Goal: Task Accomplishment & Management: Use online tool/utility

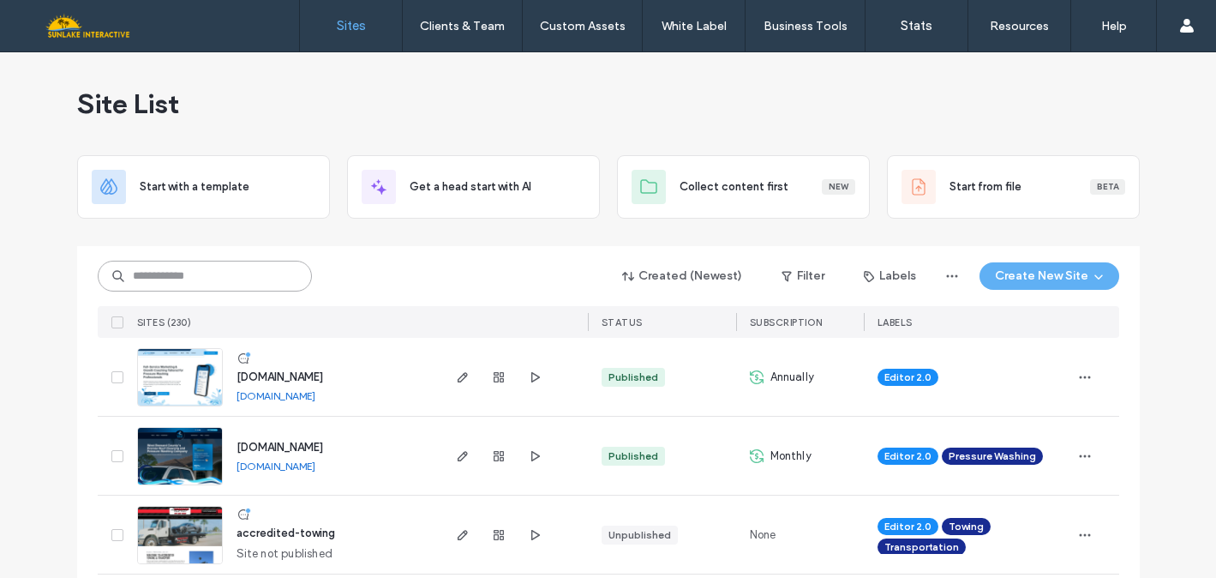
click at [242, 270] on input at bounding box center [205, 276] width 214 height 31
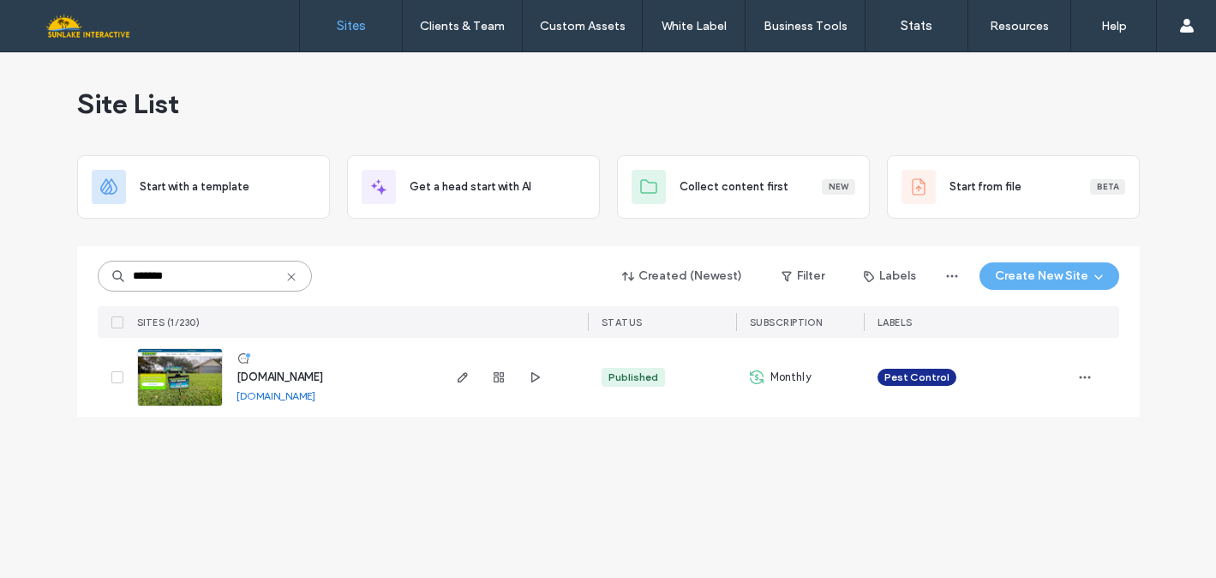
type input "*******"
click at [200, 378] on img at bounding box center [180, 407] width 84 height 117
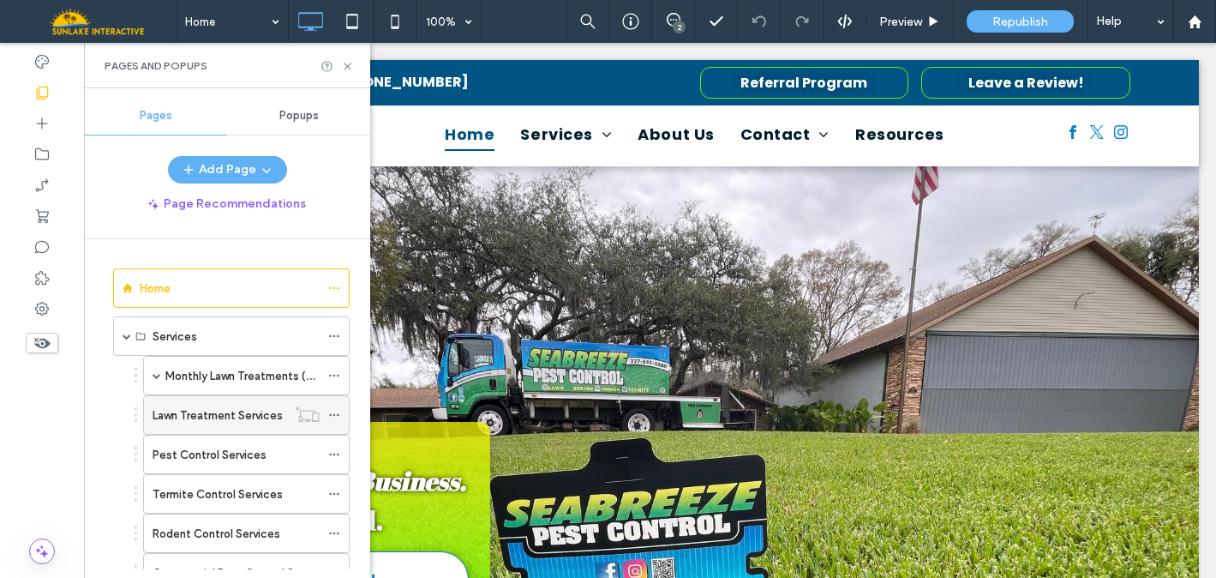
click at [328, 409] on icon at bounding box center [334, 415] width 12 height 12
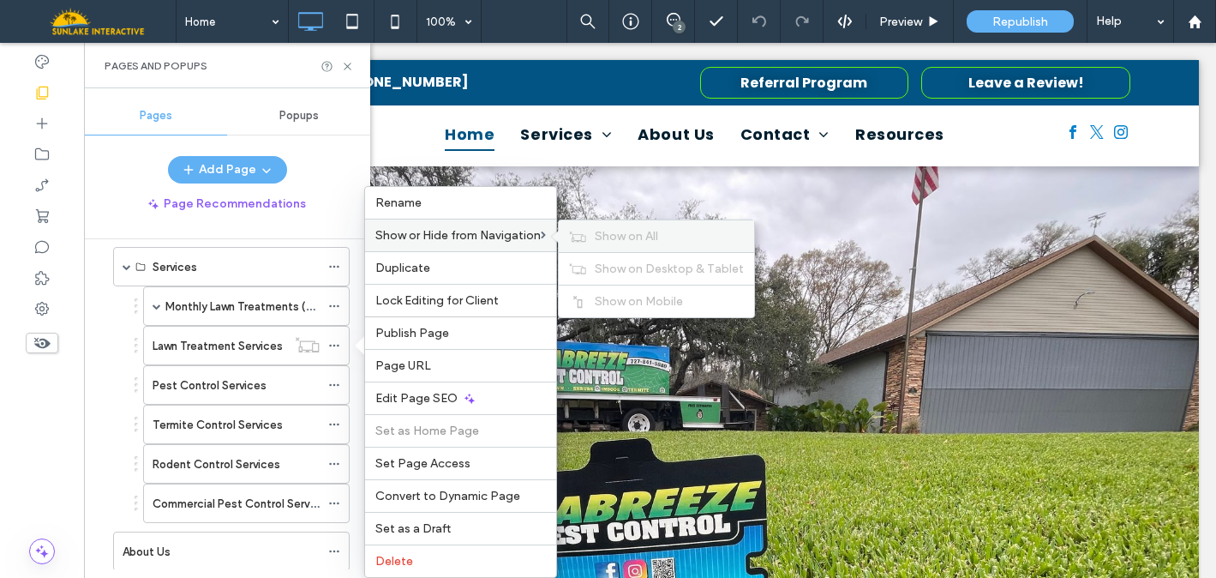
click at [610, 234] on span "Show on All" at bounding box center [626, 236] width 63 height 15
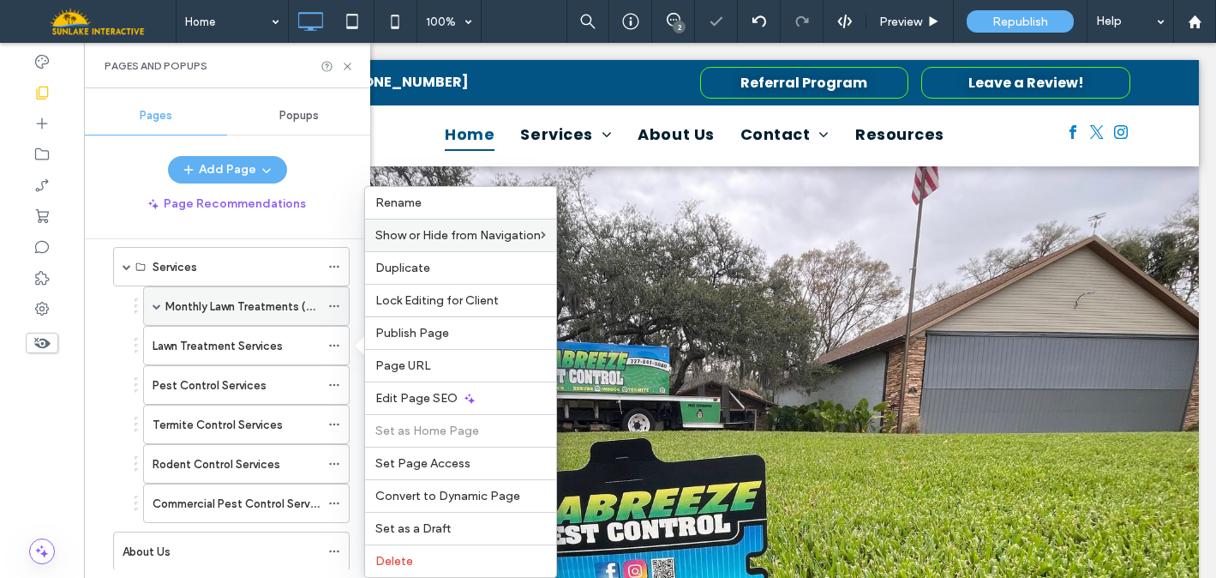
click at [334, 309] on icon at bounding box center [334, 306] width 12 height 12
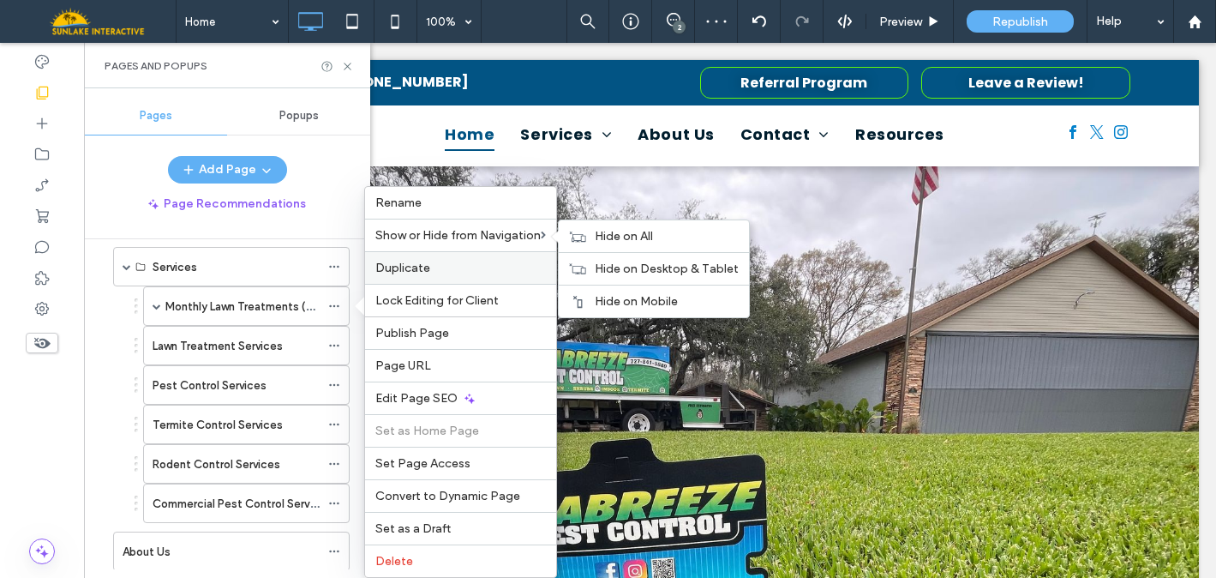
click at [598, 241] on div "Hide on All" at bounding box center [654, 236] width 190 height 32
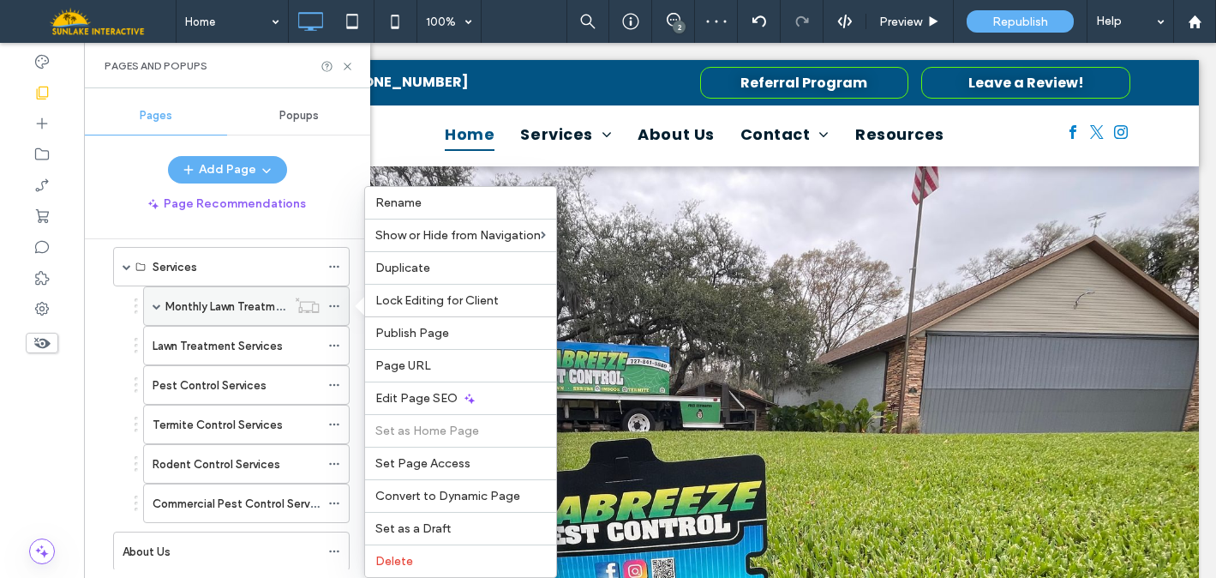
click at [159, 304] on span at bounding box center [157, 306] width 9 height 9
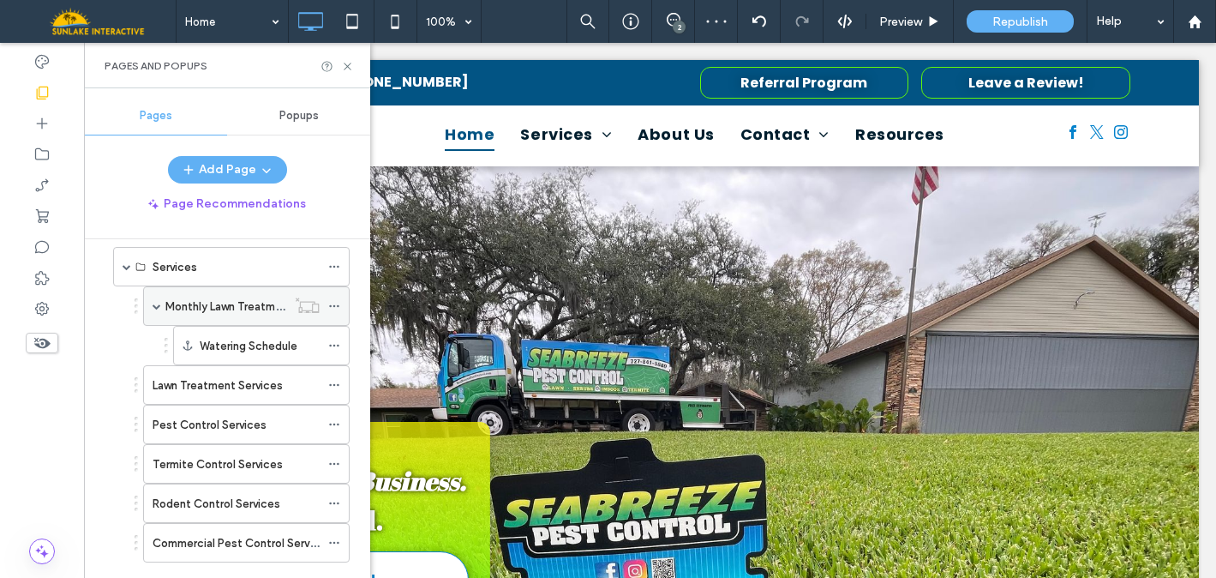
click at [159, 304] on span at bounding box center [157, 306] width 9 height 9
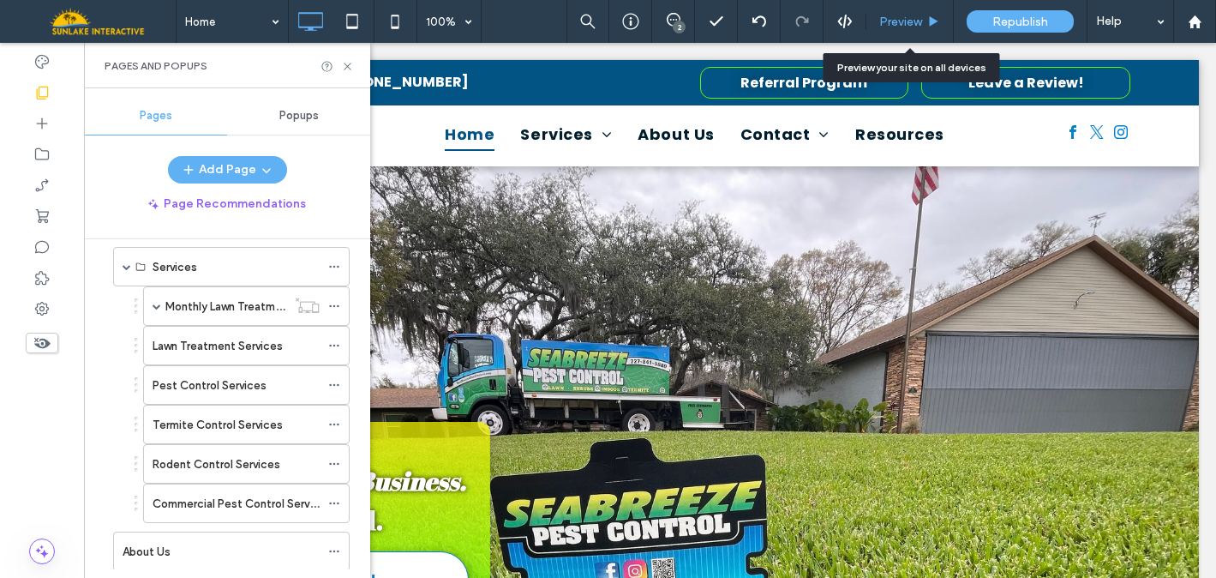
click at [898, 28] on span "Preview" at bounding box center [901, 22] width 43 height 15
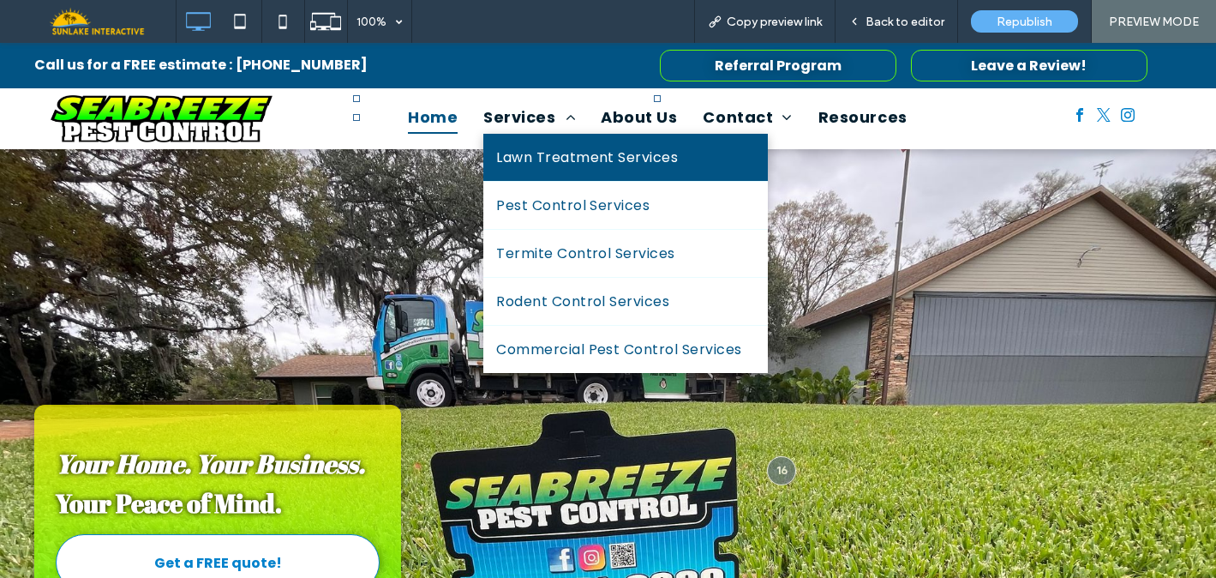
click at [520, 162] on span "Lawn Treatment Services" at bounding box center [587, 157] width 182 height 21
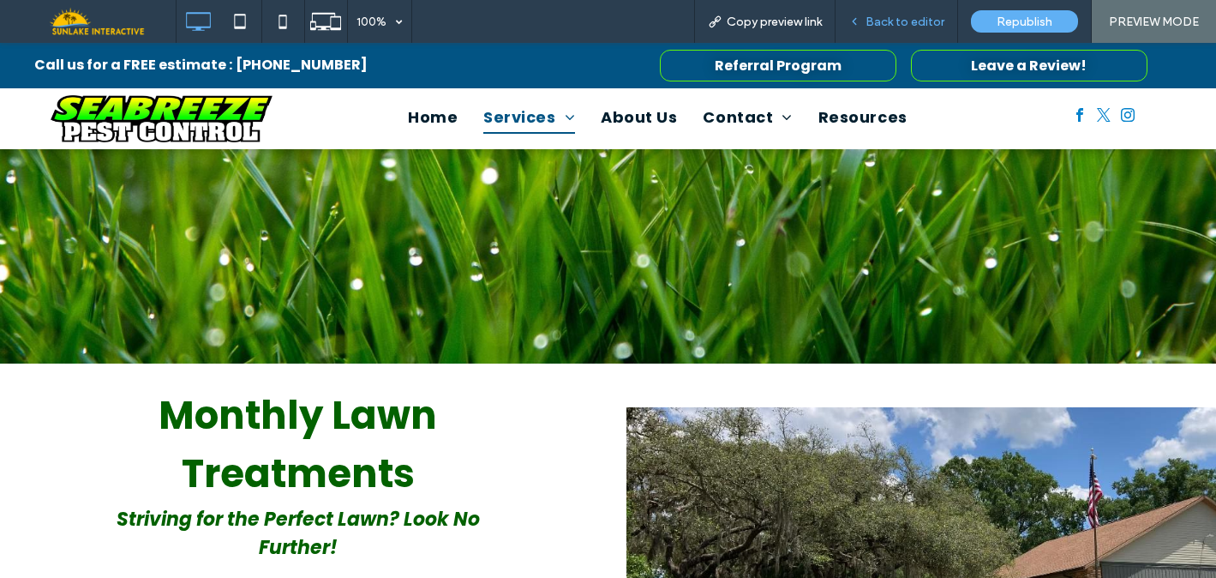
click at [910, 24] on span "Back to editor" at bounding box center [905, 22] width 79 height 15
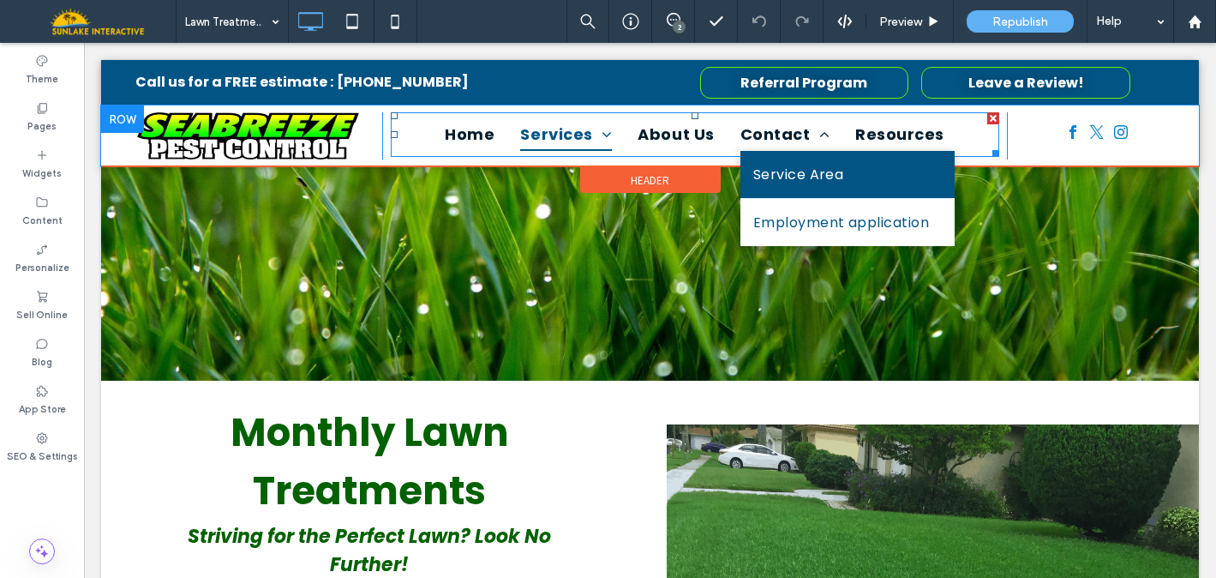
click at [784, 167] on span "Service Area" at bounding box center [799, 174] width 91 height 21
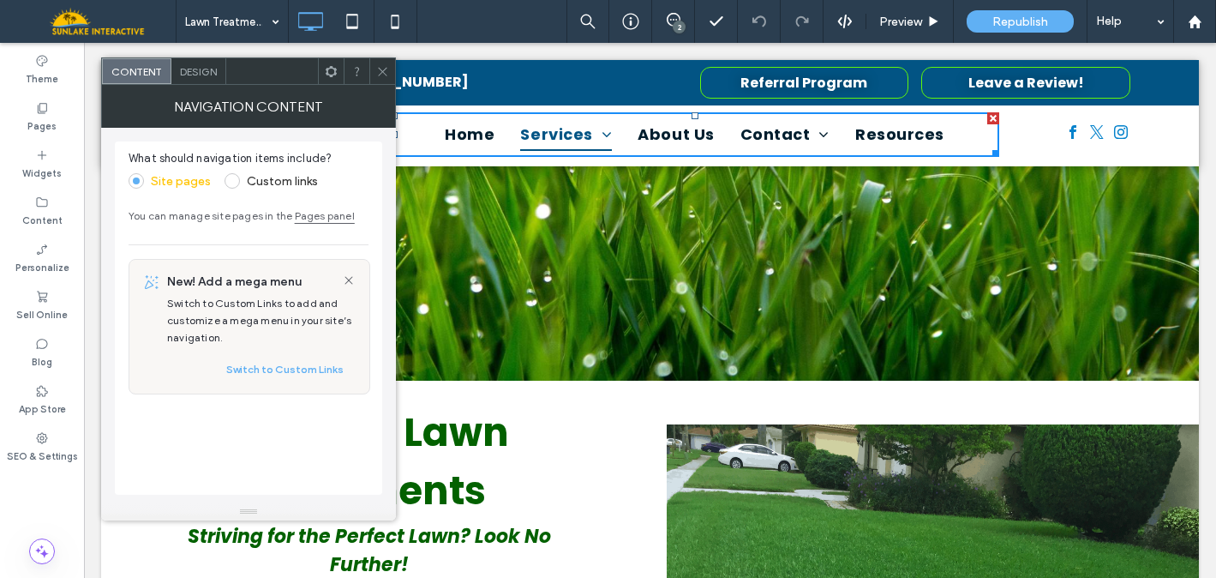
click at [378, 69] on icon at bounding box center [382, 71] width 13 height 13
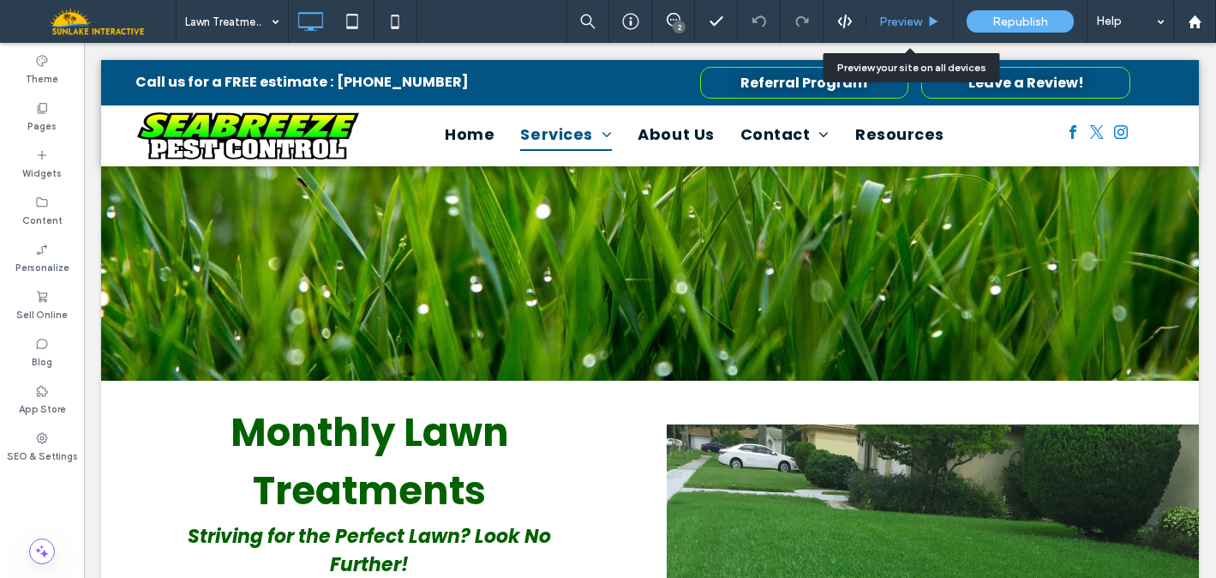
click at [886, 21] on span "Preview" at bounding box center [901, 22] width 43 height 15
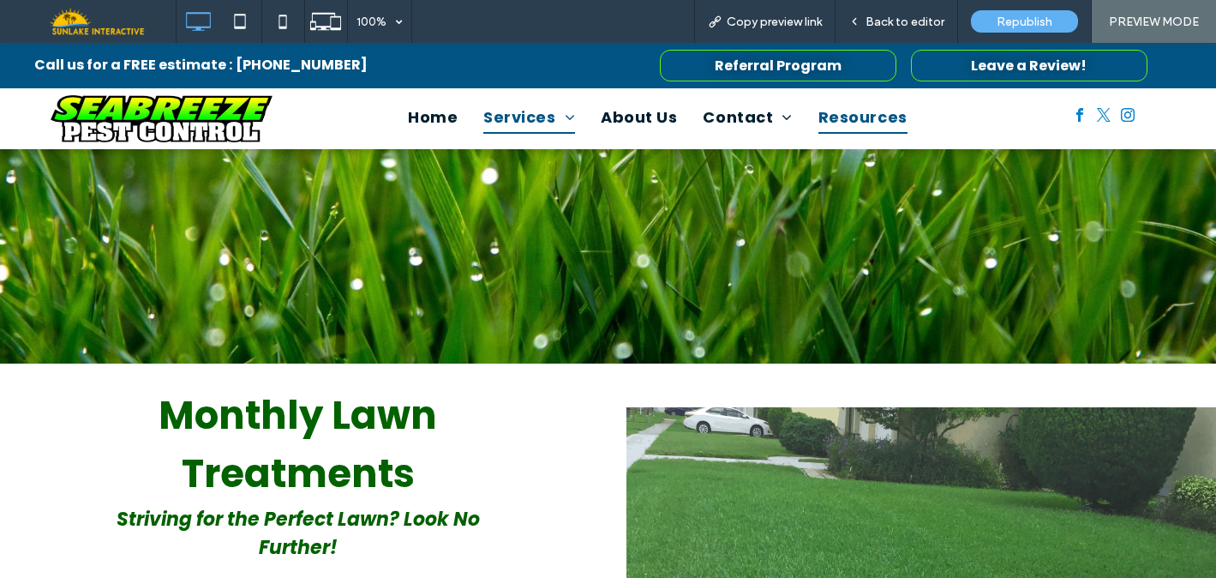
click at [846, 120] on span "Resources" at bounding box center [863, 117] width 89 height 33
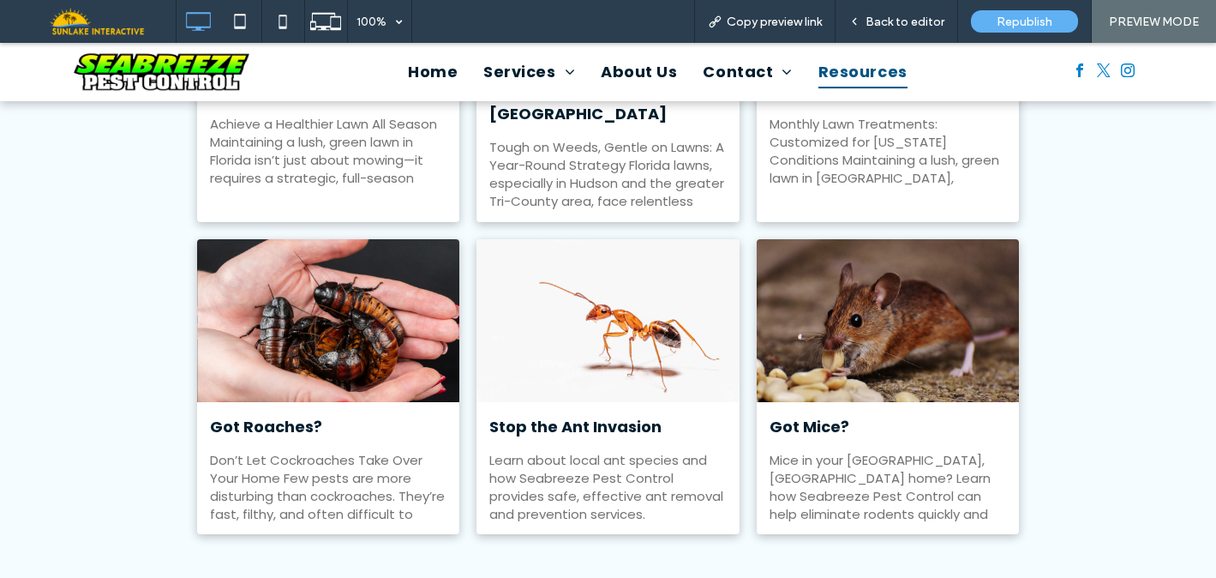
scroll to position [1301, 0]
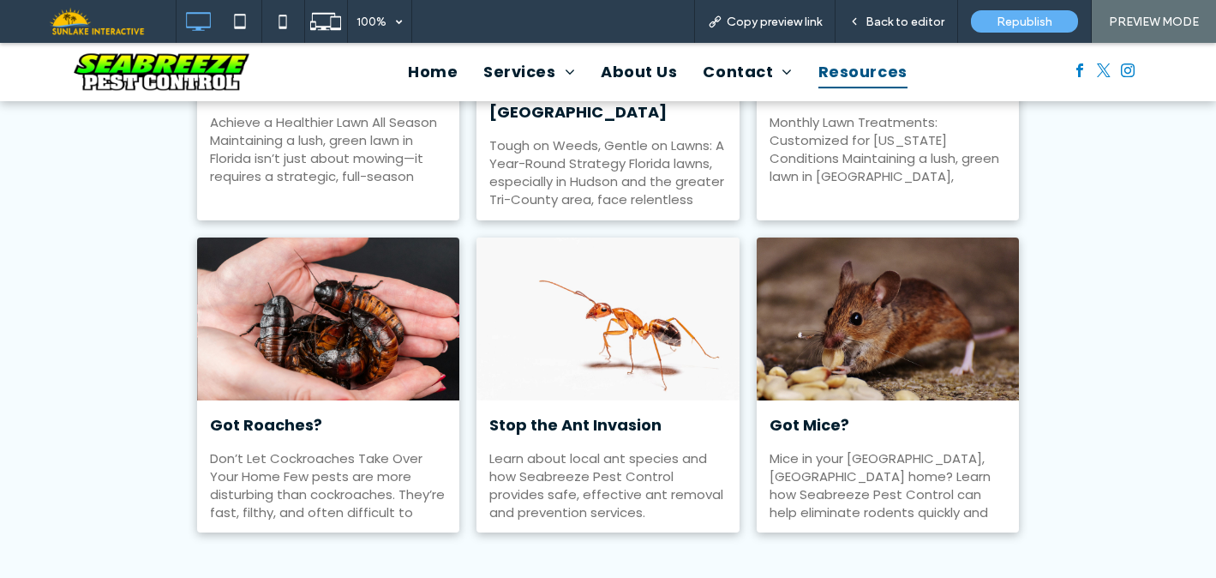
click at [628, 299] on div at bounding box center [608, 318] width 263 height 163
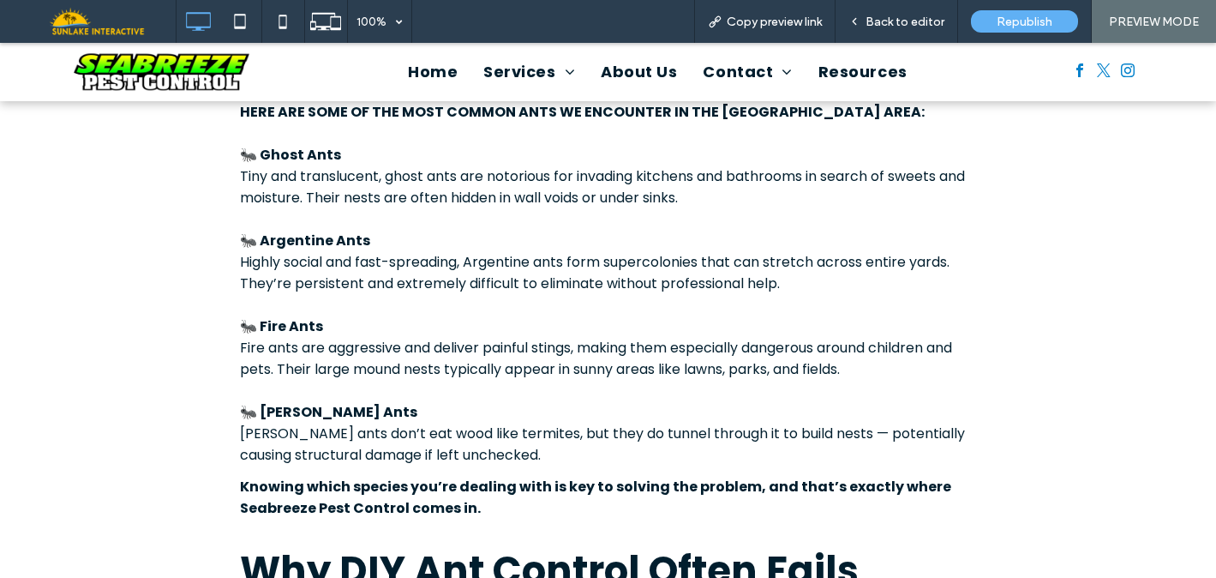
scroll to position [1198, 0]
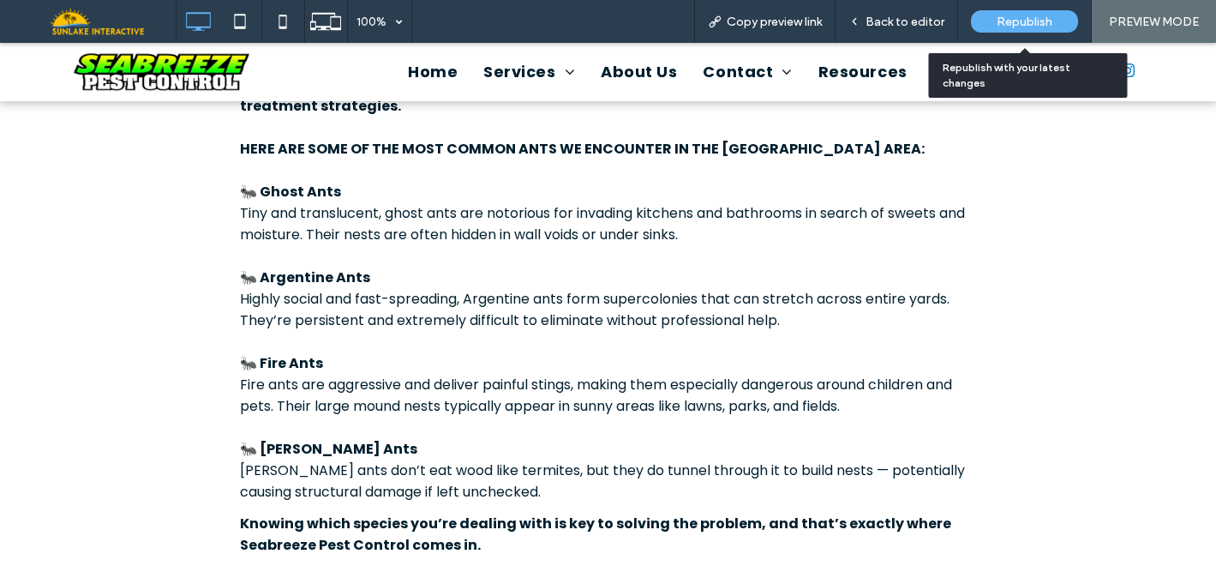
click at [991, 27] on div "Republish" at bounding box center [1024, 21] width 107 height 22
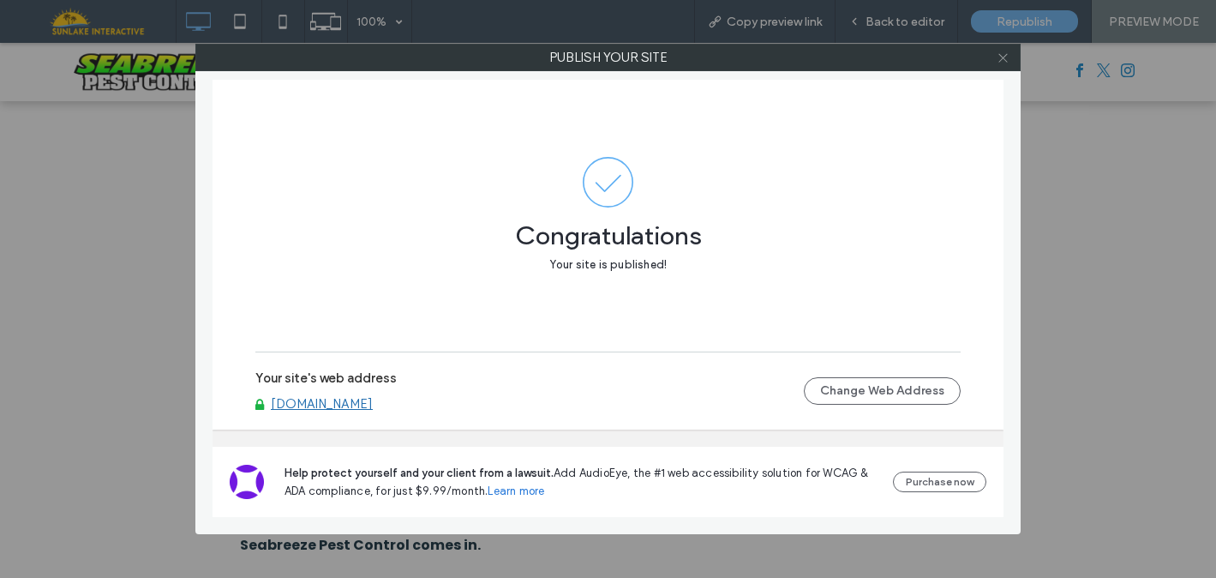
click at [1002, 61] on icon at bounding box center [1003, 57] width 13 height 13
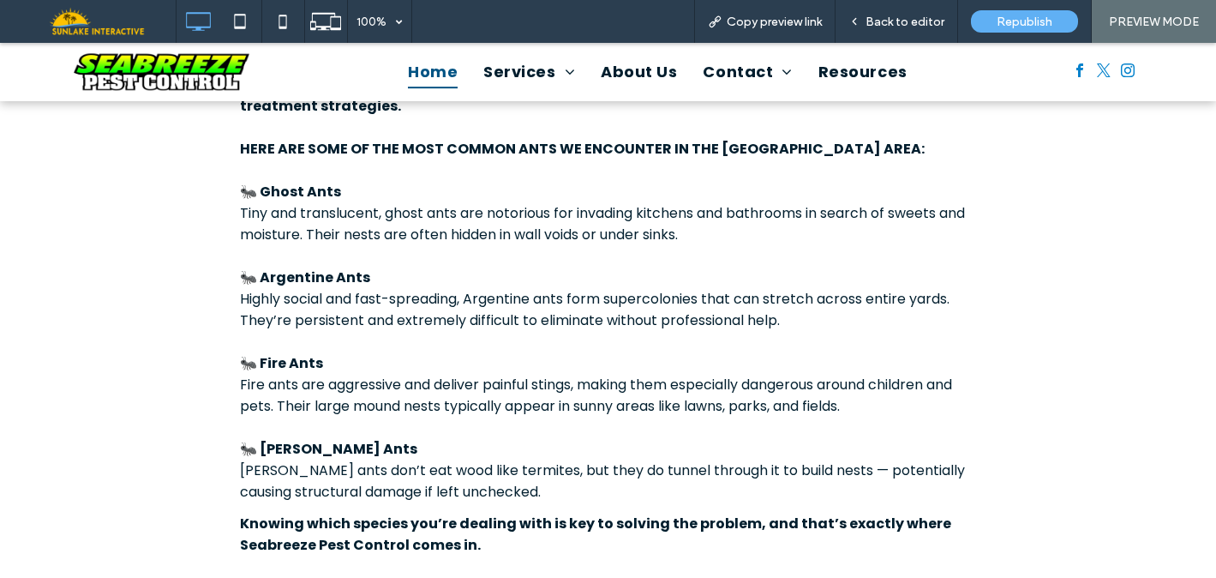
drag, startPoint x: 419, startPoint y: 69, endPoint x: 475, endPoint y: 264, distance: 202.4
click at [419, 69] on span "Home" at bounding box center [433, 72] width 50 height 33
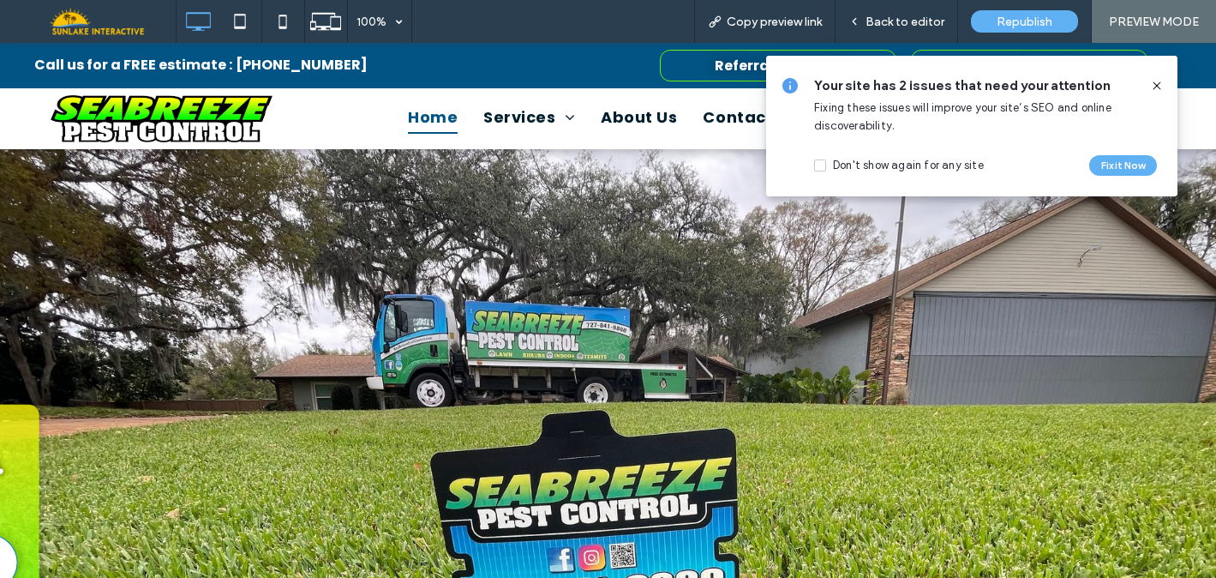
drag, startPoint x: 1157, startPoint y: 82, endPoint x: 702, endPoint y: 236, distance: 480.4
click at [1157, 82] on icon at bounding box center [1157, 86] width 14 height 14
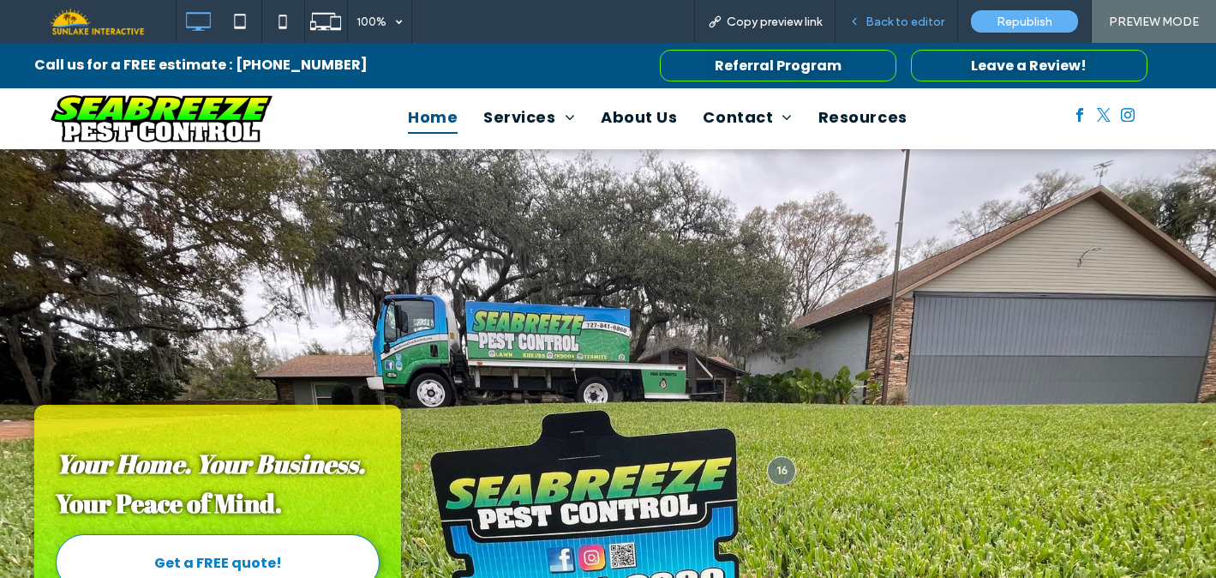
click at [893, 37] on div "Back to editor" at bounding box center [897, 21] width 123 height 43
drag, startPoint x: 910, startPoint y: 20, endPoint x: 692, endPoint y: 157, distance: 258.1
click at [910, 20] on span "Back to editor" at bounding box center [905, 22] width 79 height 15
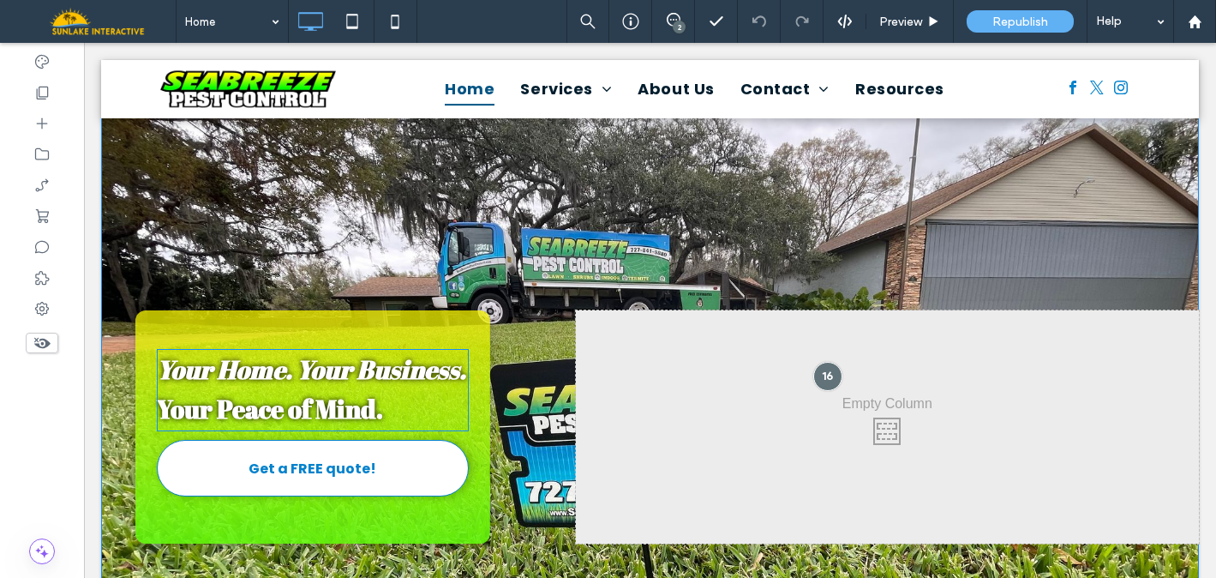
scroll to position [280, 0]
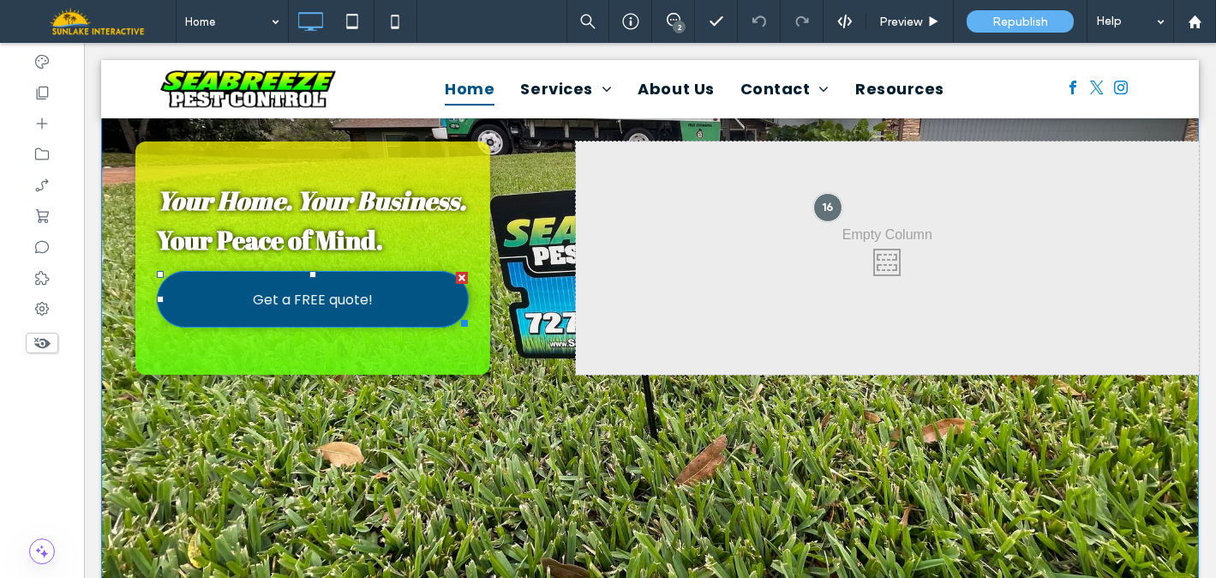
click at [321, 318] on link "Get a FREE quote!" at bounding box center [313, 299] width 312 height 57
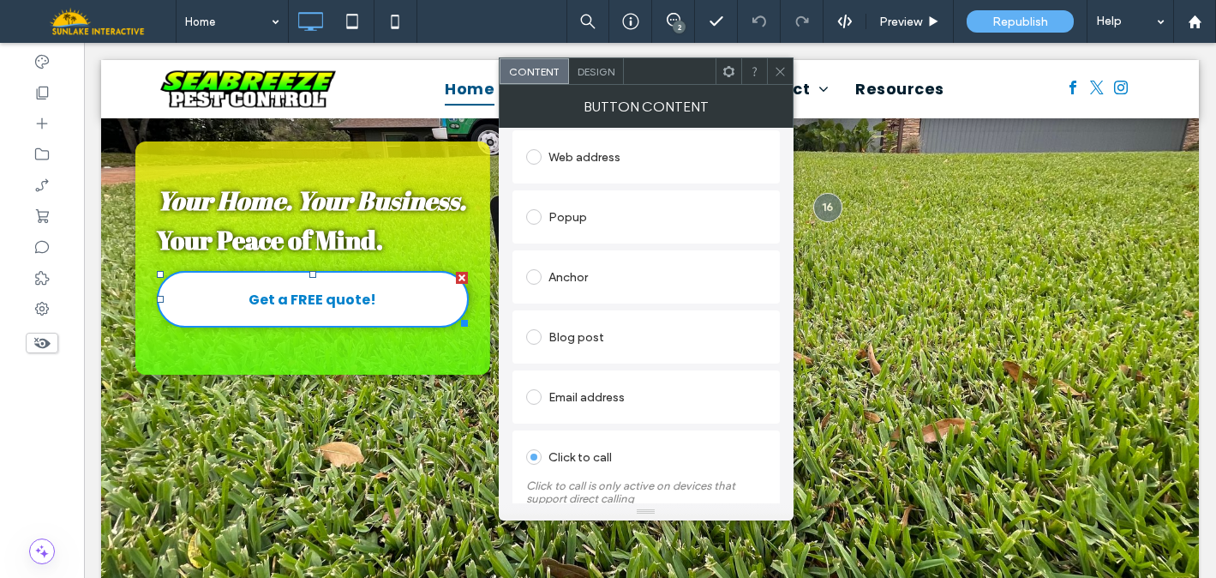
scroll to position [346, 0]
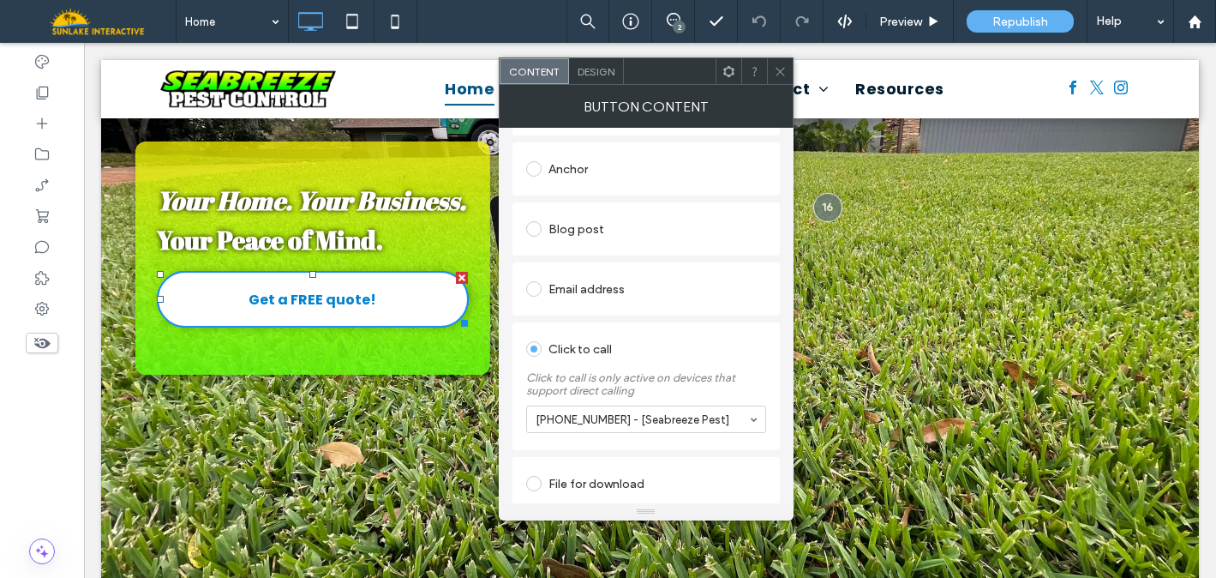
click at [779, 81] on span at bounding box center [780, 71] width 13 height 26
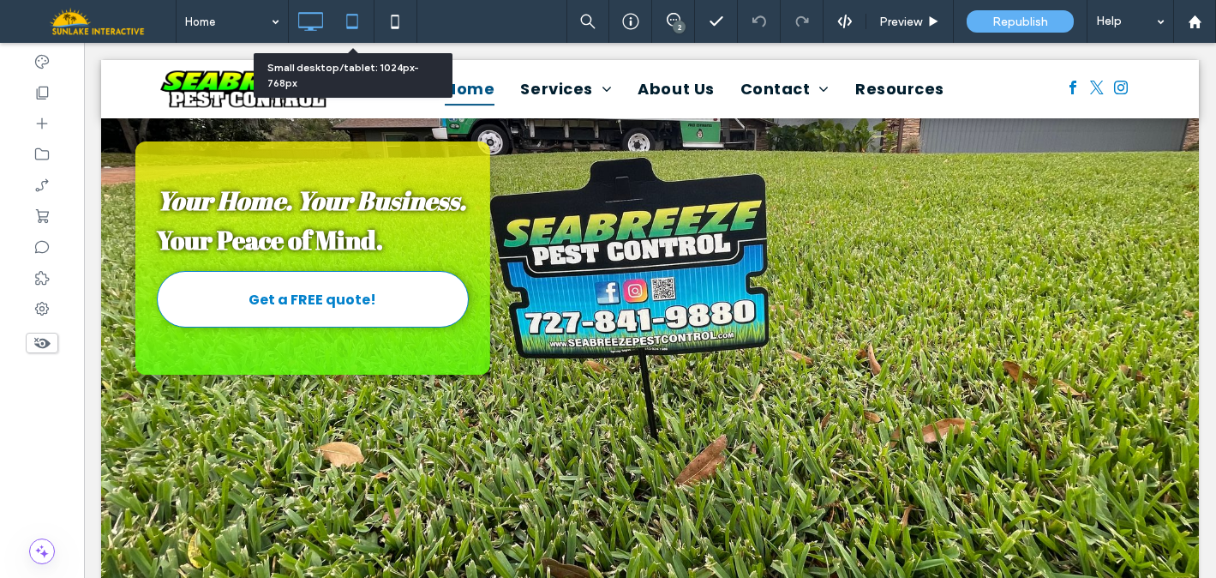
click at [351, 16] on icon at bounding box center [352, 21] width 34 height 34
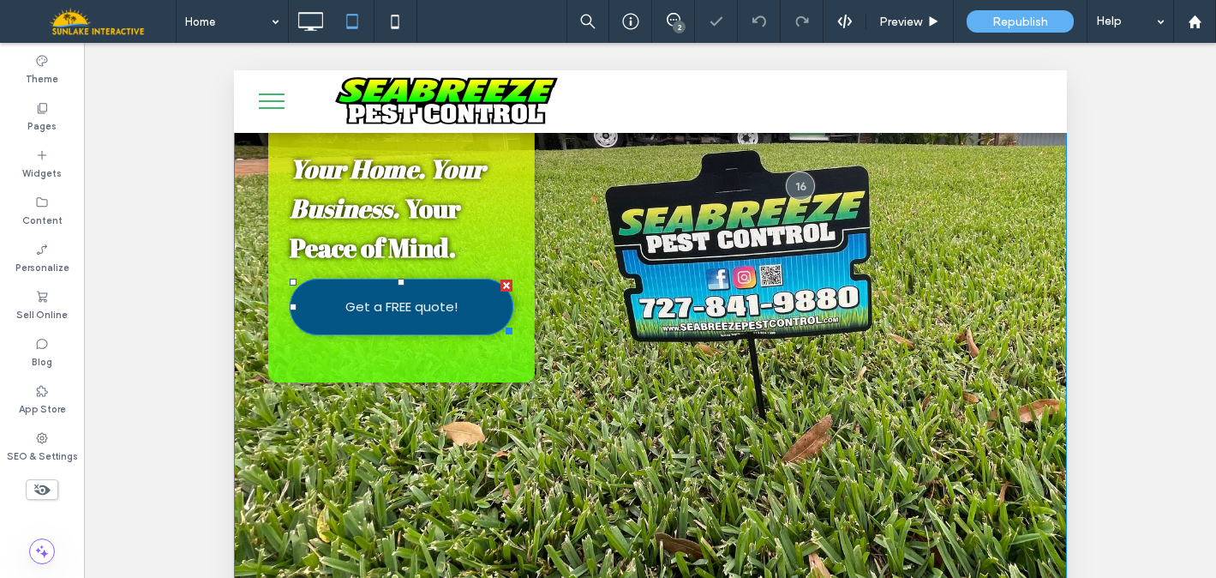
click at [381, 280] on link "Get a FREE quote!" at bounding box center [401, 307] width 224 height 57
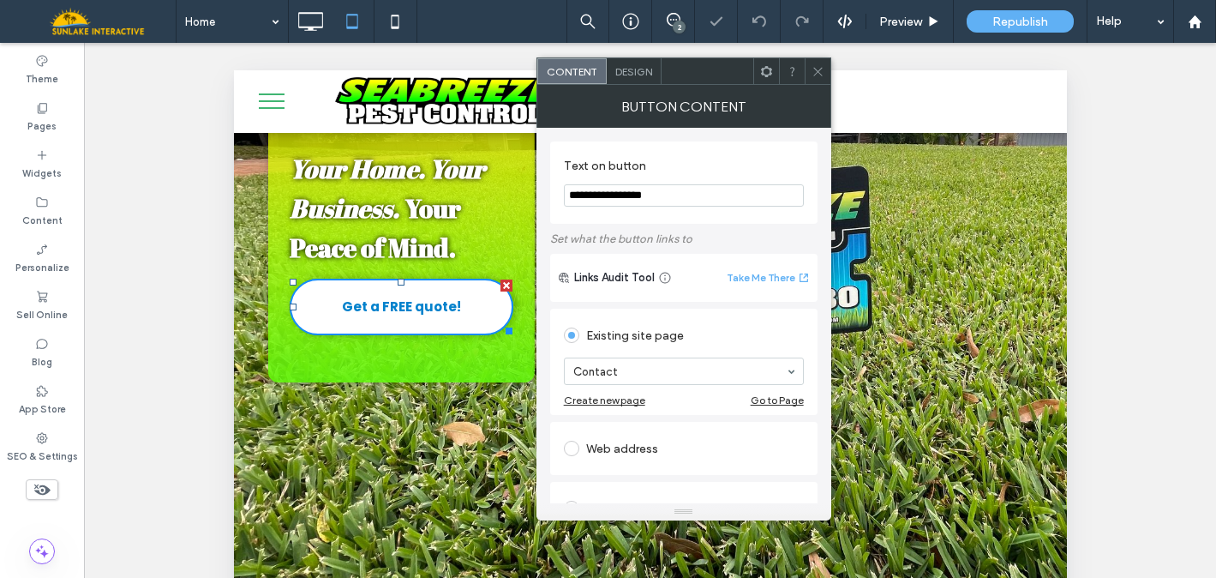
click at [418, 22] on div "Home 2 Preview Republish Help" at bounding box center [696, 21] width 1041 height 43
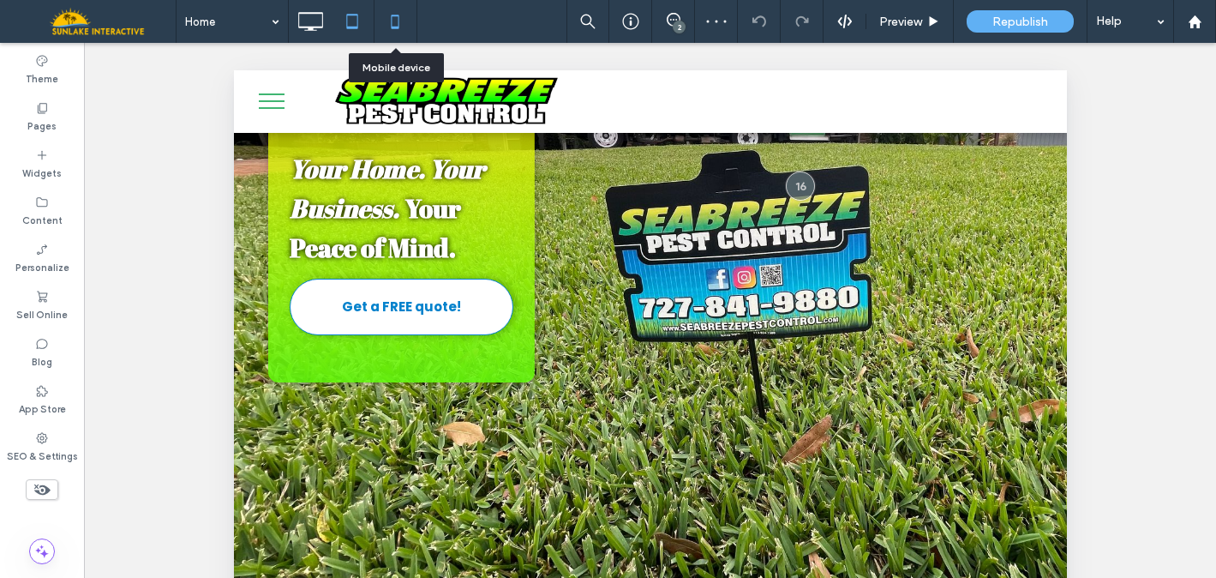
click at [392, 25] on use at bounding box center [396, 22] width 8 height 14
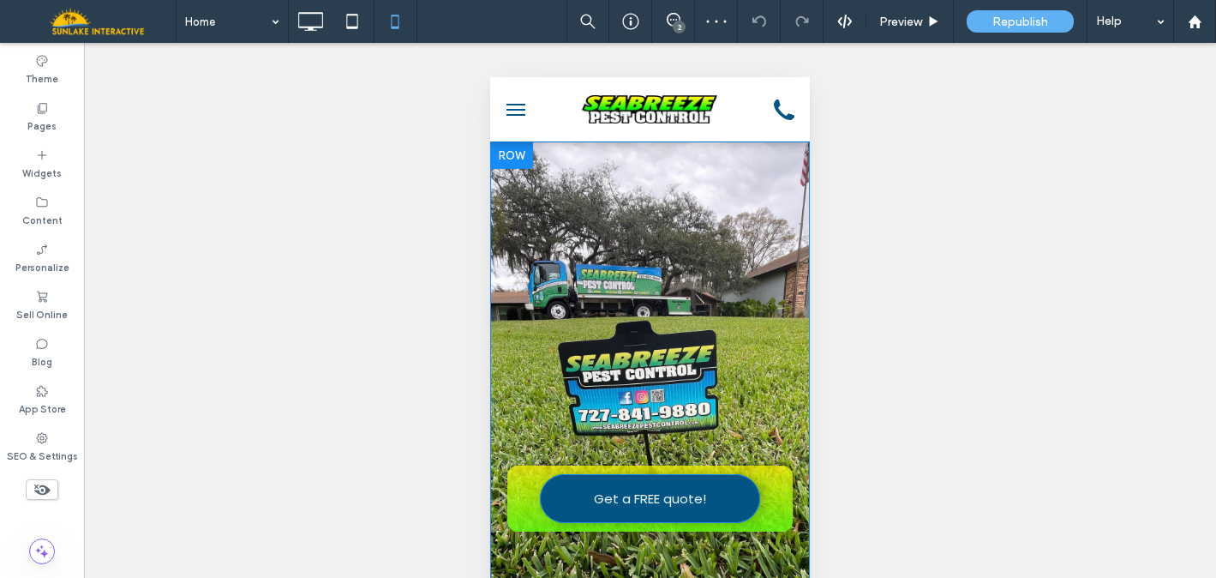
scroll to position [0, 0]
click at [645, 482] on link "Get a FREE quote!" at bounding box center [650, 498] width 221 height 49
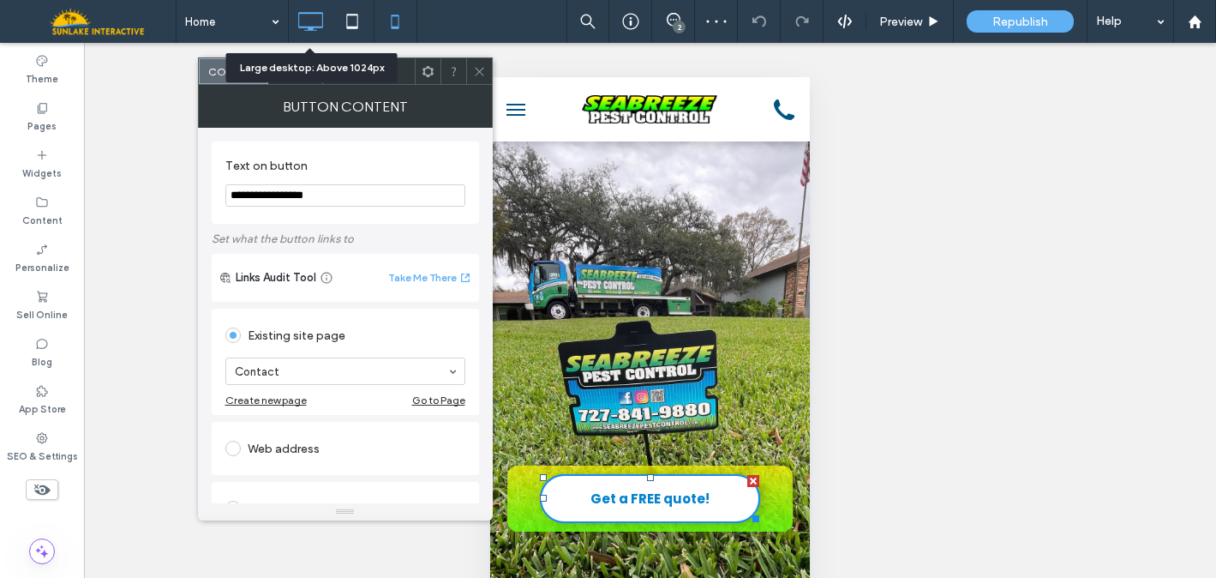
click at [295, 20] on icon at bounding box center [310, 21] width 34 height 34
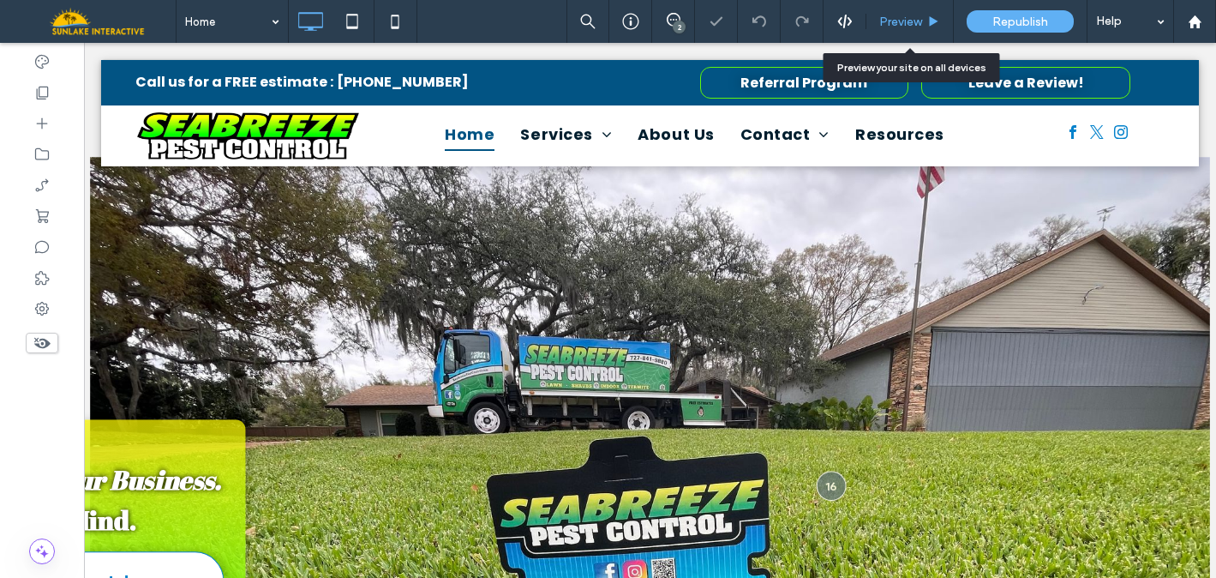
click at [901, 20] on span "Preview" at bounding box center [901, 22] width 43 height 15
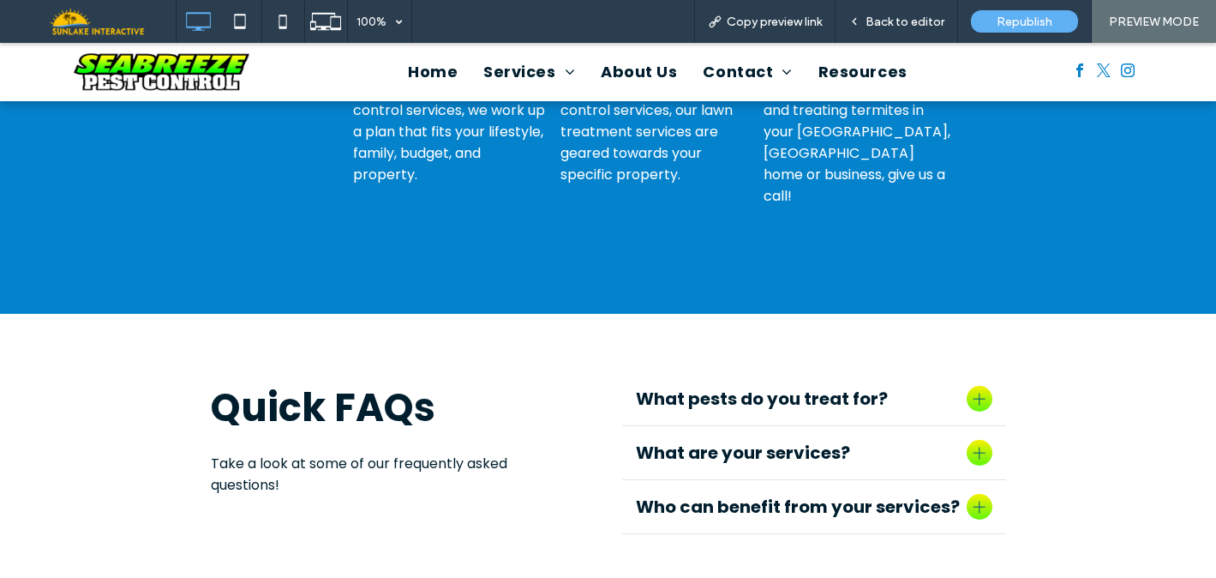
scroll to position [3924, 0]
click at [977, 393] on div at bounding box center [980, 399] width 12 height 12
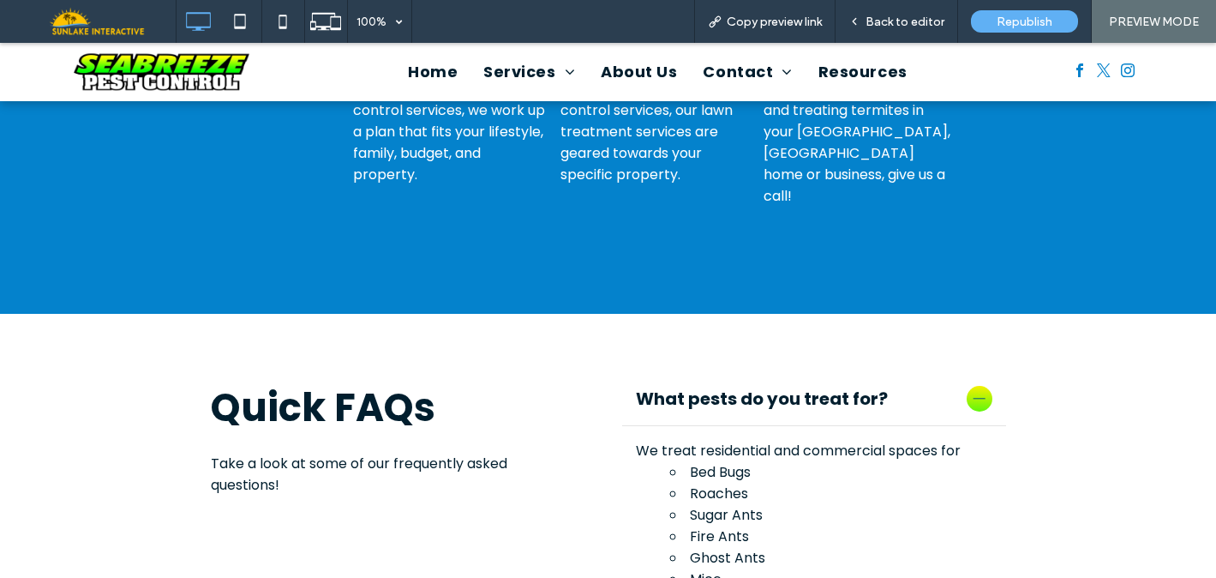
click at [977, 393] on div at bounding box center [980, 399] width 12 height 12
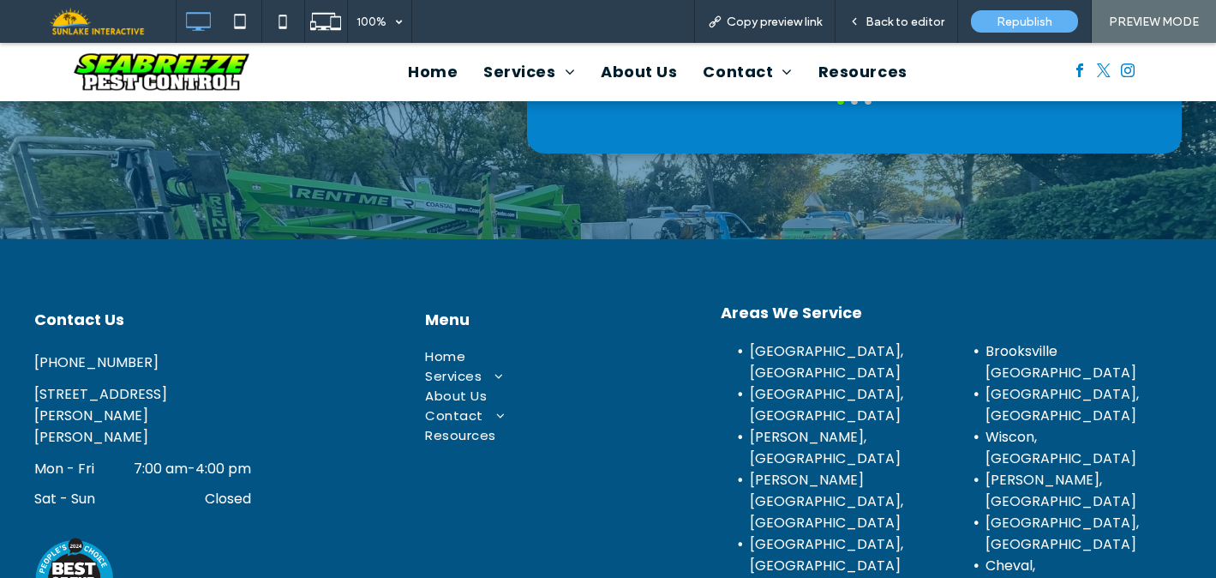
scroll to position [4956, 0]
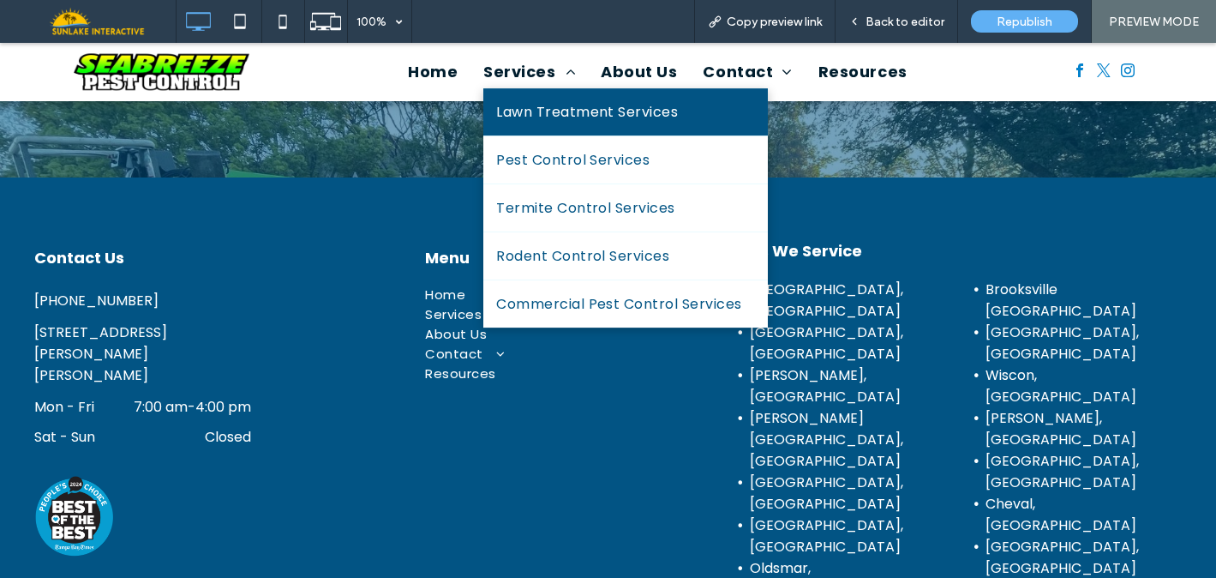
click at [525, 113] on span "Lawn Treatment Services" at bounding box center [587, 111] width 182 height 21
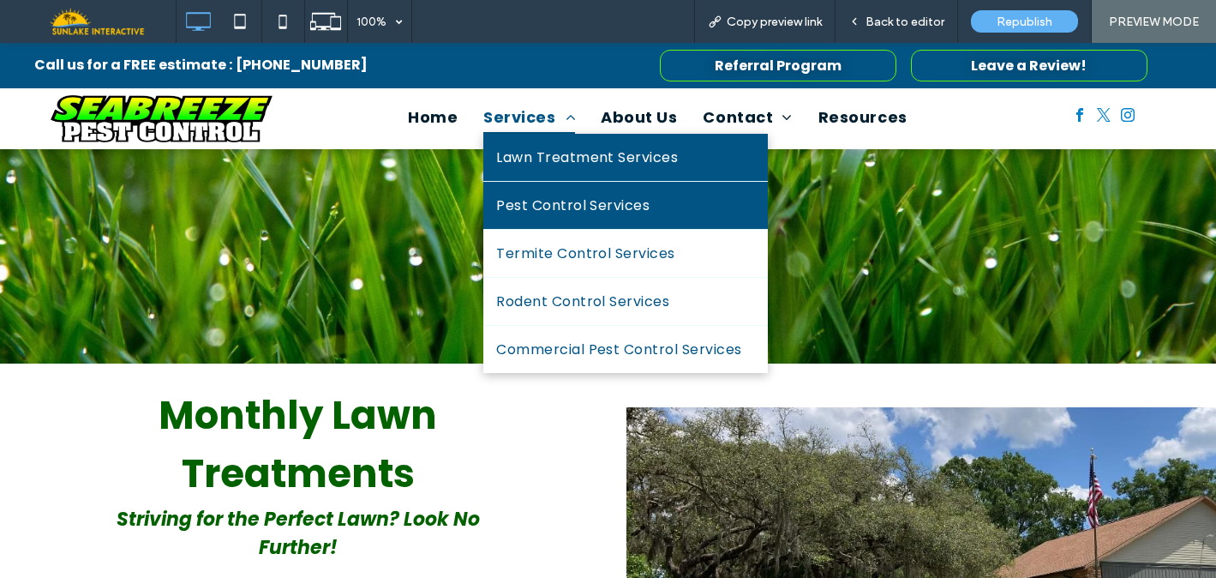
click at [532, 209] on span "Pest Control Services" at bounding box center [572, 205] width 153 height 21
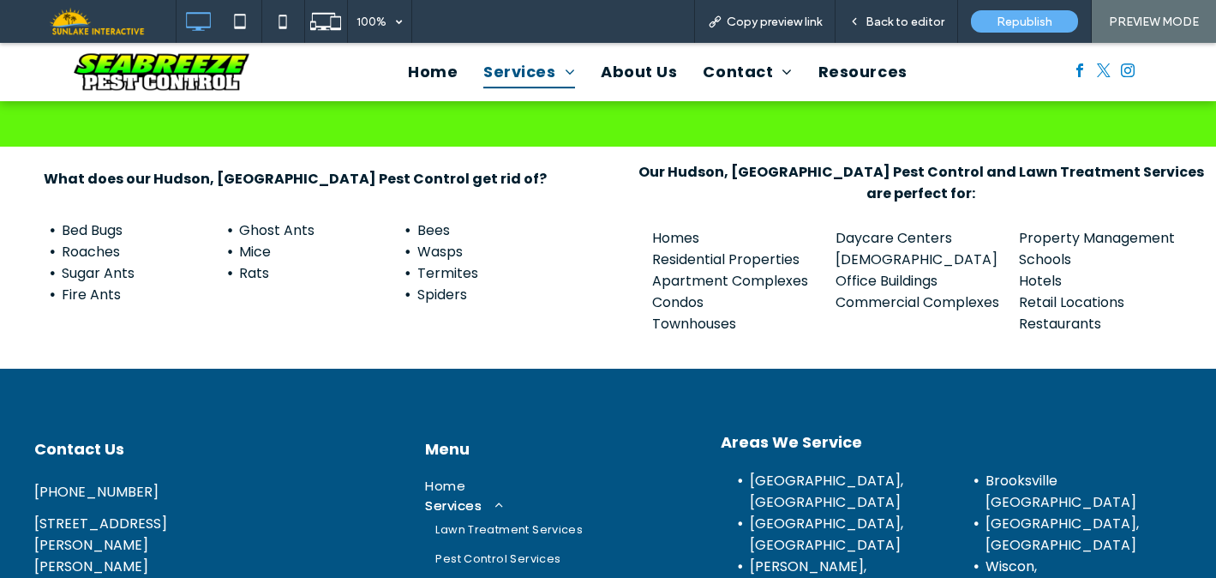
scroll to position [1697, 0]
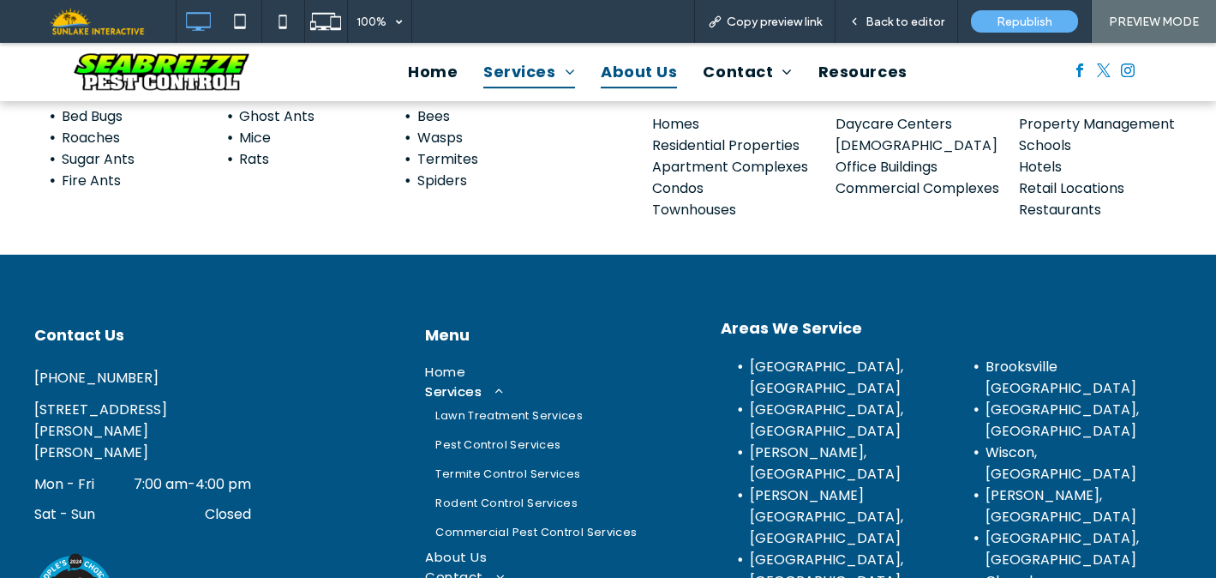
click at [652, 74] on span "About Us" at bounding box center [639, 72] width 76 height 33
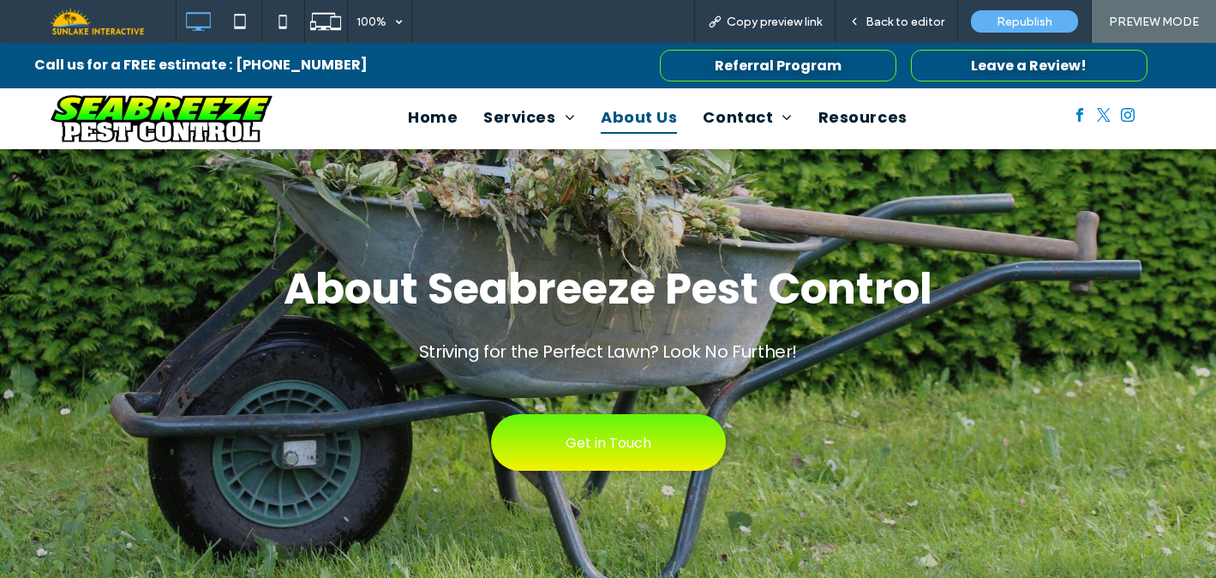
click at [625, 440] on span "Get in Touch" at bounding box center [609, 442] width 86 height 49
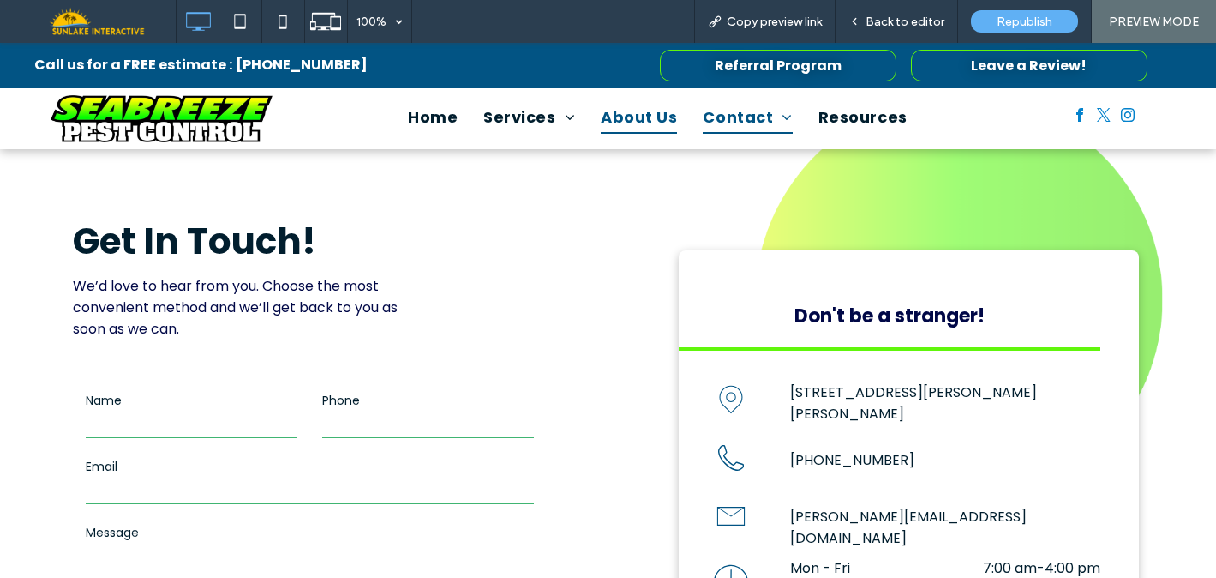
click at [617, 120] on span "About Us" at bounding box center [639, 117] width 76 height 33
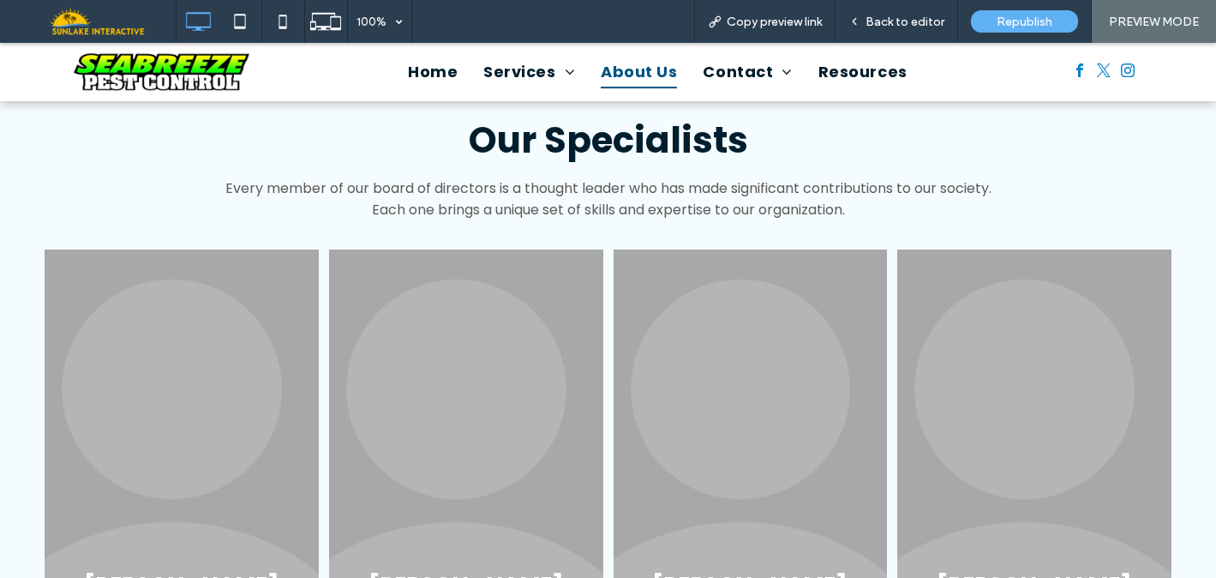
scroll to position [2913, 0]
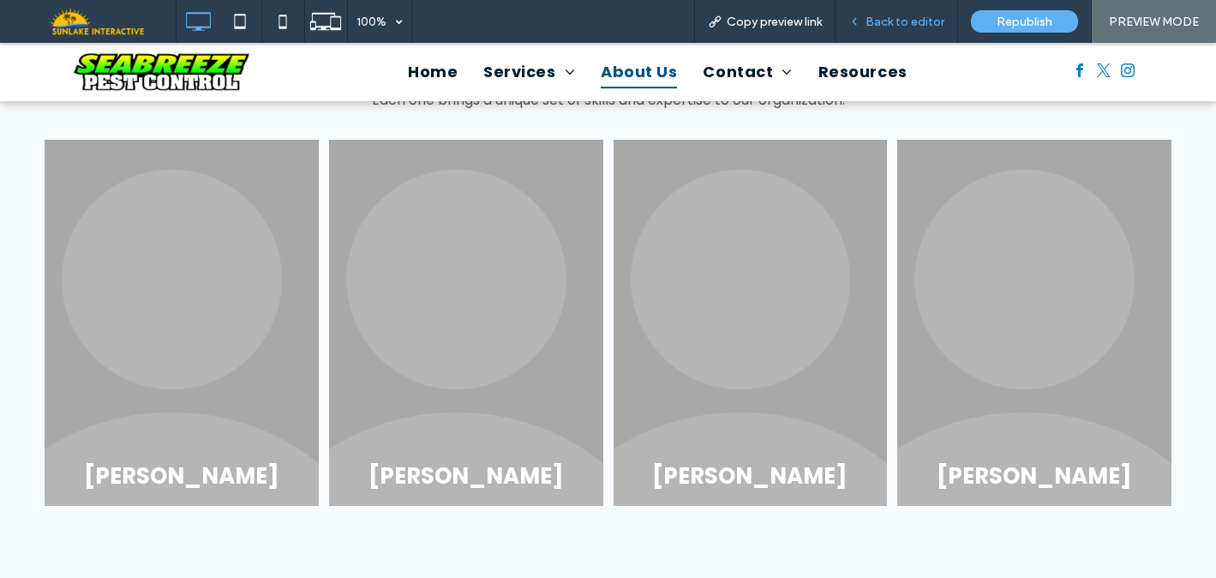
click at [871, 24] on span "Back to editor" at bounding box center [905, 22] width 79 height 15
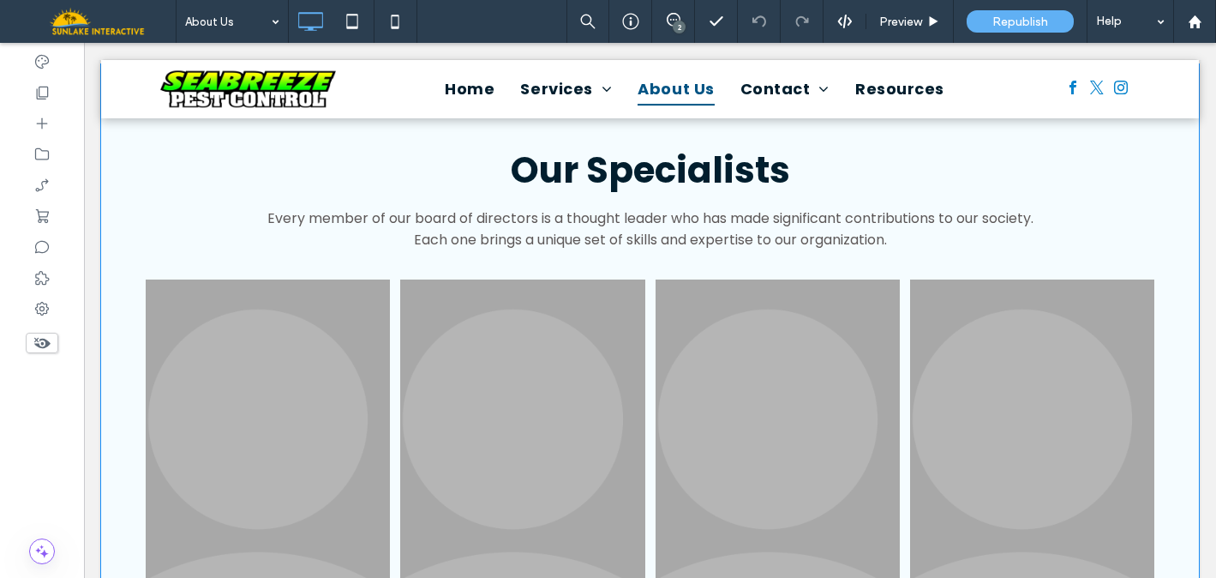
scroll to position [2605, 0]
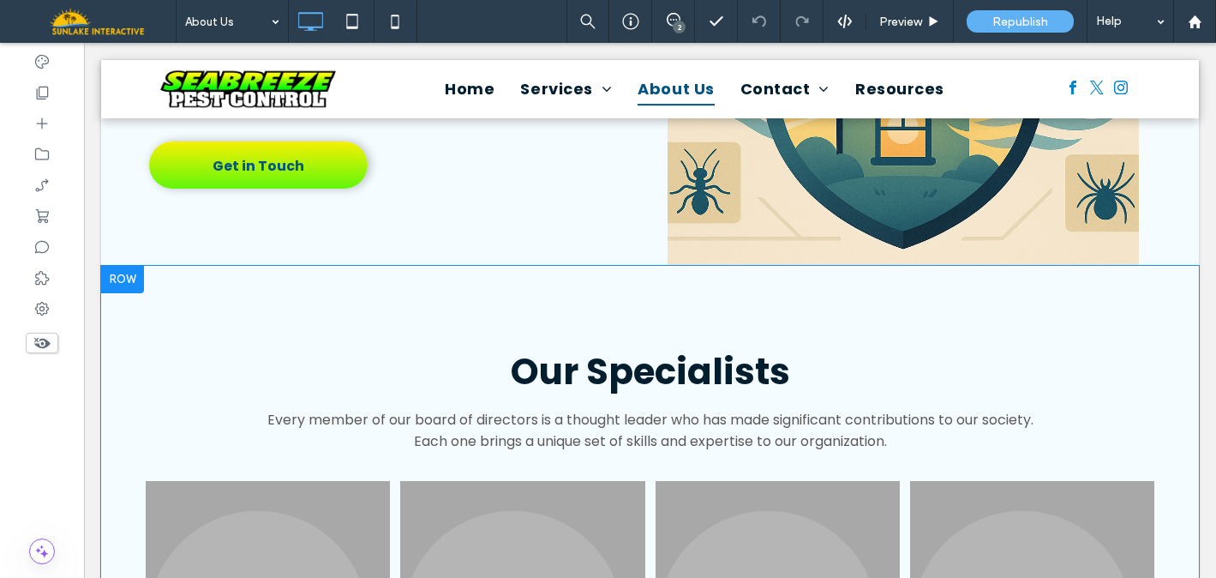
click at [128, 266] on div at bounding box center [122, 279] width 43 height 27
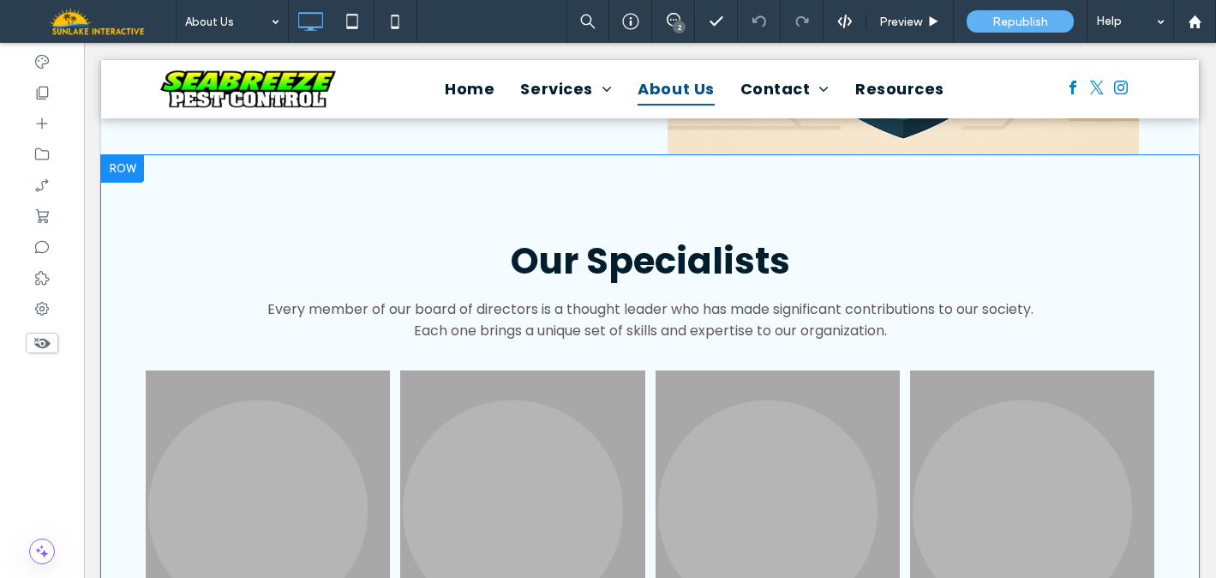
scroll to position [2548, 0]
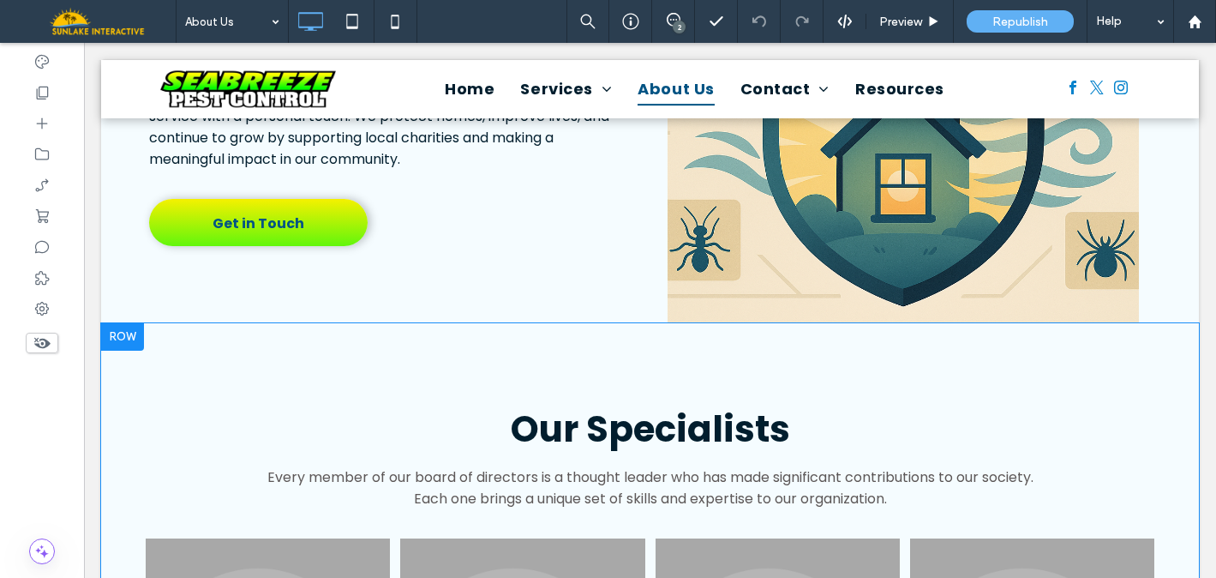
click at [129, 323] on div at bounding box center [122, 336] width 43 height 27
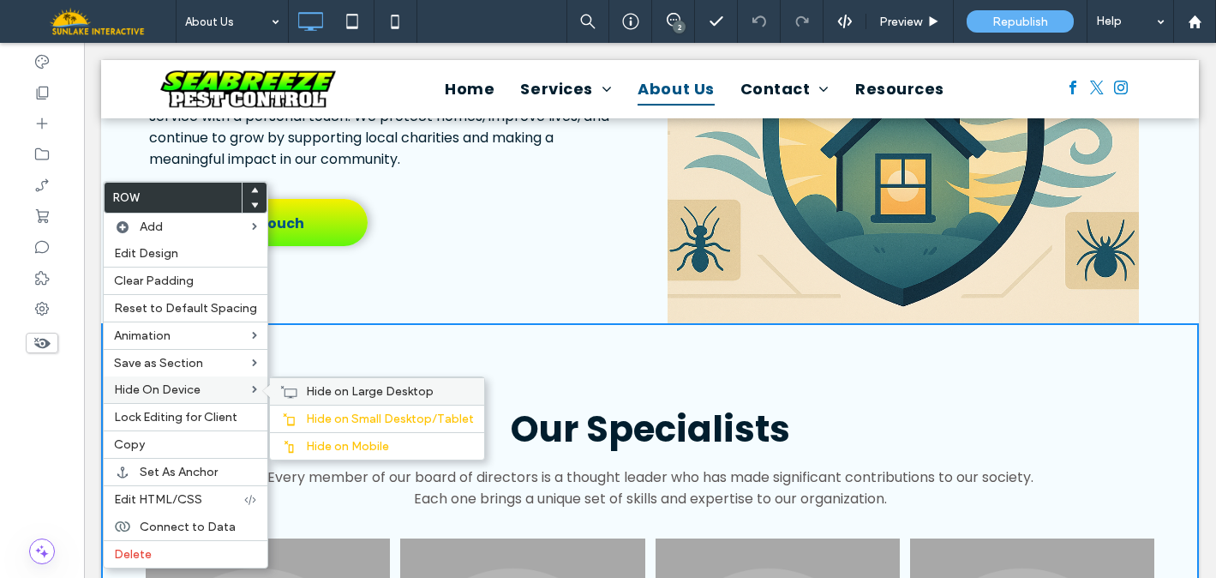
click at [309, 394] on span "Hide on Large Desktop" at bounding box center [370, 391] width 128 height 15
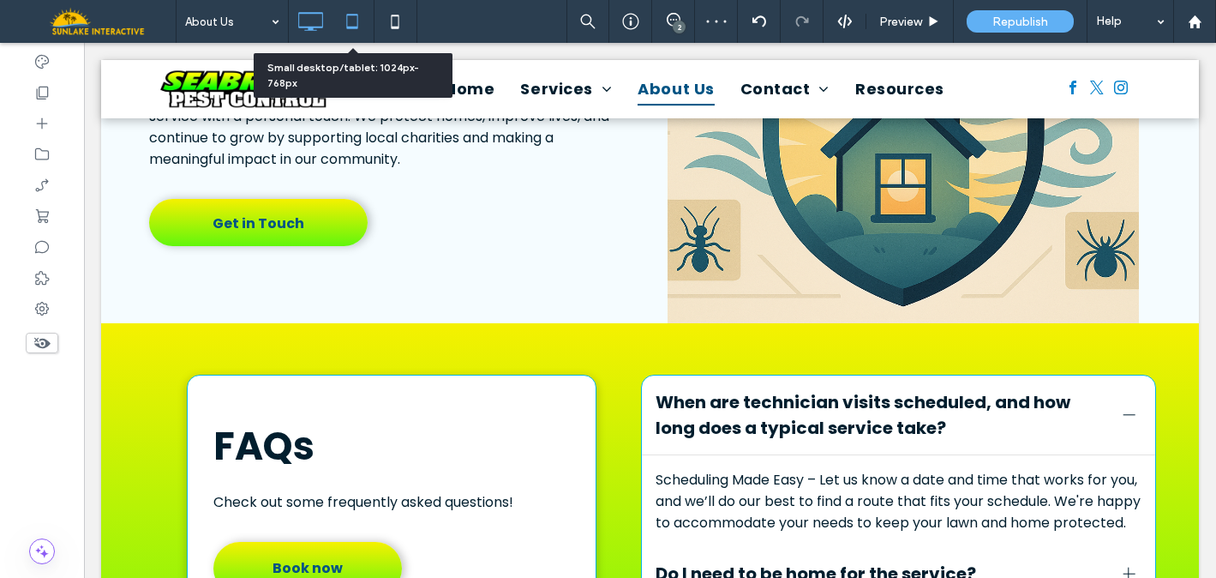
click at [339, 19] on icon at bounding box center [352, 21] width 34 height 34
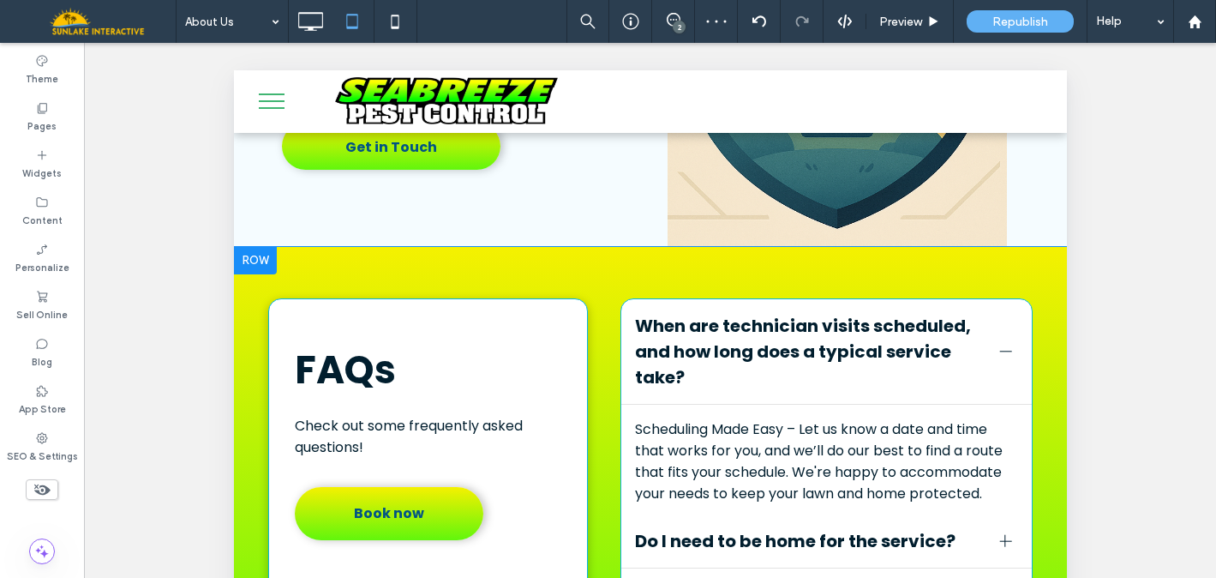
scroll to position [2685, 0]
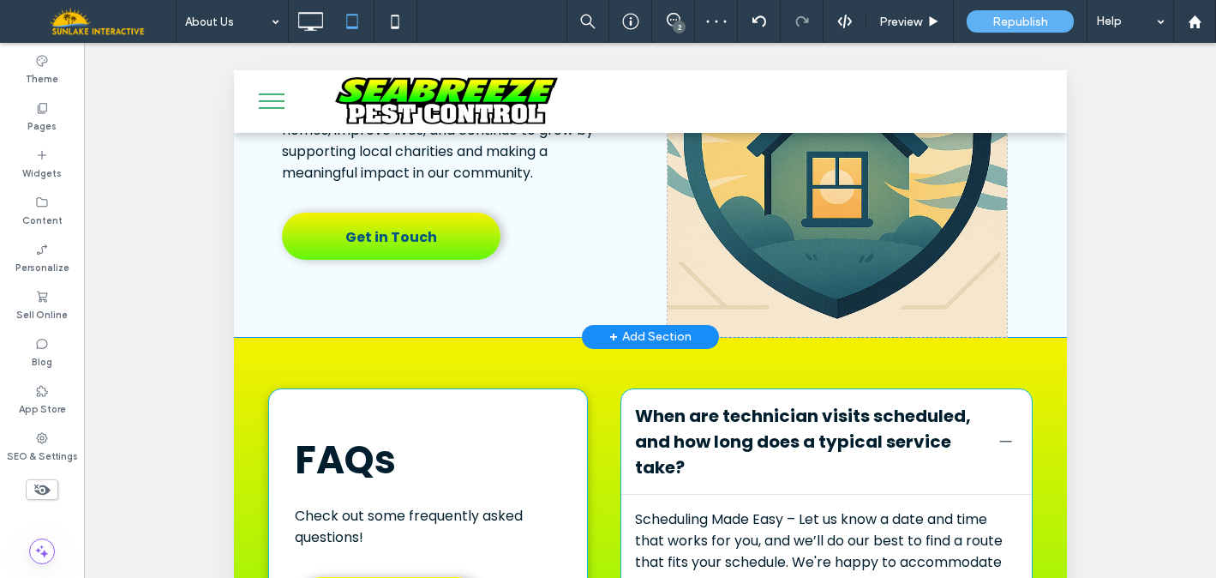
click at [273, 307] on div "Seabreeze pest control Our Misson At Seabreeze Pest Control, Inc., we’re commit…" at bounding box center [466, 82] width 399 height 509
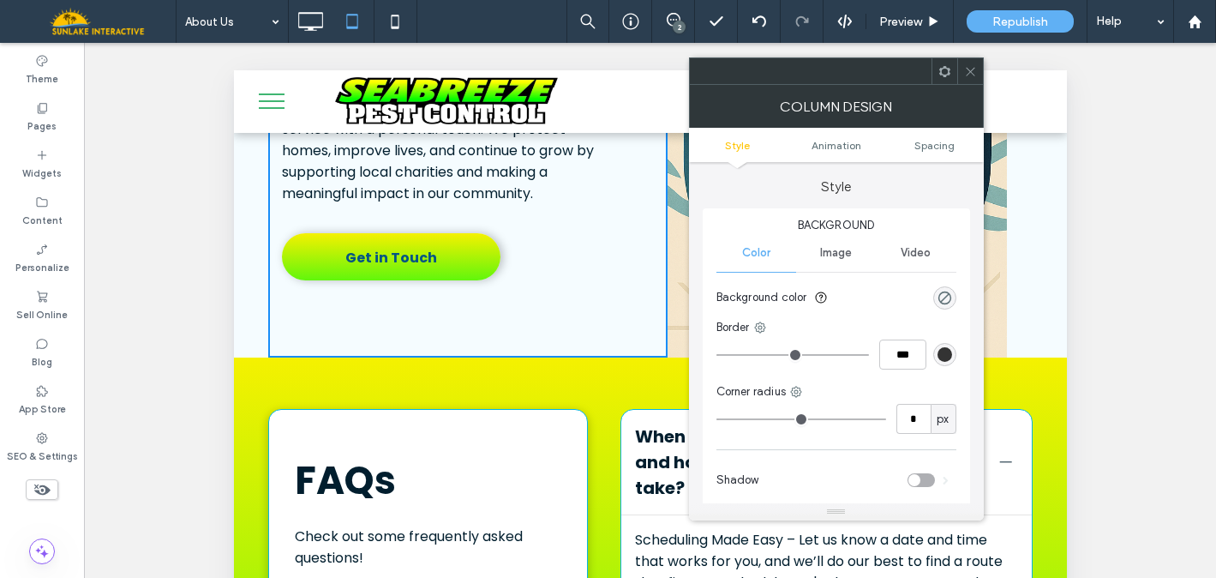
scroll to position [2537, 0]
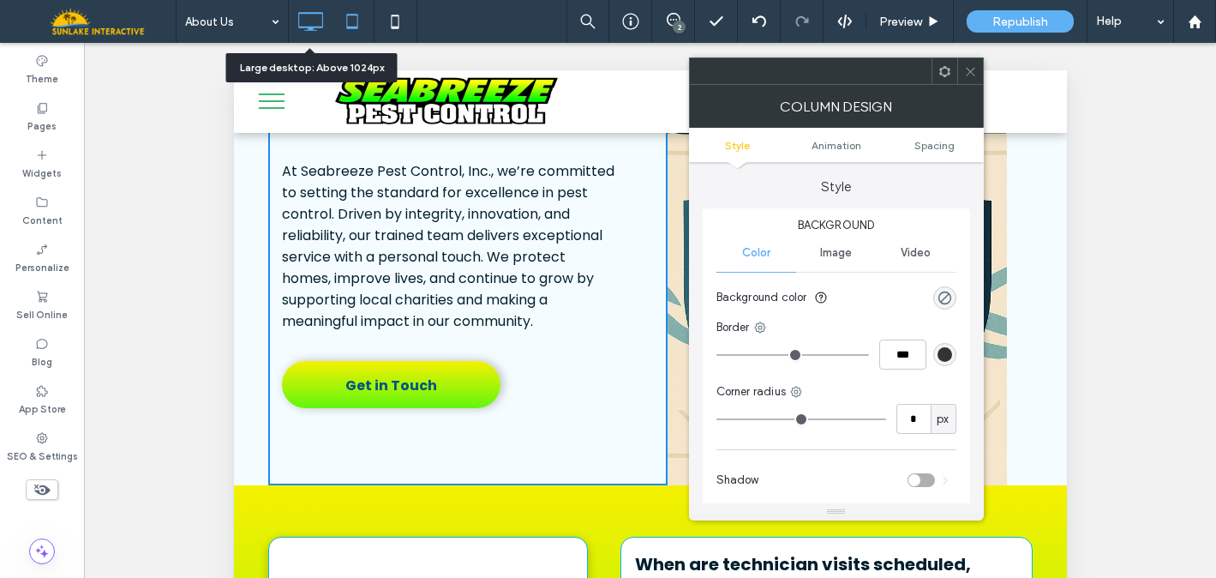
click at [306, 21] on icon at bounding box center [310, 21] width 34 height 34
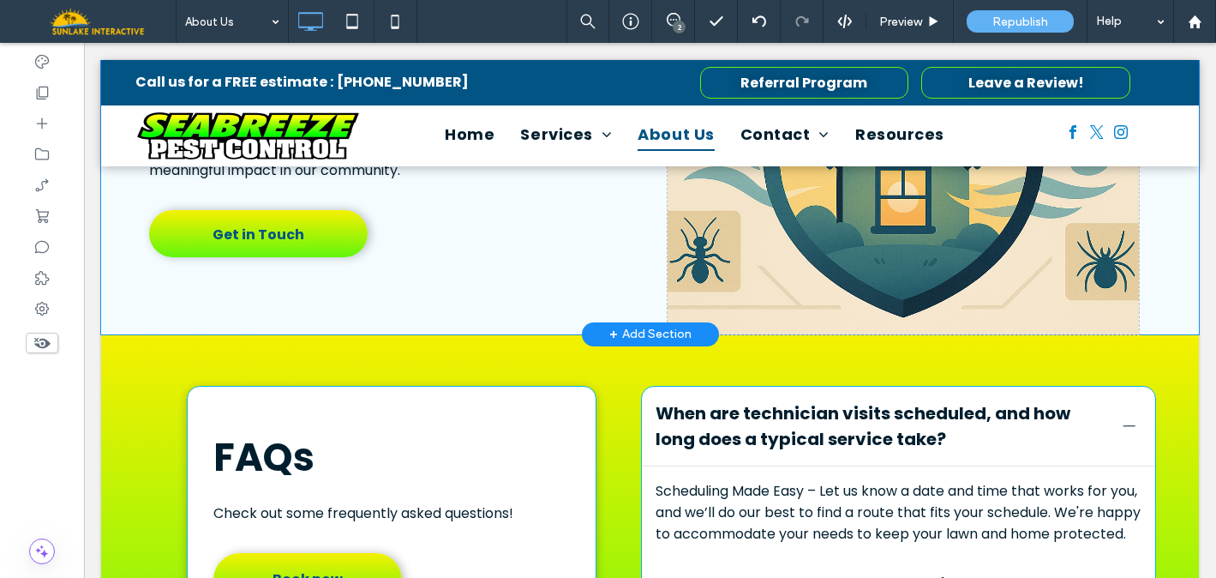
click at [102, 265] on div "Seabreeze pest control Our Misson At Seabreeze Pest Control, Inc., we’re commit…" at bounding box center [650, 101] width 1098 height 466
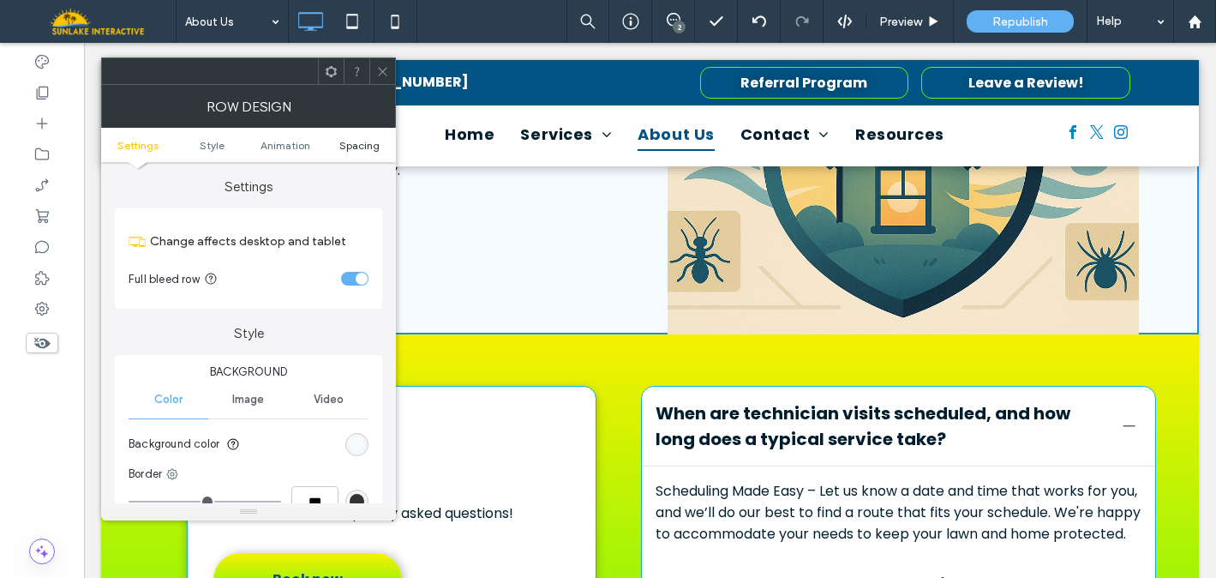
click at [374, 140] on span "Spacing" at bounding box center [359, 145] width 40 height 13
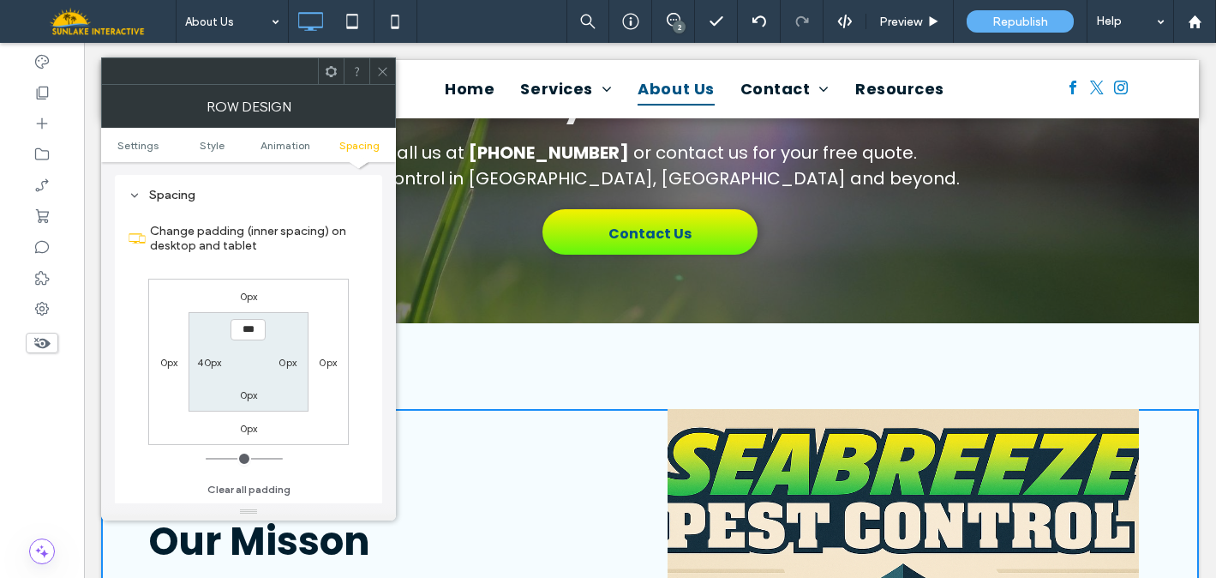
scroll to position [2026, 0]
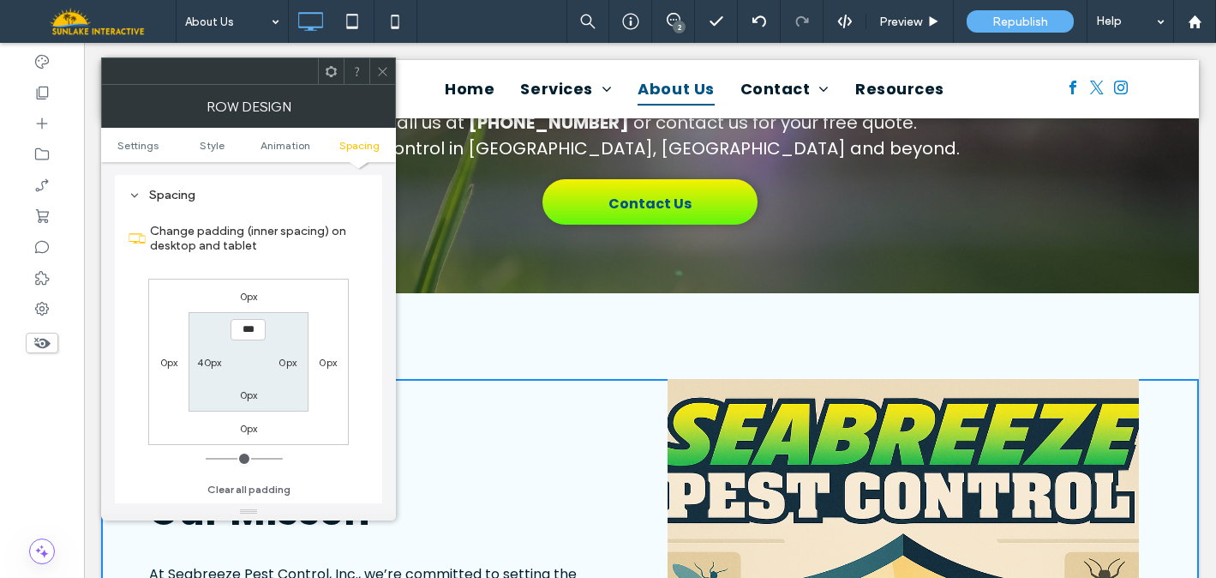
click at [460, 304] on div "Click To Paste" at bounding box center [650, 336] width 823 height 86
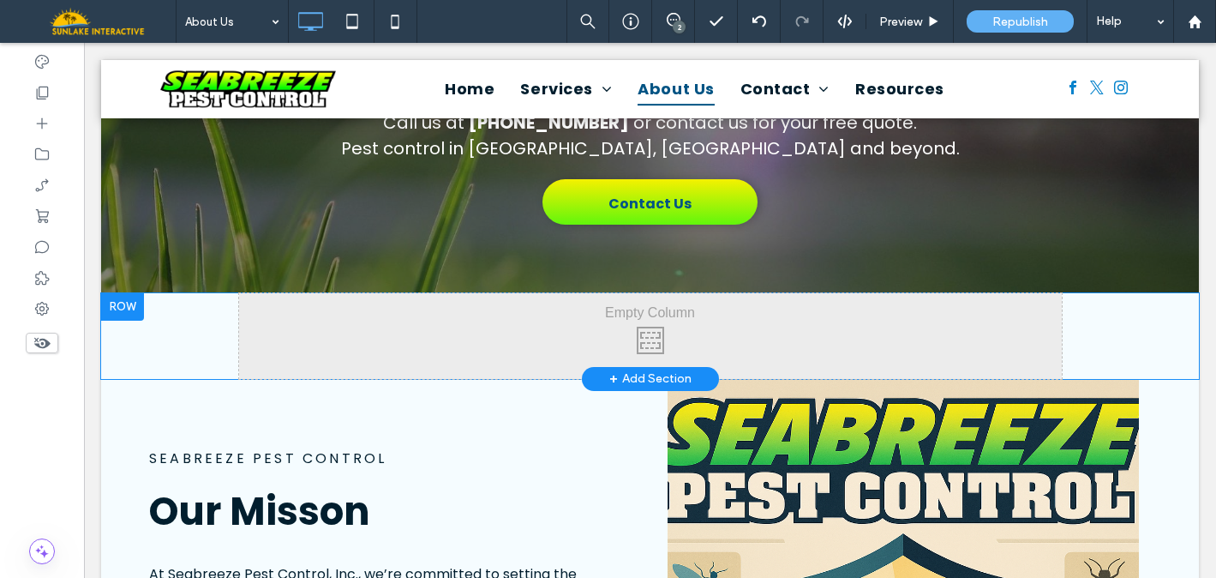
click at [124, 293] on div at bounding box center [122, 306] width 43 height 27
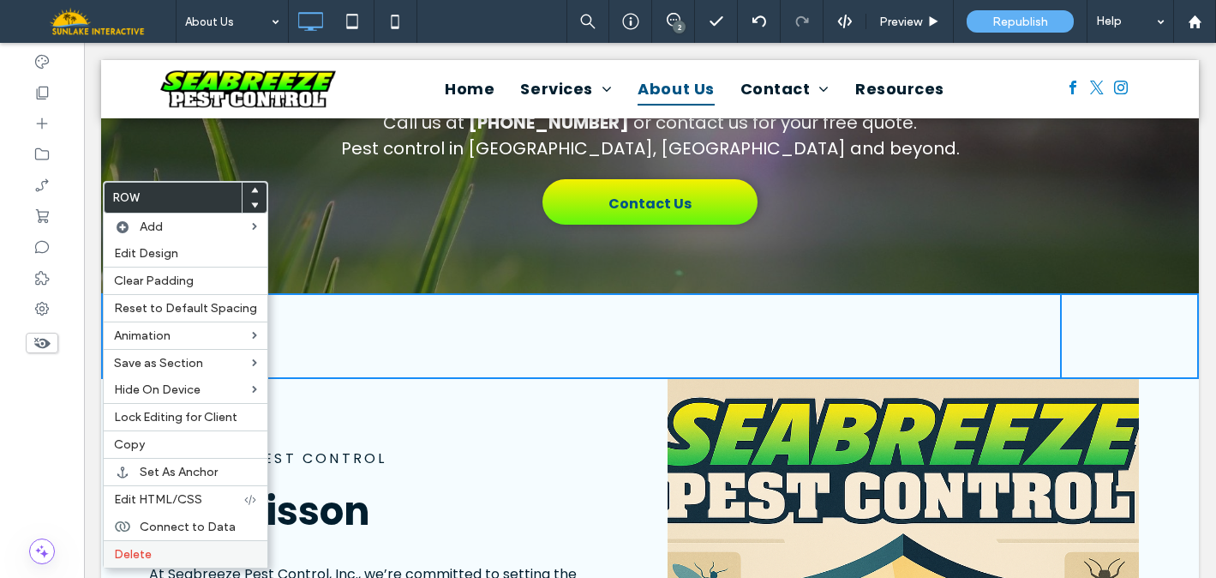
click at [134, 556] on span "Delete" at bounding box center [133, 554] width 38 height 15
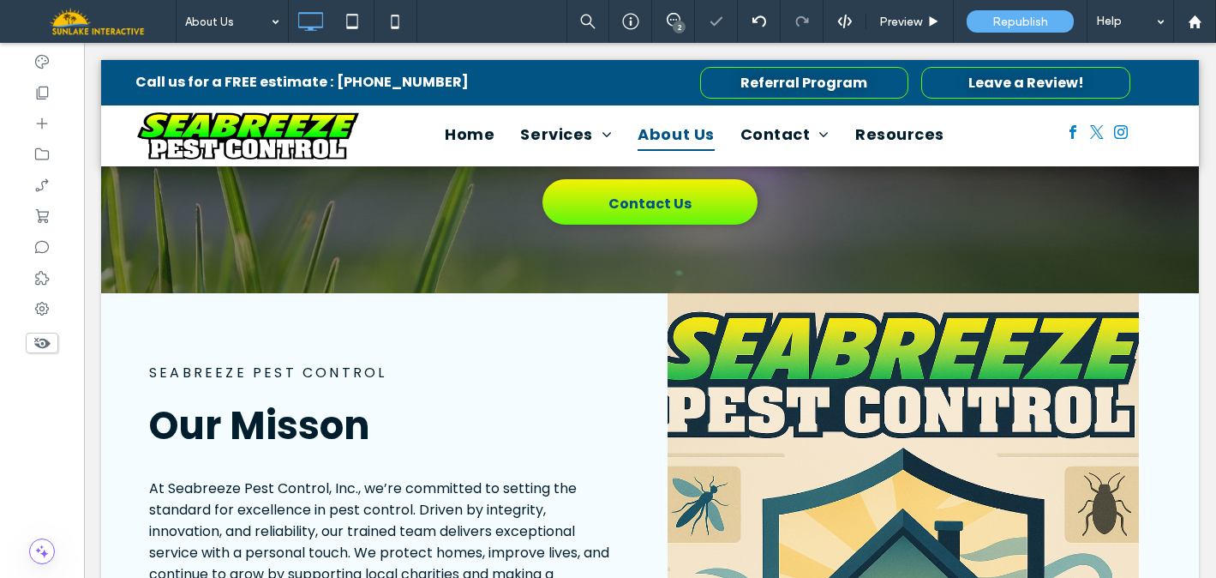
drag, startPoint x: 48, startPoint y: 341, endPoint x: 78, endPoint y: 298, distance: 52.3
click at [48, 341] on use at bounding box center [42, 343] width 16 height 11
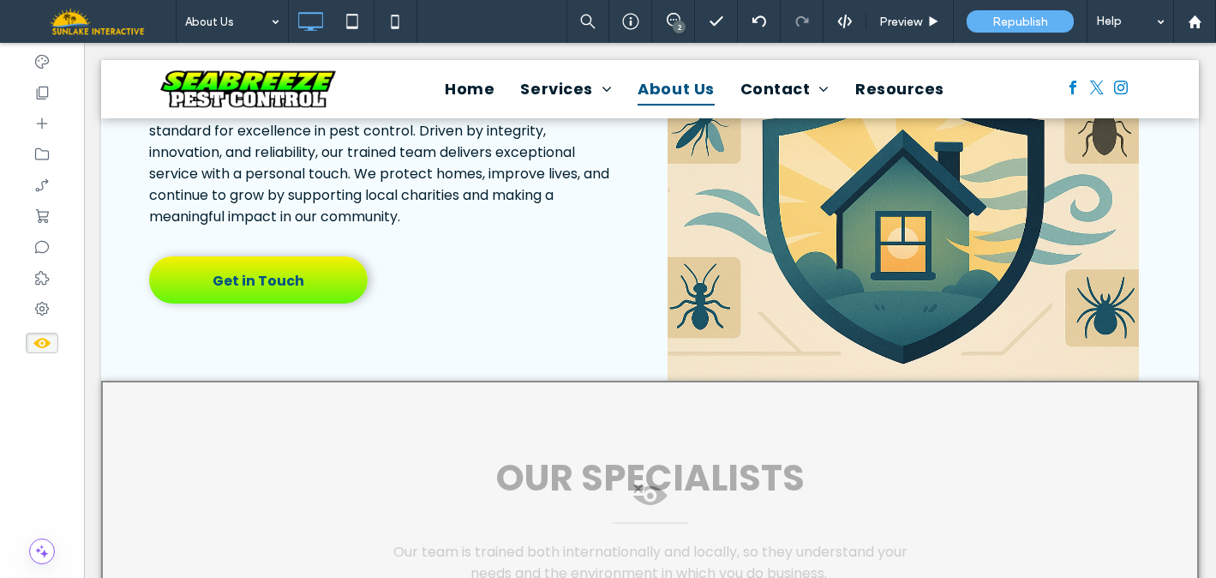
scroll to position [2065, 0]
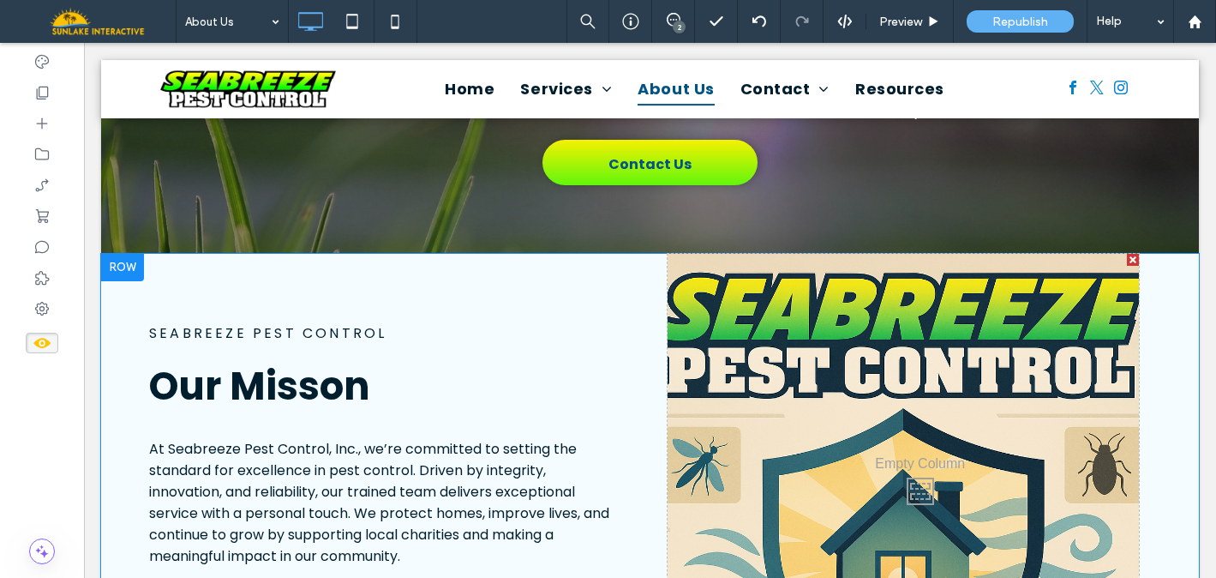
click at [127, 254] on div at bounding box center [122, 267] width 43 height 27
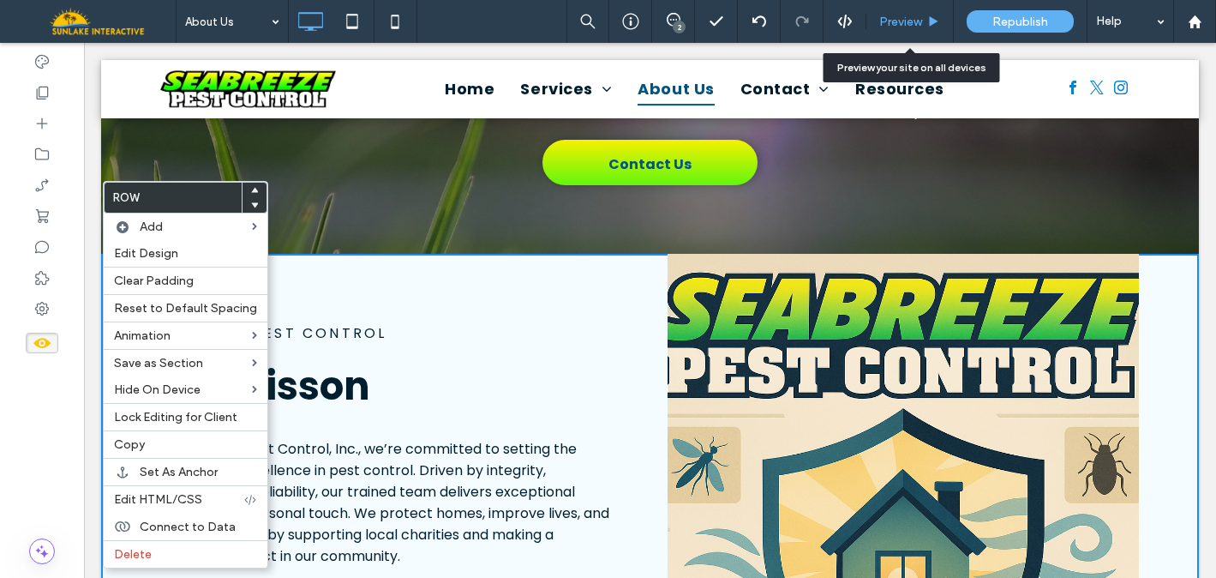
click at [892, 16] on span "Preview" at bounding box center [901, 22] width 43 height 15
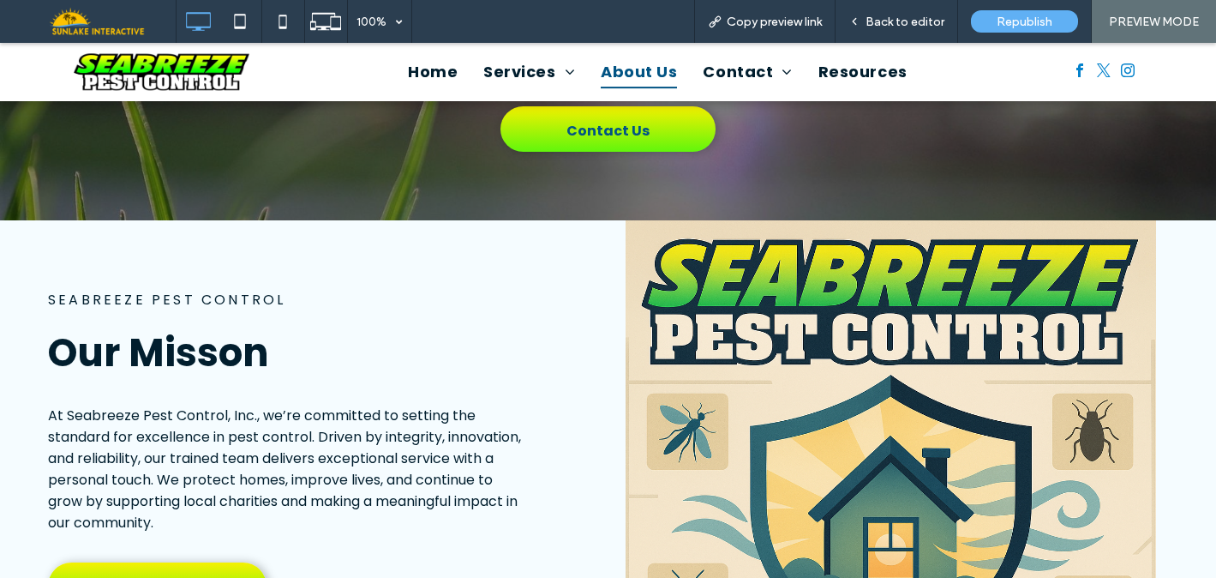
scroll to position [2024, 0]
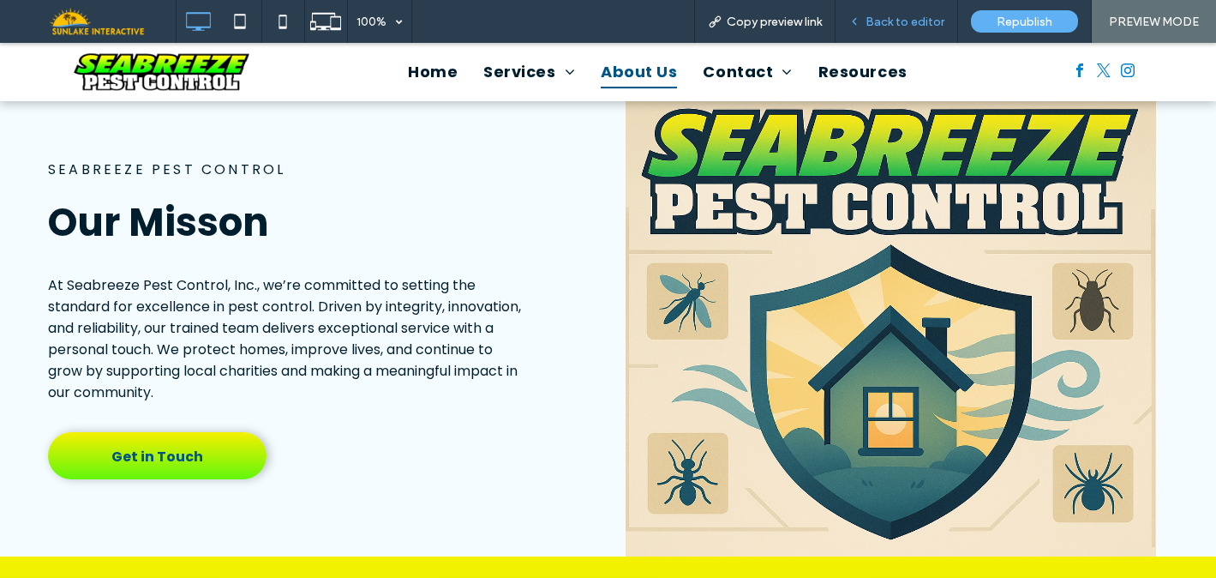
click at [914, 22] on span "Back to editor" at bounding box center [905, 22] width 79 height 15
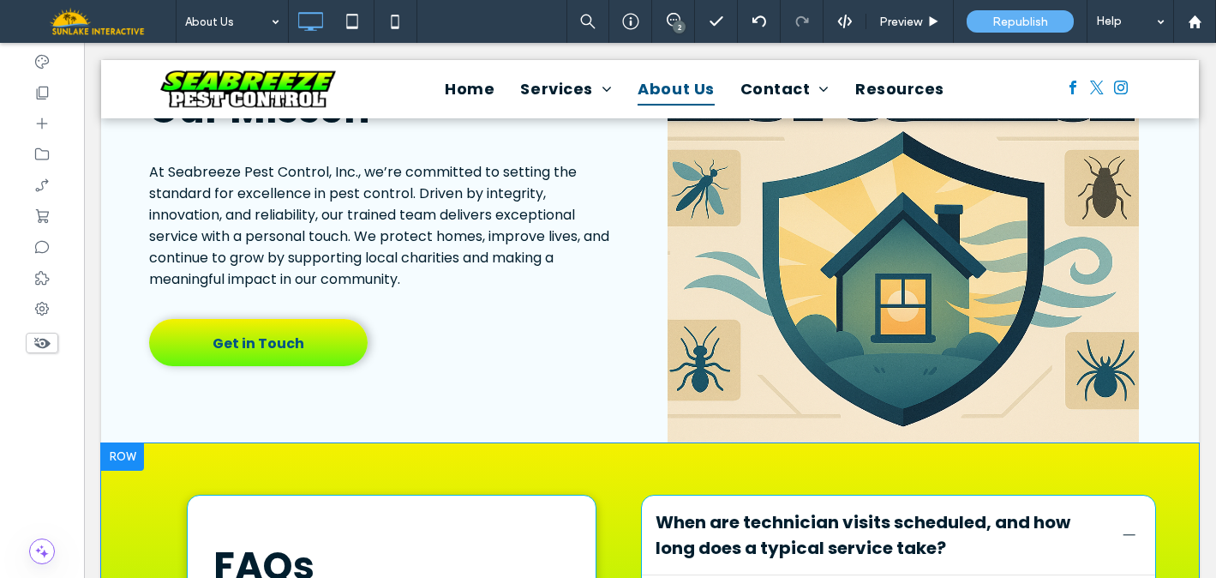
scroll to position [2349, 0]
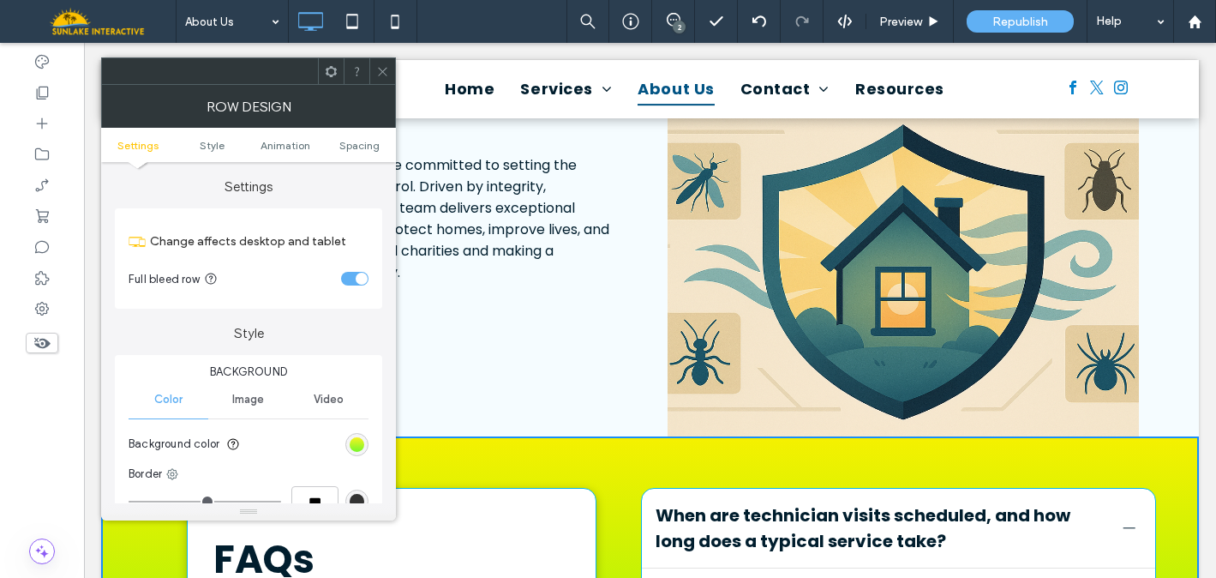
click at [353, 442] on div "linear-gradient(rgb(245, 241, 0) 0%, rgb(97, 246, 12) 100%)" at bounding box center [357, 444] width 15 height 15
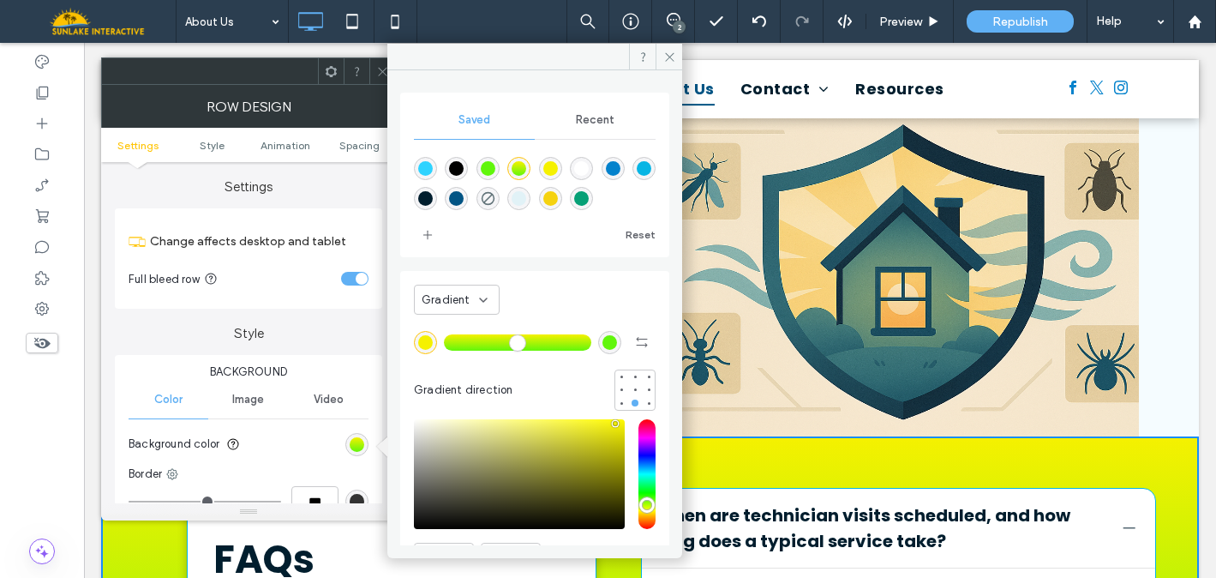
click at [592, 122] on span "Recent" at bounding box center [595, 120] width 39 height 14
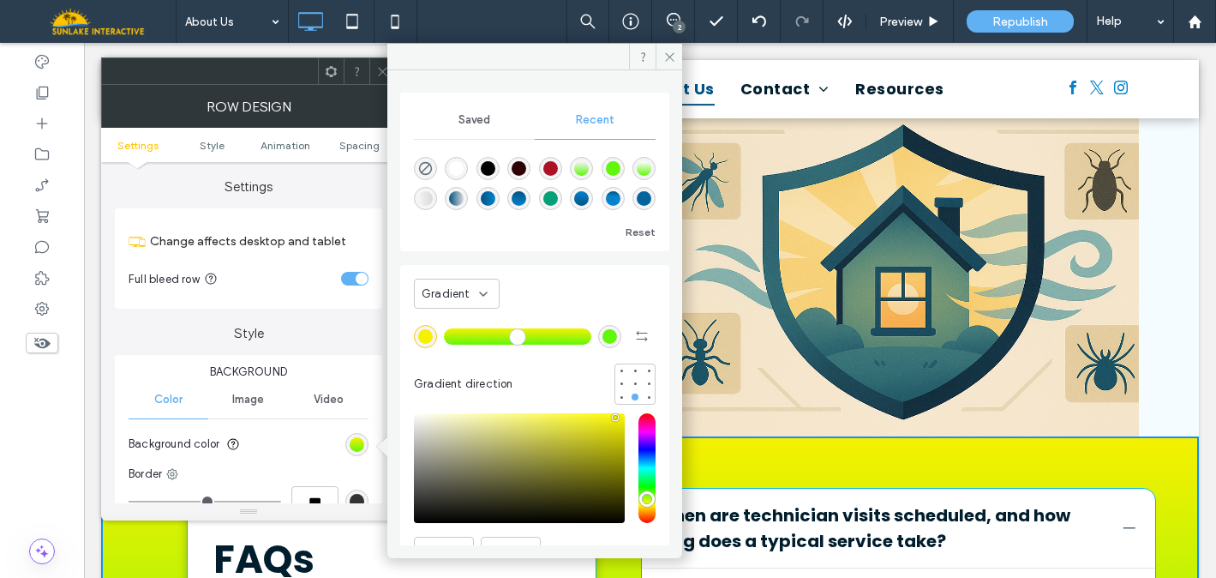
click at [461, 291] on span "Gradient" at bounding box center [446, 293] width 49 height 17
click at [448, 321] on span "Color" at bounding box center [435, 323] width 27 height 17
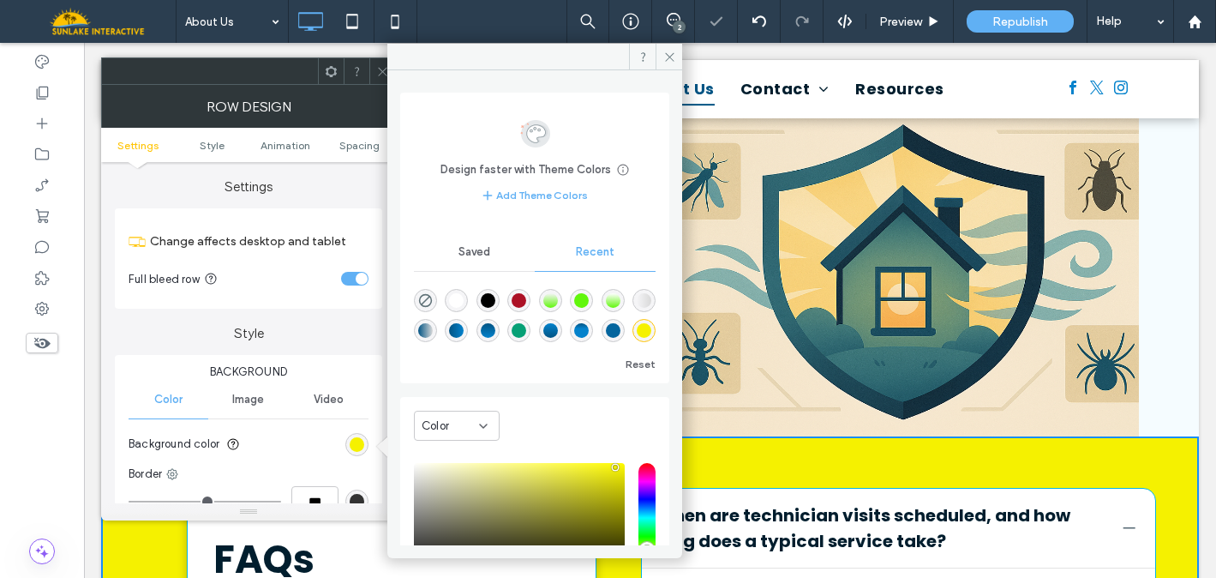
scroll to position [0, 0]
click at [475, 261] on div "Saved" at bounding box center [474, 252] width 121 height 38
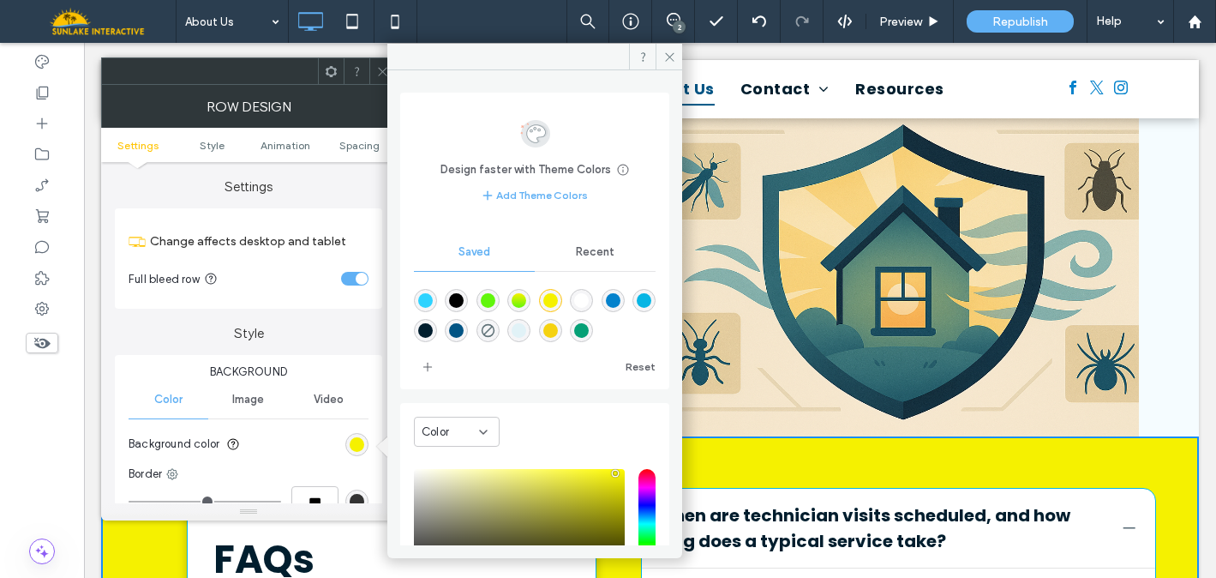
click at [526, 333] on div "rgba(46,211,255,0.10)" at bounding box center [519, 330] width 15 height 15
type input "*******"
type input "**"
type input "***"
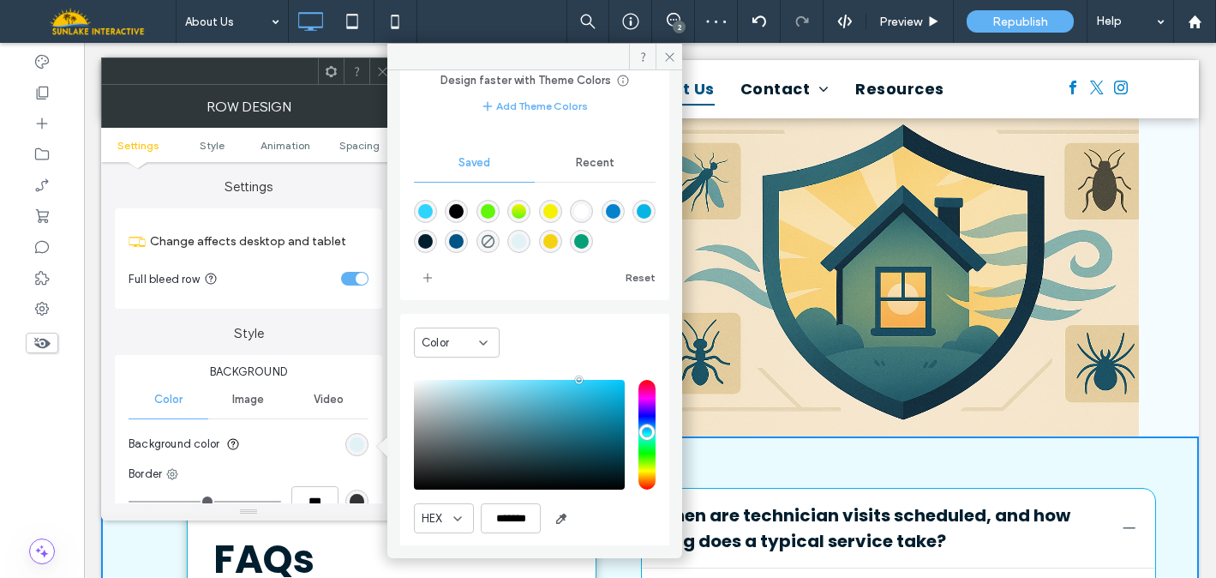
scroll to position [142, 0]
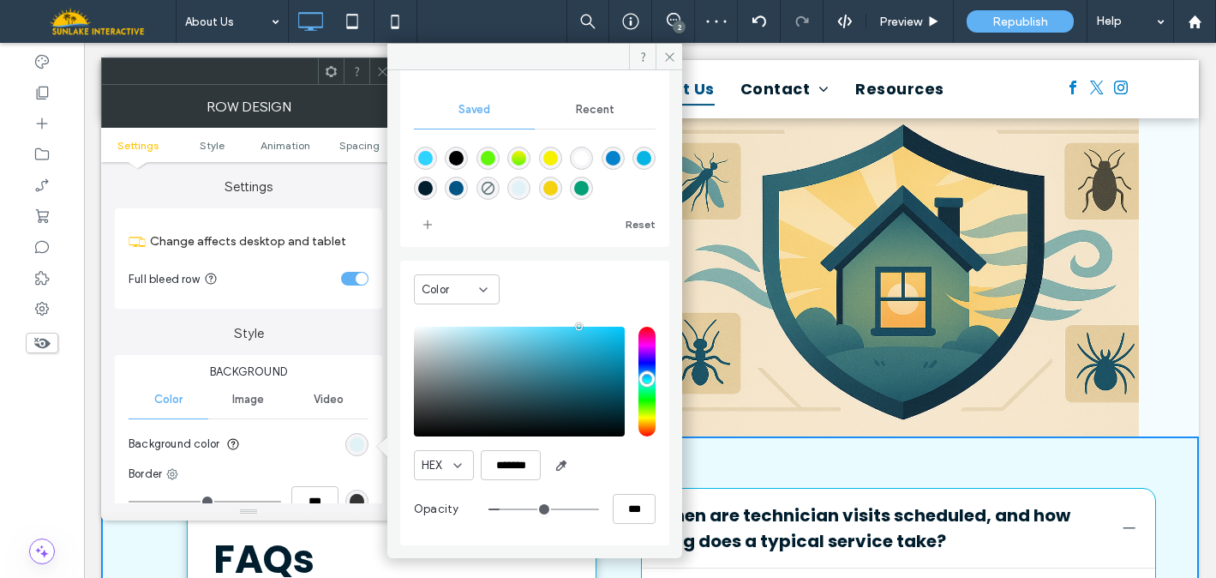
click at [1149, 236] on div "Seabreeze pest control Our Misson At Seabreeze Pest Control, Inc., we’re commit…" at bounding box center [667, 203] width 1064 height 466
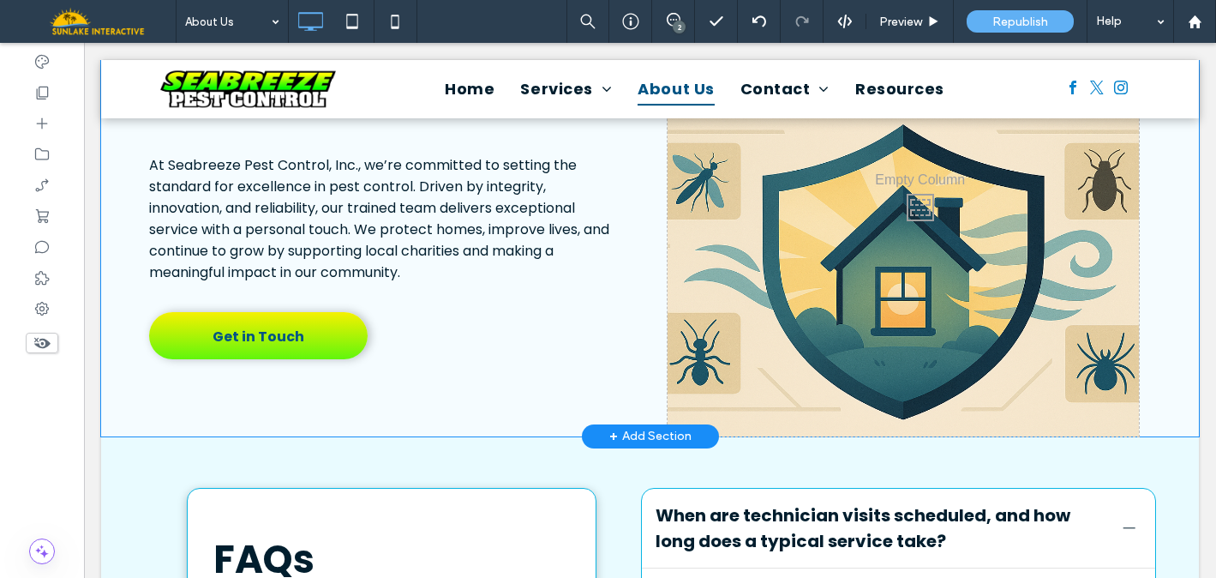
click at [117, 189] on div "Seabreeze pest control Our Misson At Seabreeze Pest Control, Inc., we’re commit…" at bounding box center [650, 203] width 1098 height 466
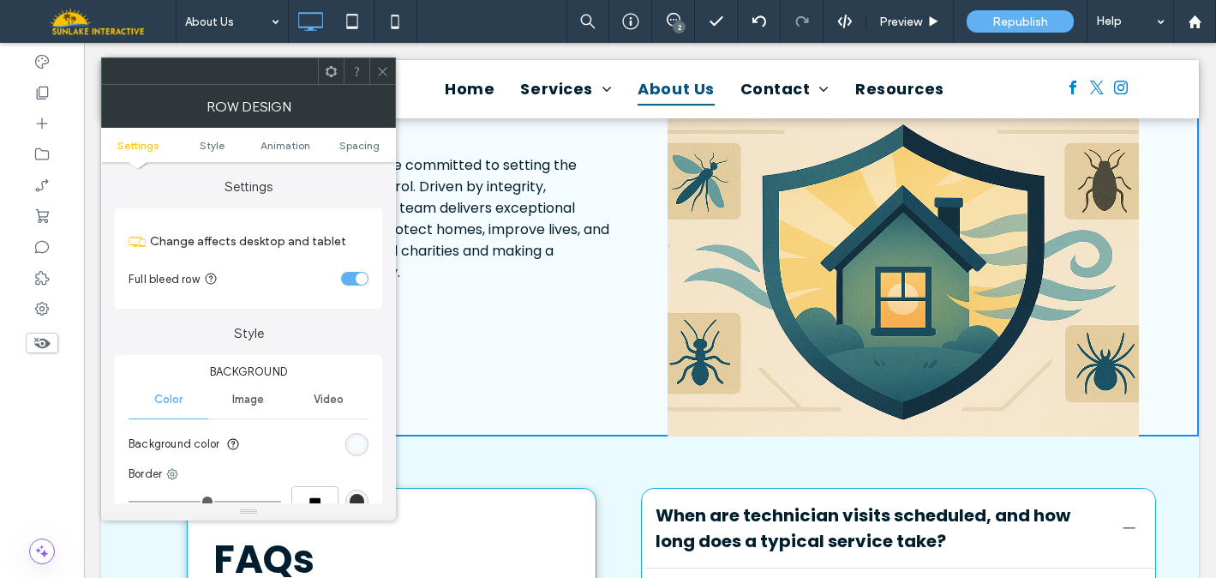
drag, startPoint x: 354, startPoint y: 449, endPoint x: 373, endPoint y: 449, distance: 18.9
click at [354, 449] on div "rgb(245, 252, 255)" at bounding box center [357, 444] width 15 height 15
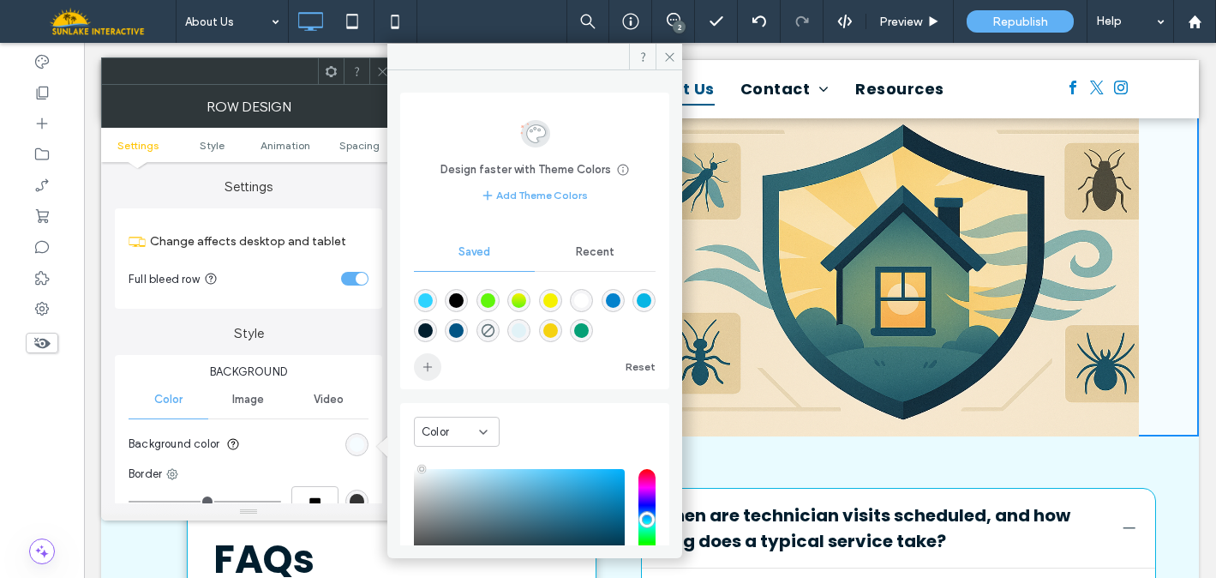
click at [428, 368] on use "add color" at bounding box center [427, 367] width 9 height 9
click at [380, 66] on icon at bounding box center [382, 71] width 13 height 13
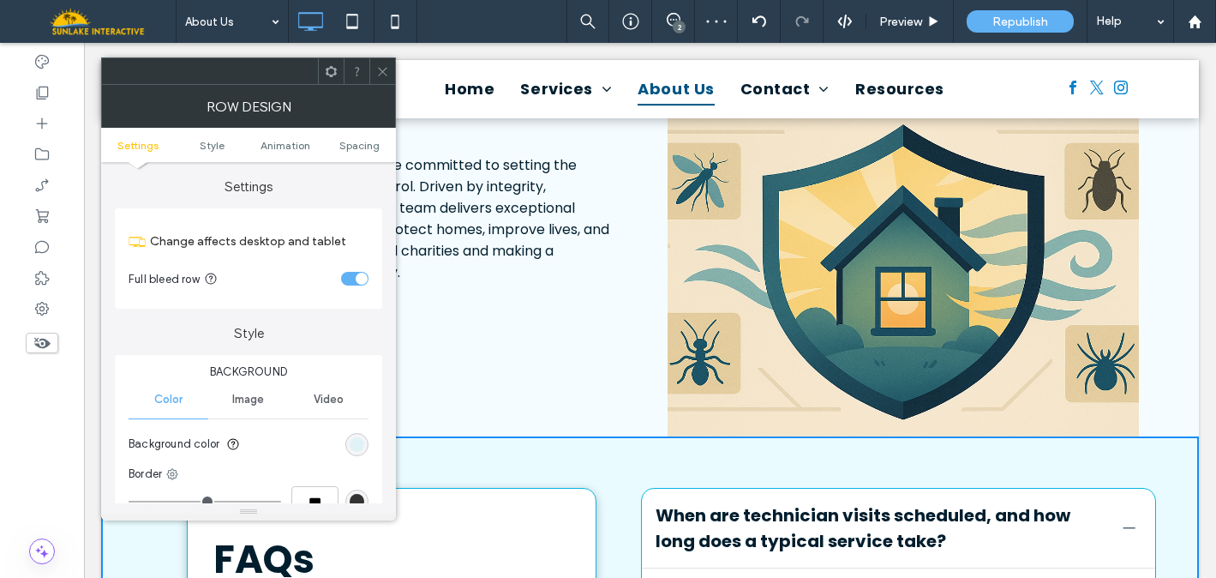
click at [347, 445] on div "rgba(46, 211, 255, 0.1)" at bounding box center [356, 444] width 23 height 23
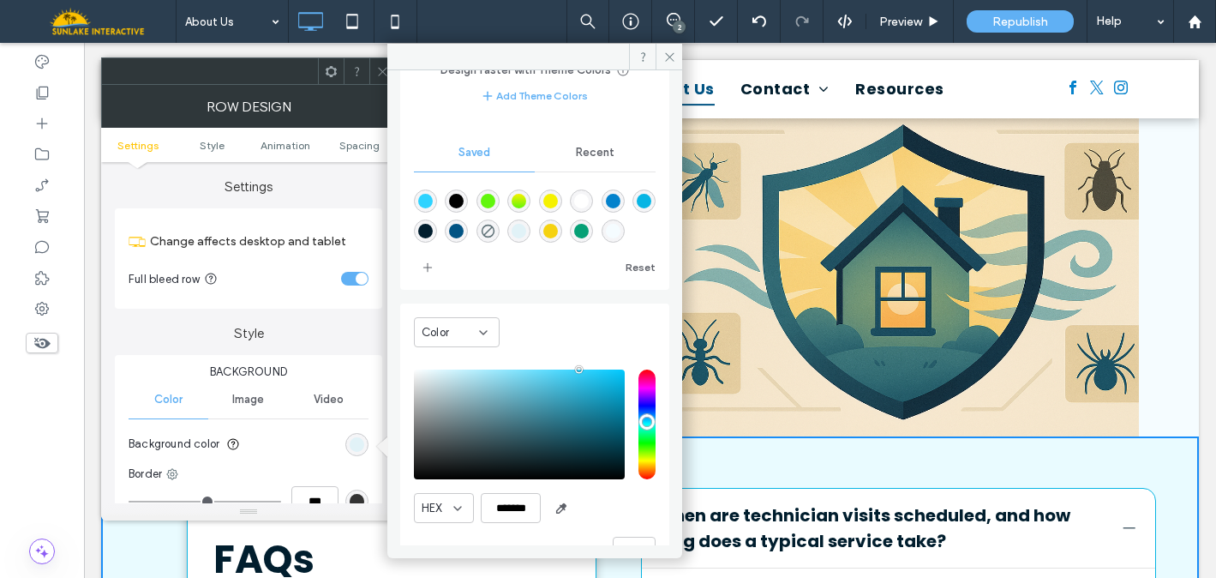
scroll to position [142, 0]
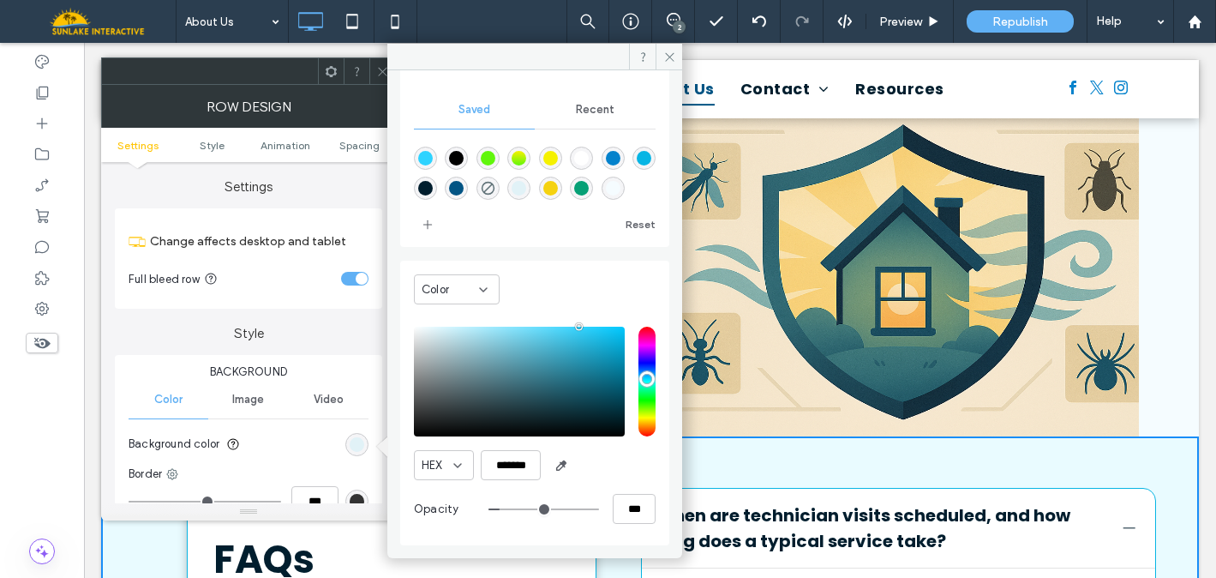
click at [526, 189] on div "rgba(46,211,255,0.10)" at bounding box center [519, 188] width 15 height 15
click at [588, 115] on span "Recent" at bounding box center [595, 110] width 39 height 14
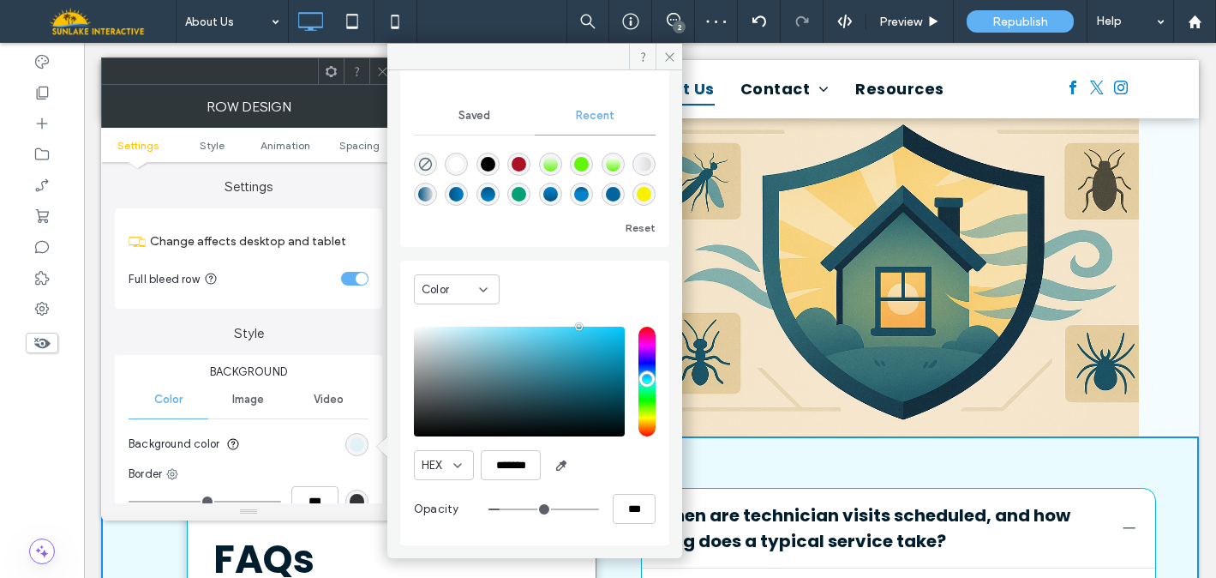
scroll to position [0, 0]
click at [570, 465] on span "button" at bounding box center [561, 465] width 27 height 27
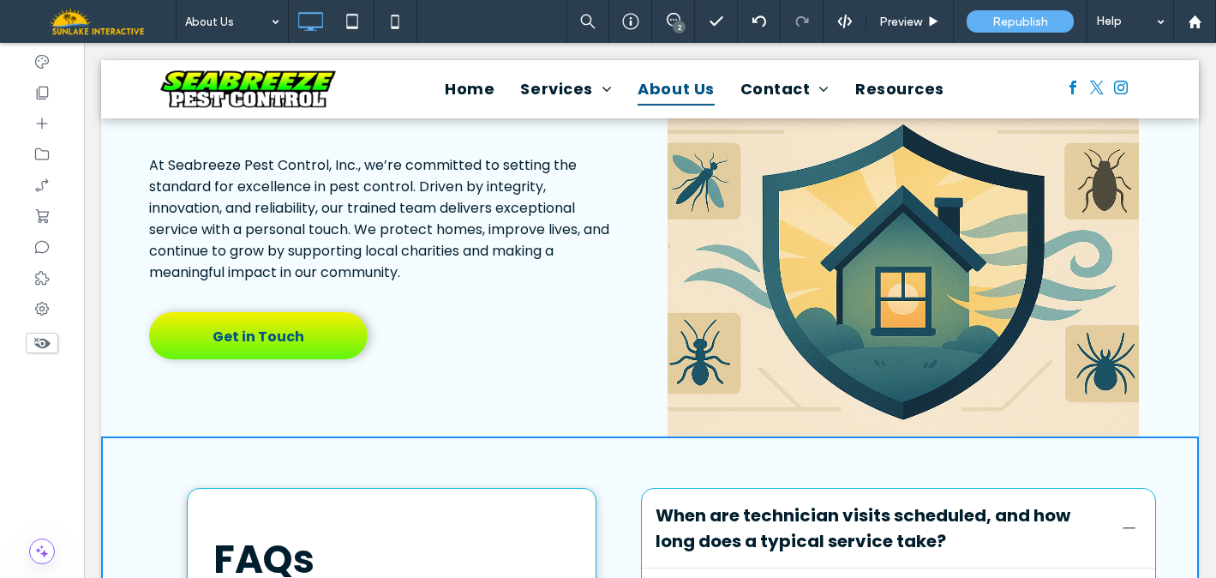
type input "*******"
type input "***"
type input "****"
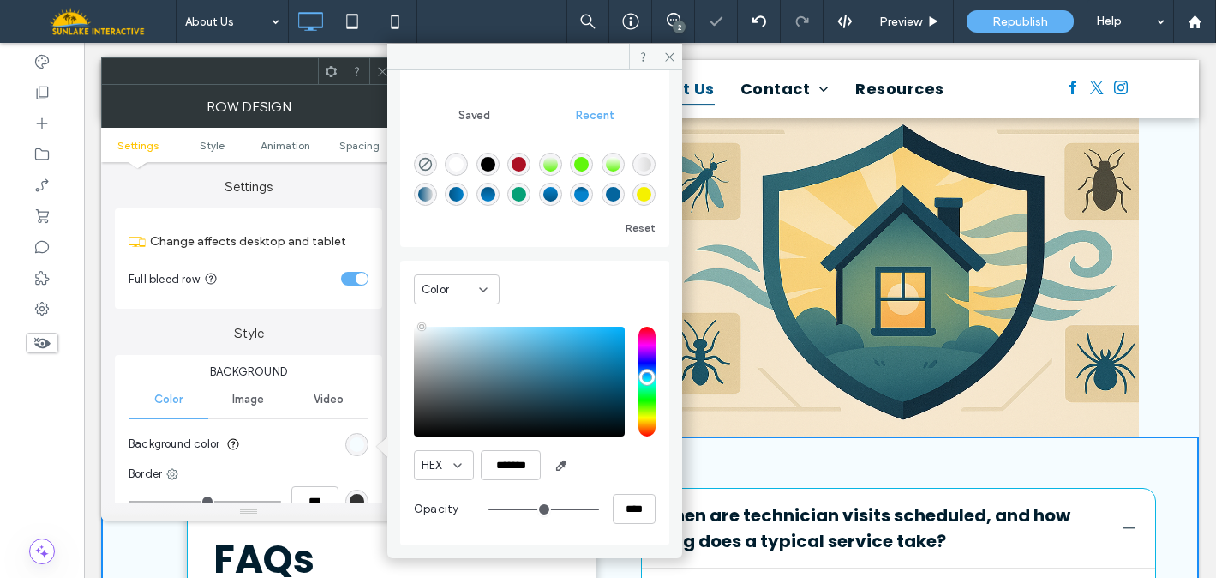
click at [377, 74] on icon at bounding box center [382, 71] width 13 height 13
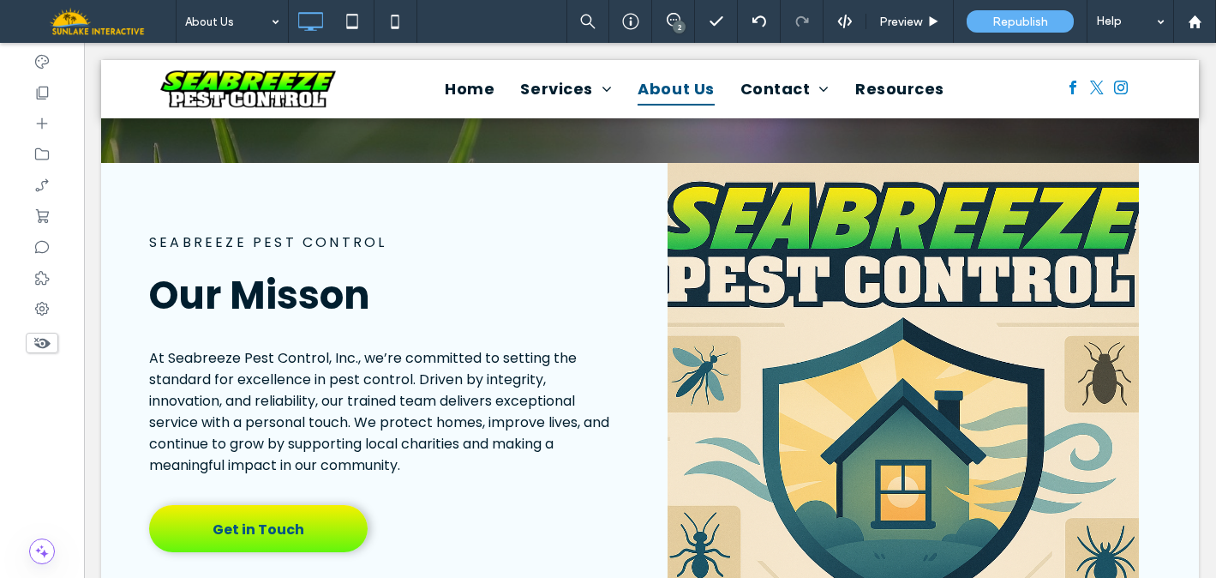
scroll to position [2130, 0]
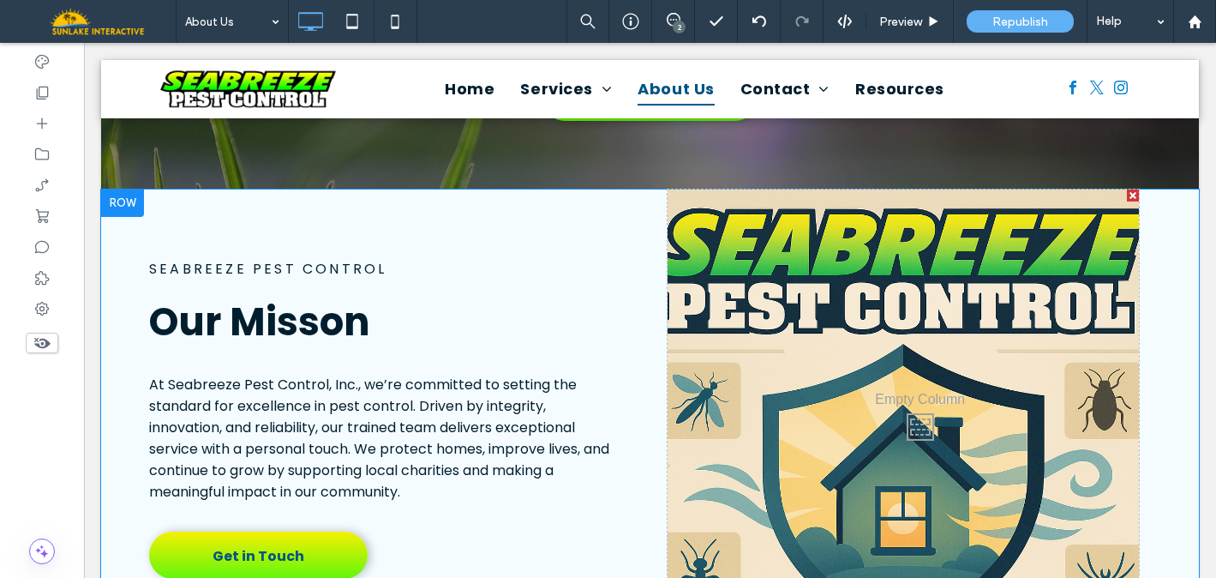
click at [1018, 250] on div "Click To Paste" at bounding box center [904, 422] width 472 height 466
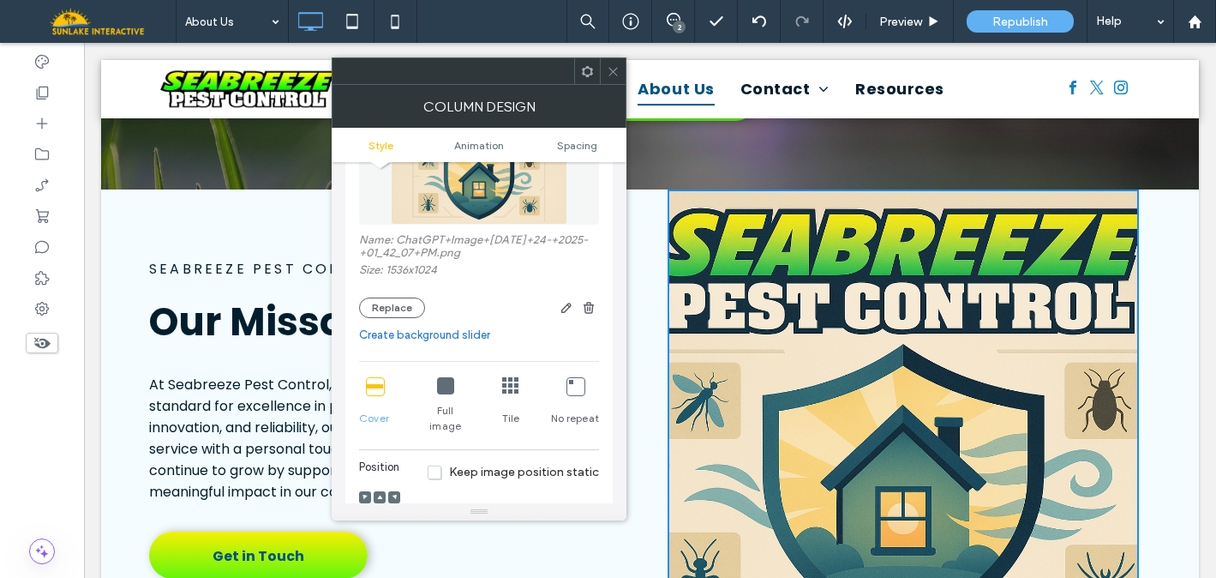
scroll to position [190, 0]
click at [437, 387] on icon at bounding box center [445, 382] width 17 height 17
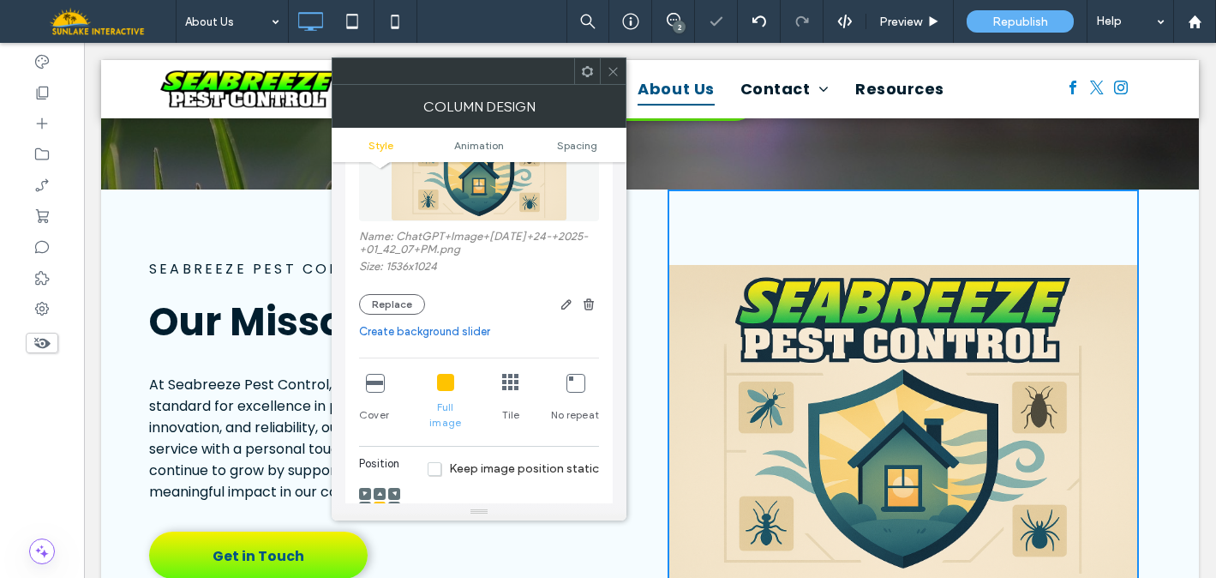
click at [616, 72] on icon at bounding box center [613, 71] width 13 height 13
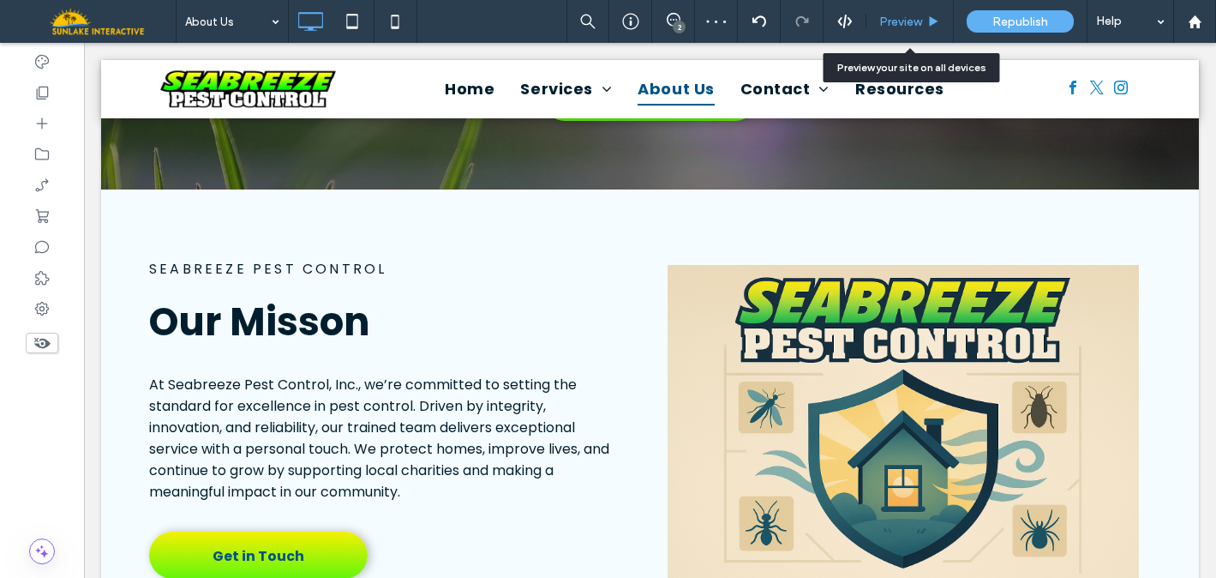
click at [911, 16] on span "Preview" at bounding box center [901, 22] width 43 height 15
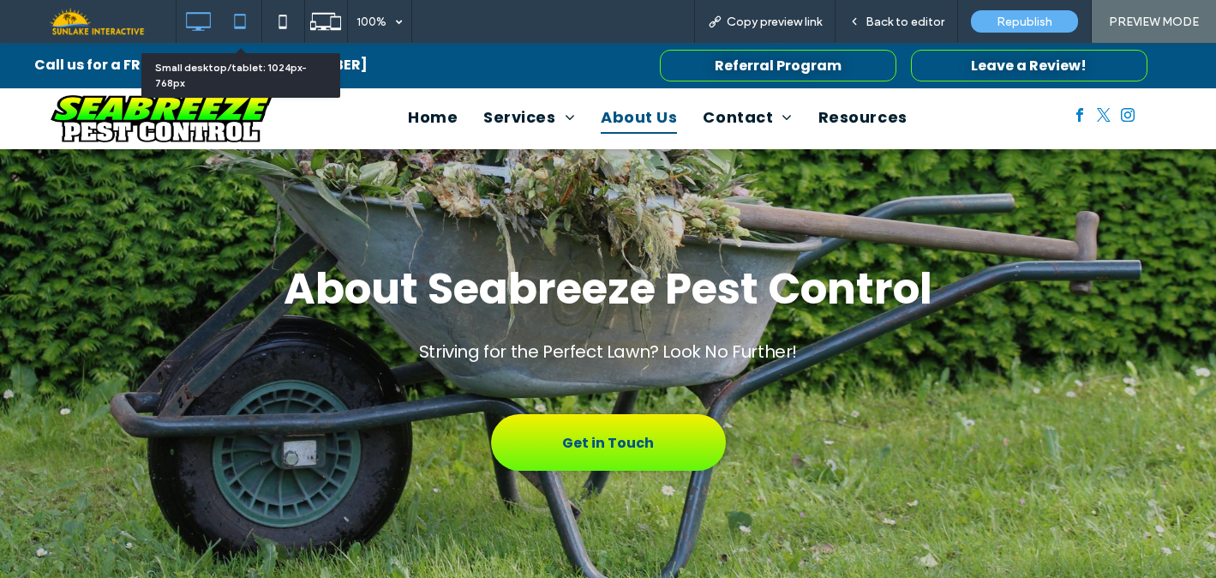
click at [228, 14] on icon at bounding box center [240, 21] width 34 height 34
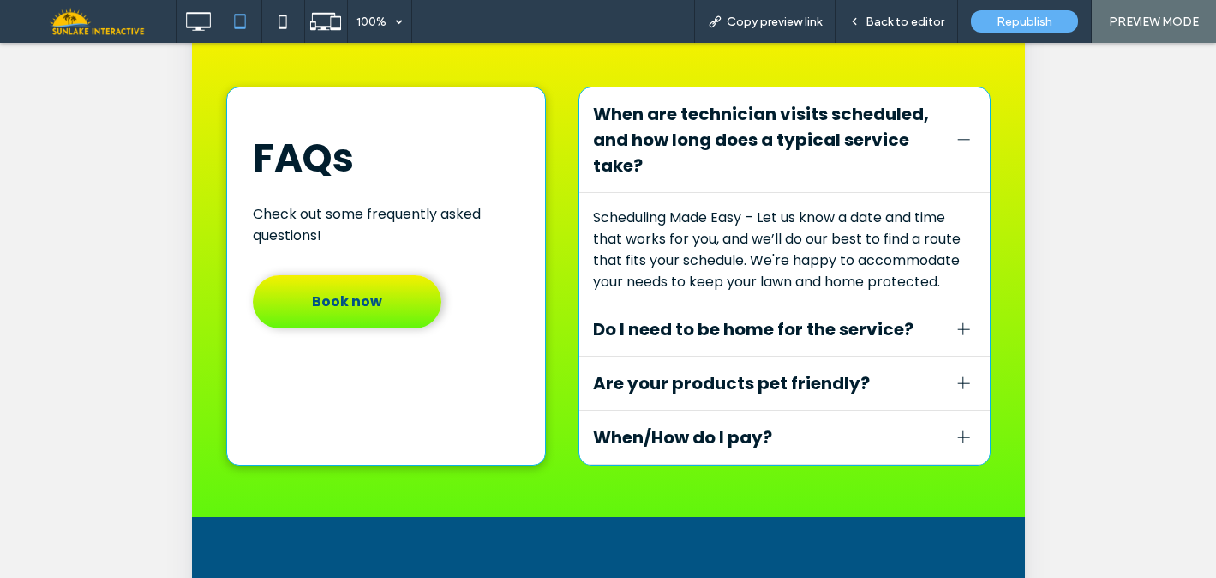
scroll to position [2263, 0]
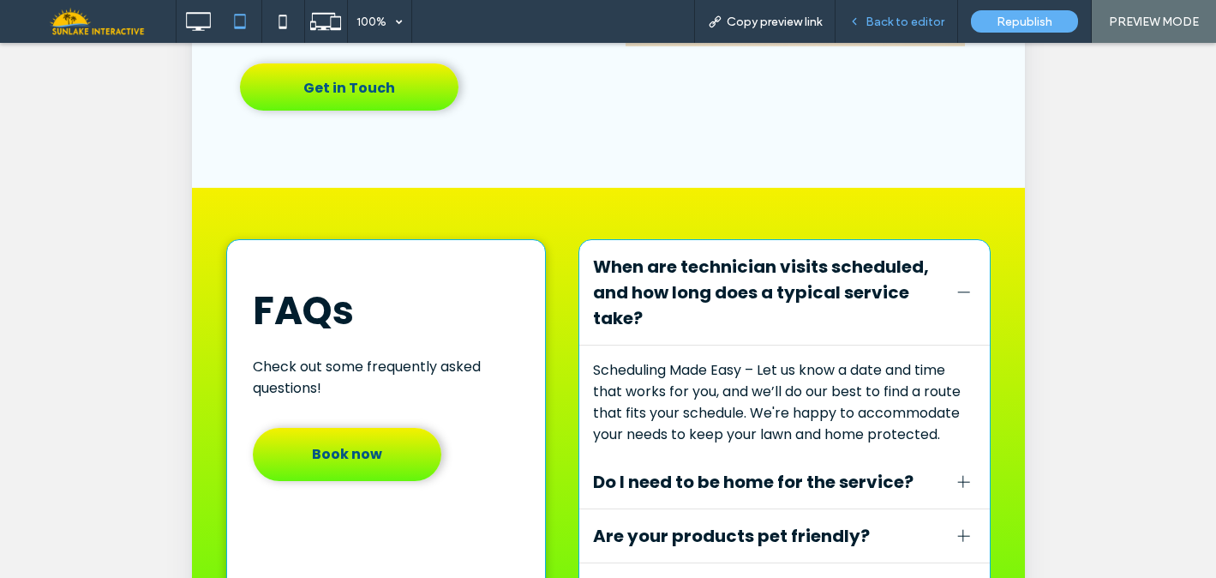
click at [888, 25] on span "Back to editor" at bounding box center [905, 22] width 79 height 15
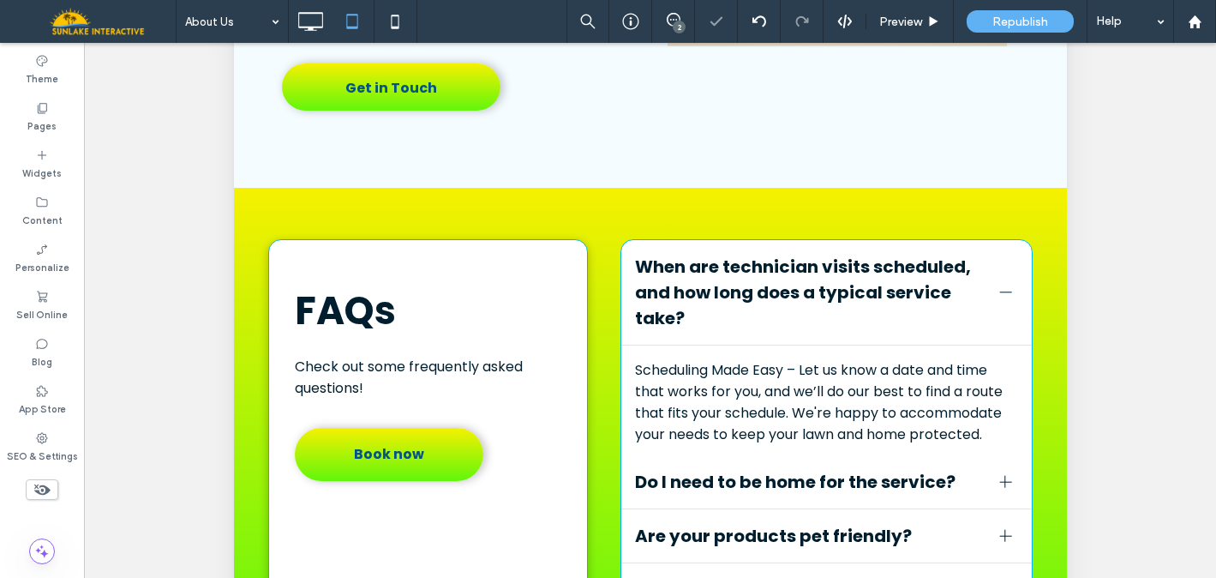
click at [37, 490] on icon at bounding box center [42, 489] width 19 height 19
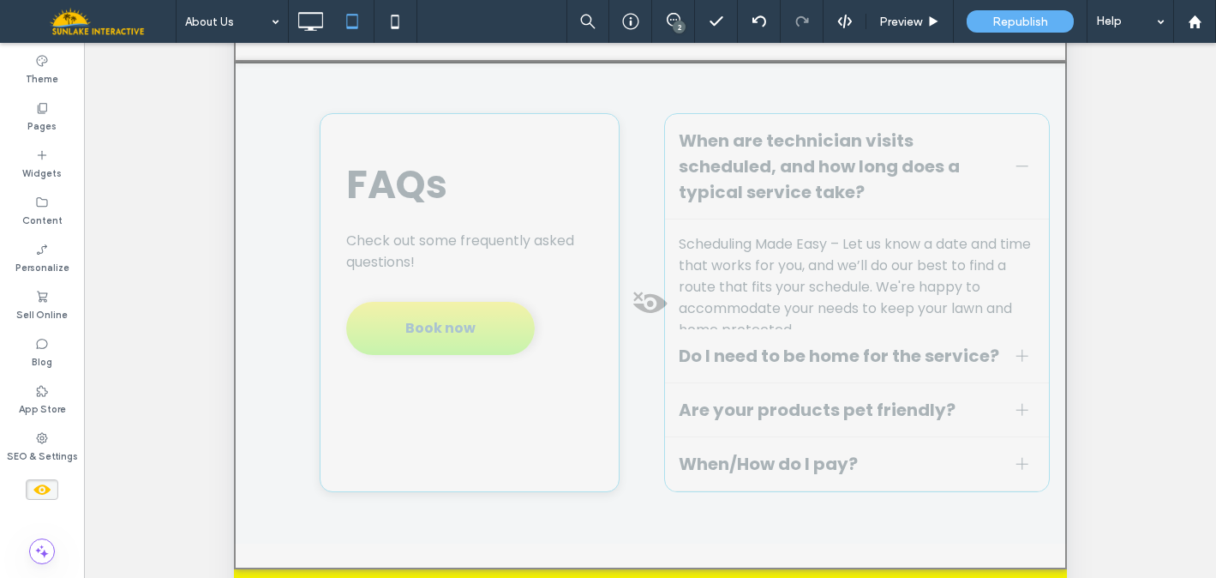
scroll to position [5838, 0]
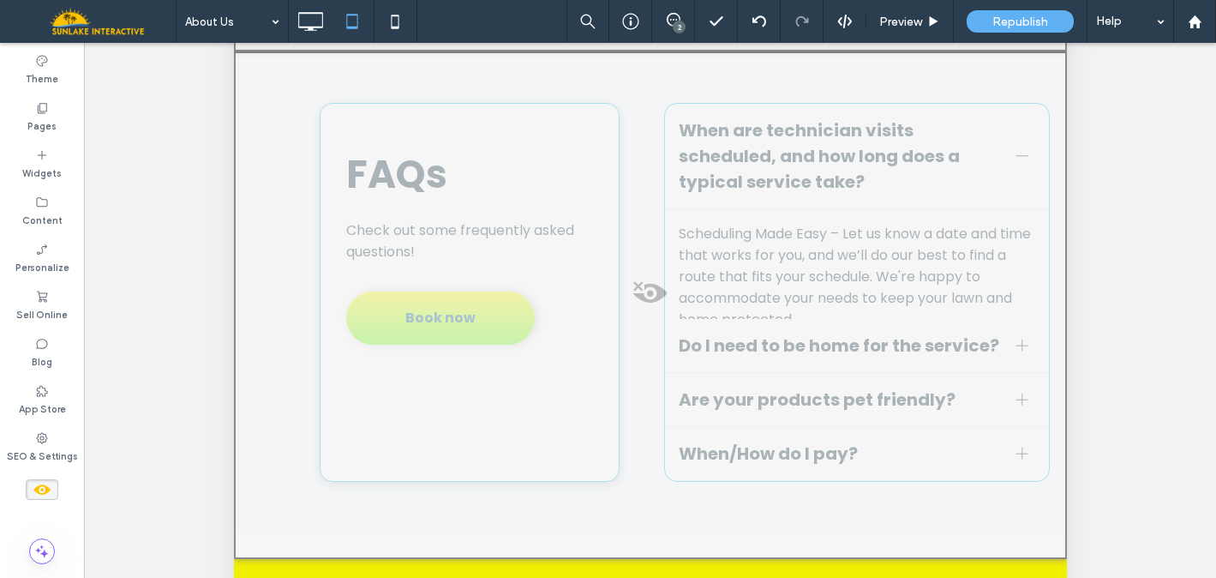
click at [639, 282] on span at bounding box center [650, 297] width 830 height 34
drag, startPoint x: 663, startPoint y: 303, endPoint x: 888, endPoint y: -111, distance: 471.5
click at [663, 303] on button "Yes" at bounding box center [662, 303] width 53 height 21
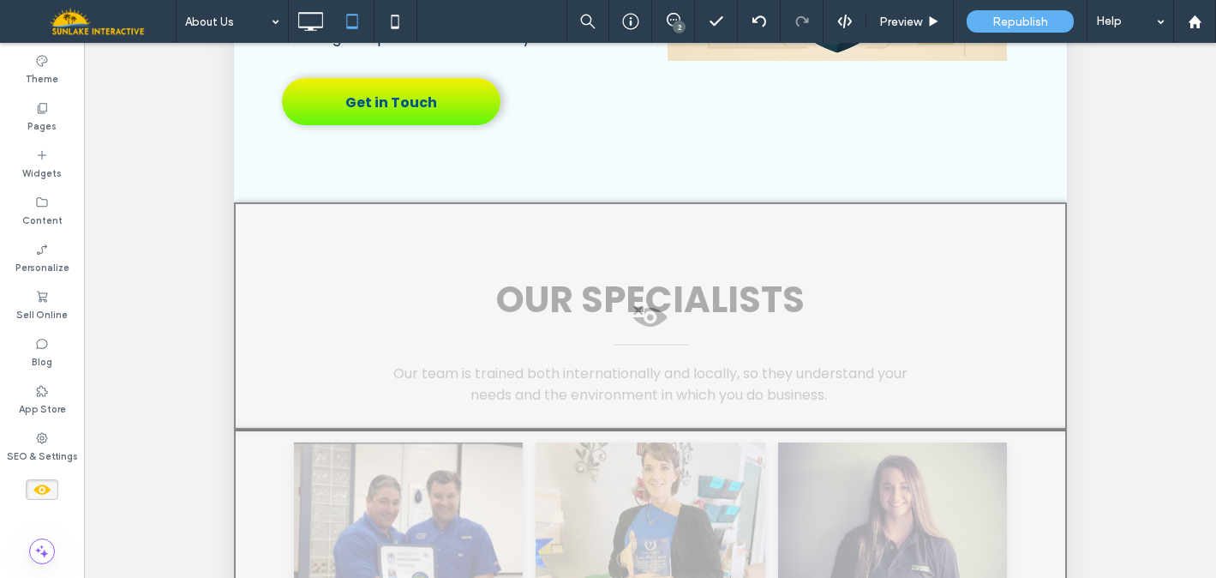
scroll to position [2522, 0]
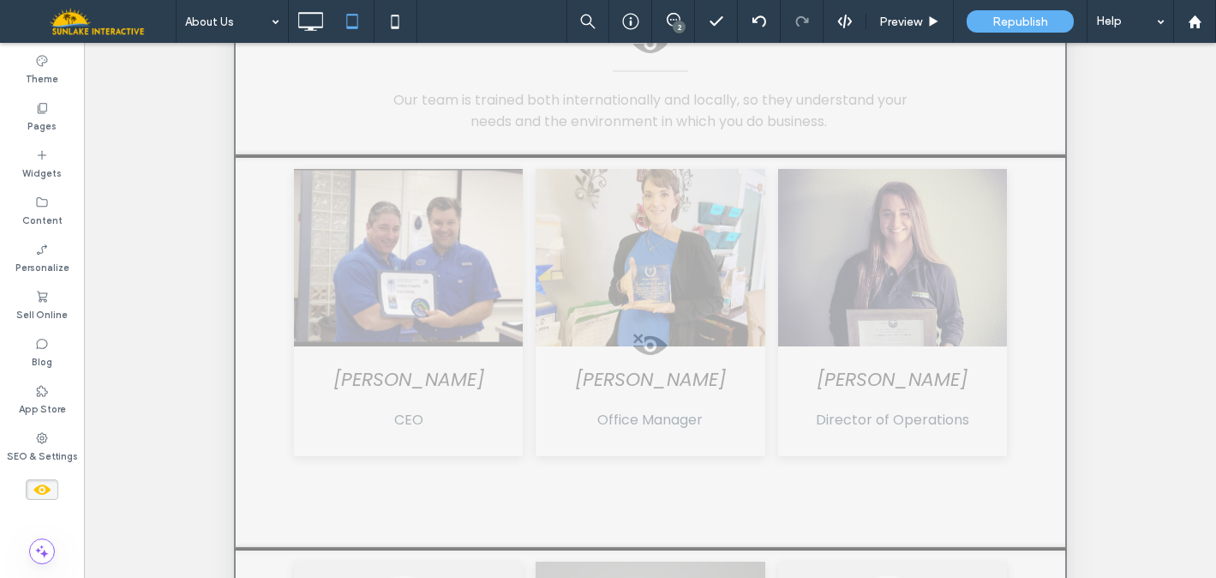
click at [45, 487] on use at bounding box center [41, 489] width 17 height 10
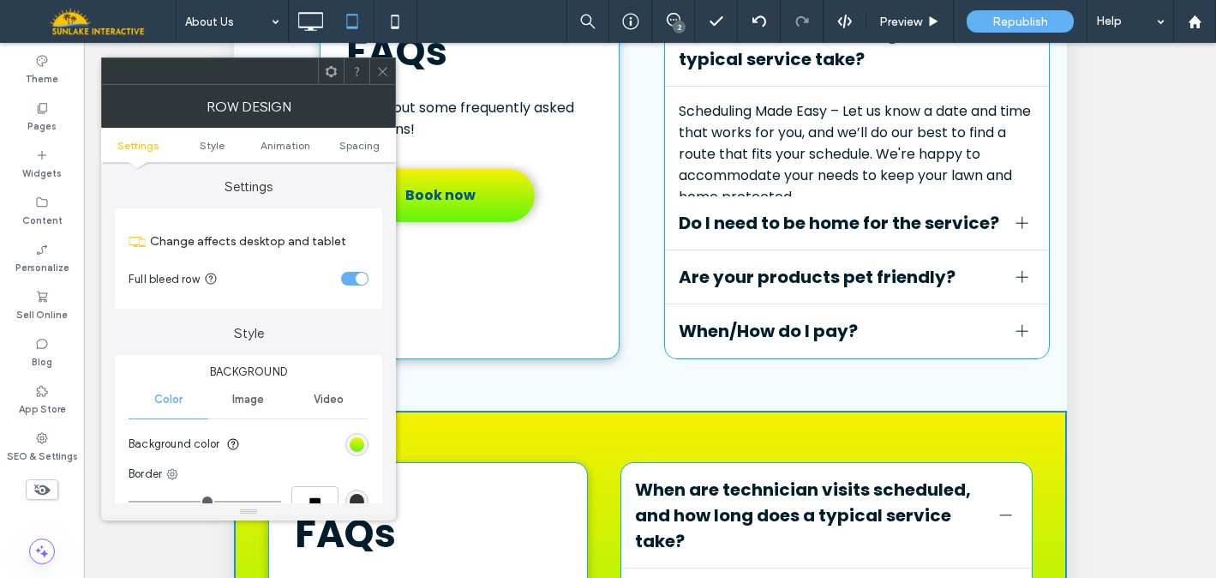
click at [384, 81] on span at bounding box center [382, 71] width 13 height 26
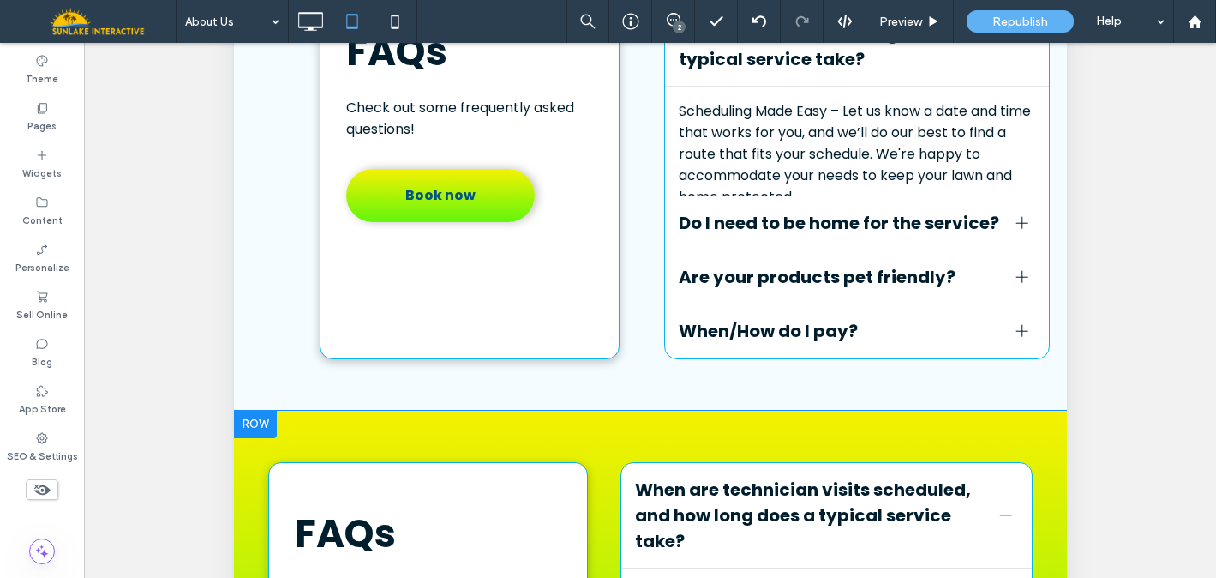
click at [258, 434] on div at bounding box center [254, 424] width 43 height 27
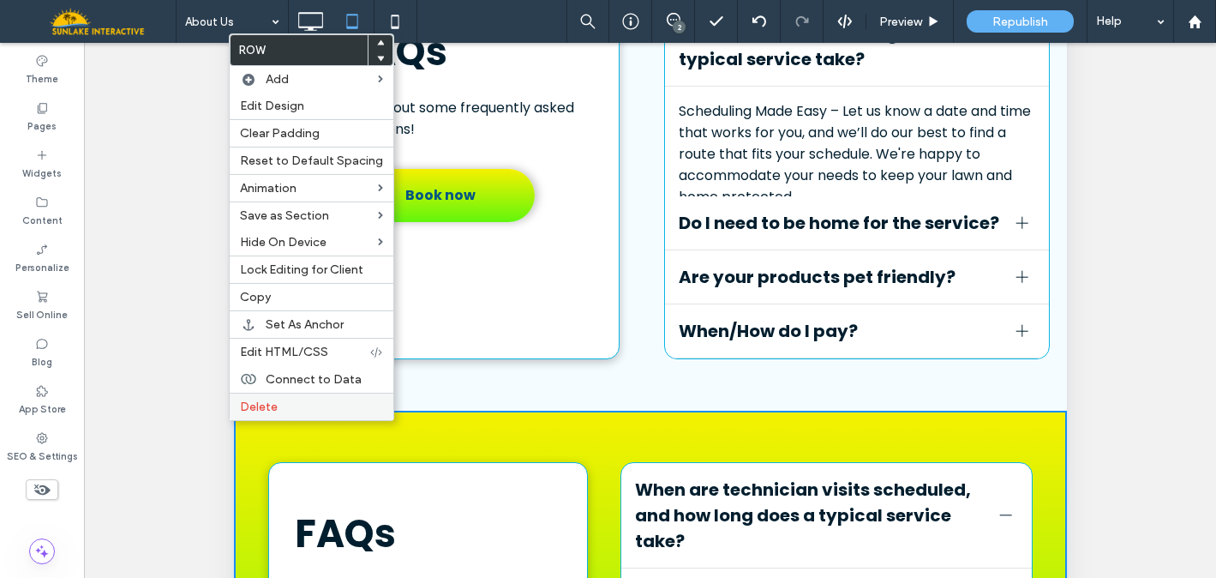
click at [310, 407] on label "Delete" at bounding box center [311, 406] width 143 height 15
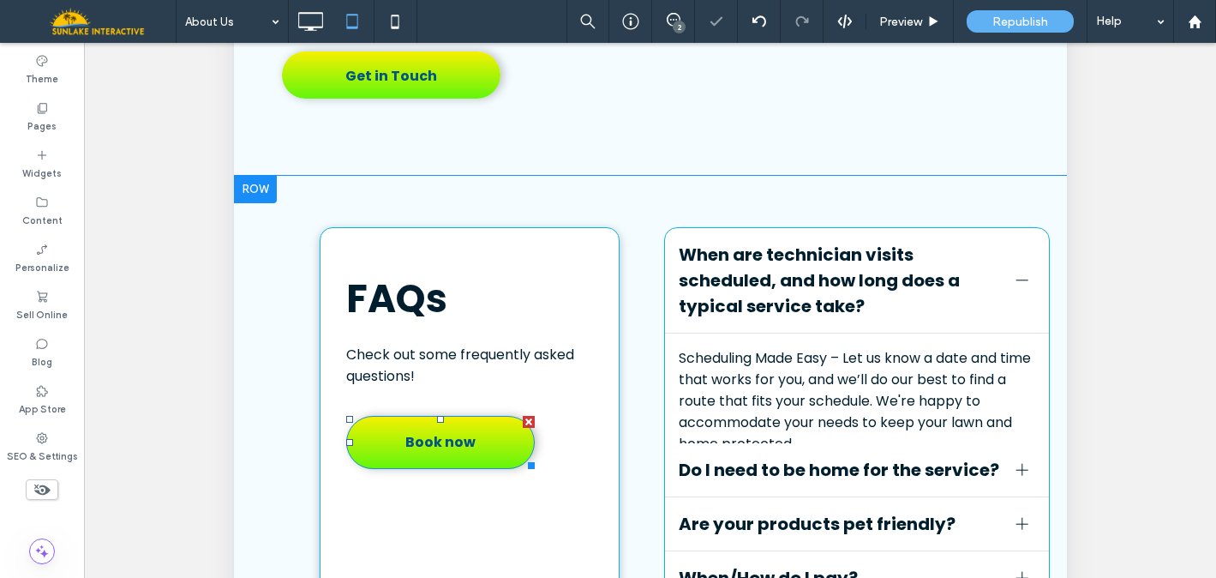
scroll to position [2272, 0]
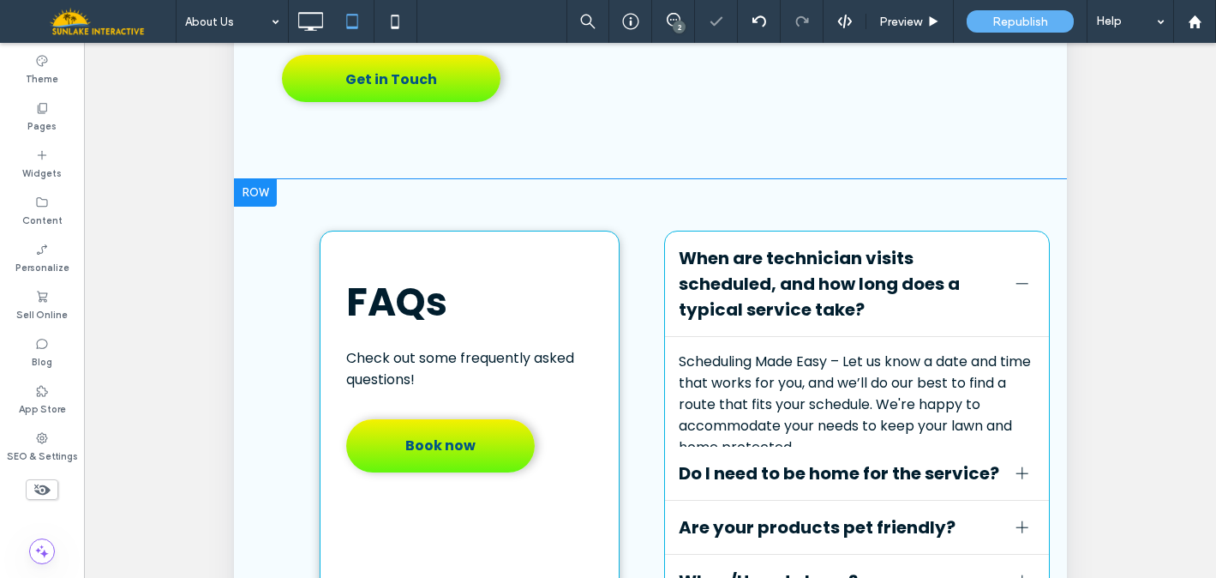
click at [284, 367] on div "FAQs Check out some frequently asked questions! Book now Click To Paste When ar…" at bounding box center [649, 420] width 799 height 379
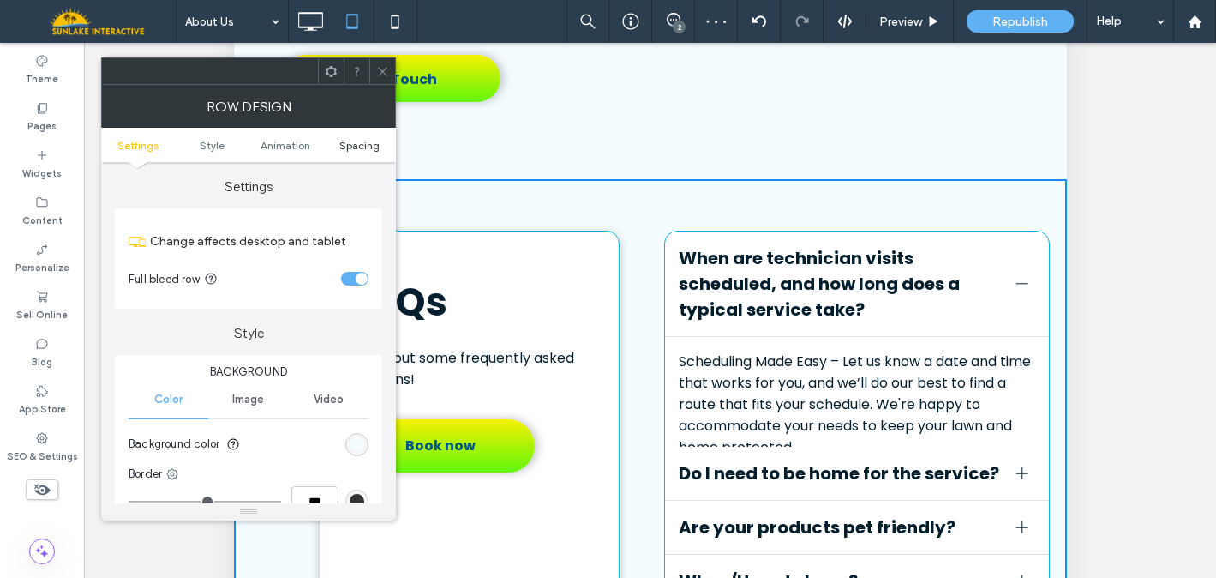
click at [369, 145] on span "Spacing" at bounding box center [359, 145] width 40 height 13
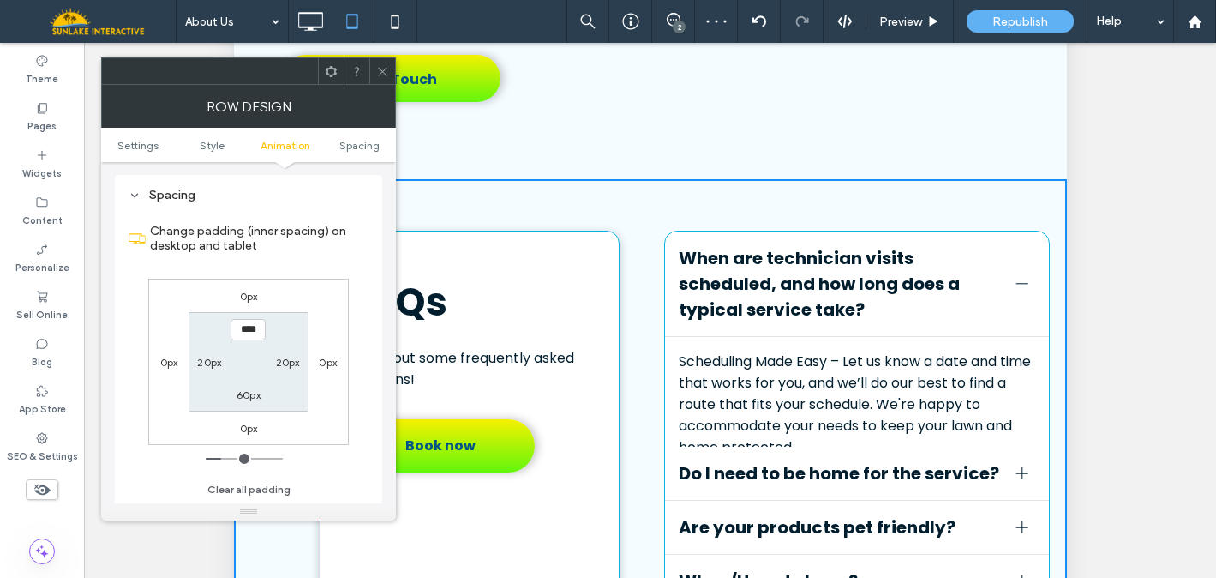
scroll to position [485, 0]
click at [378, 75] on icon at bounding box center [382, 71] width 13 height 13
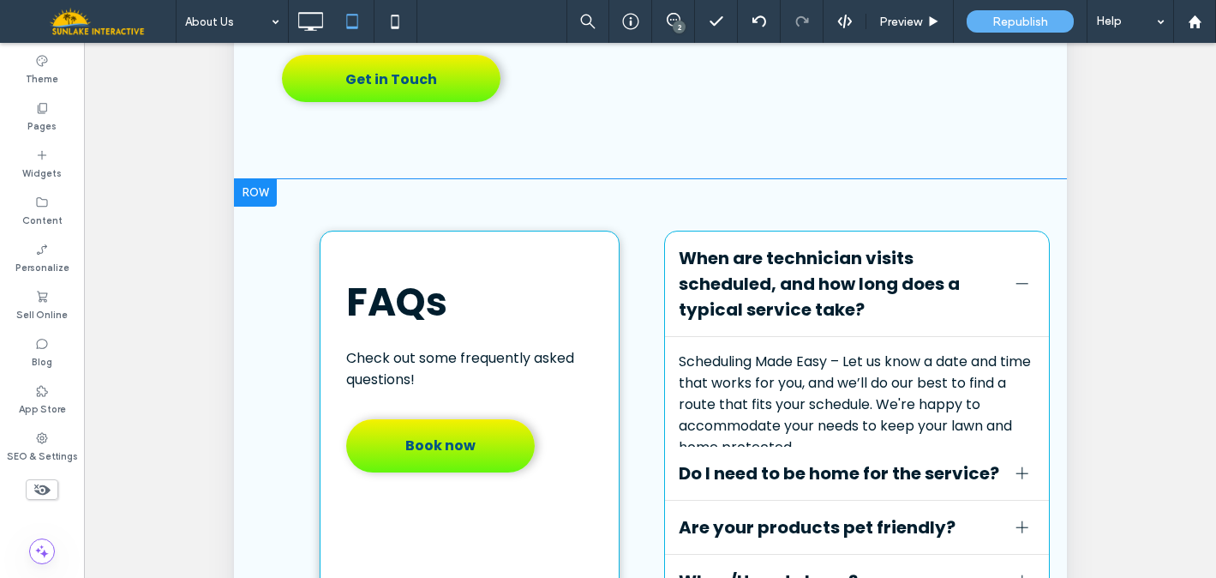
click at [398, 245] on div "FAQs Check out some frequently asked questions! Book now Click To Paste" at bounding box center [469, 420] width 300 height 379
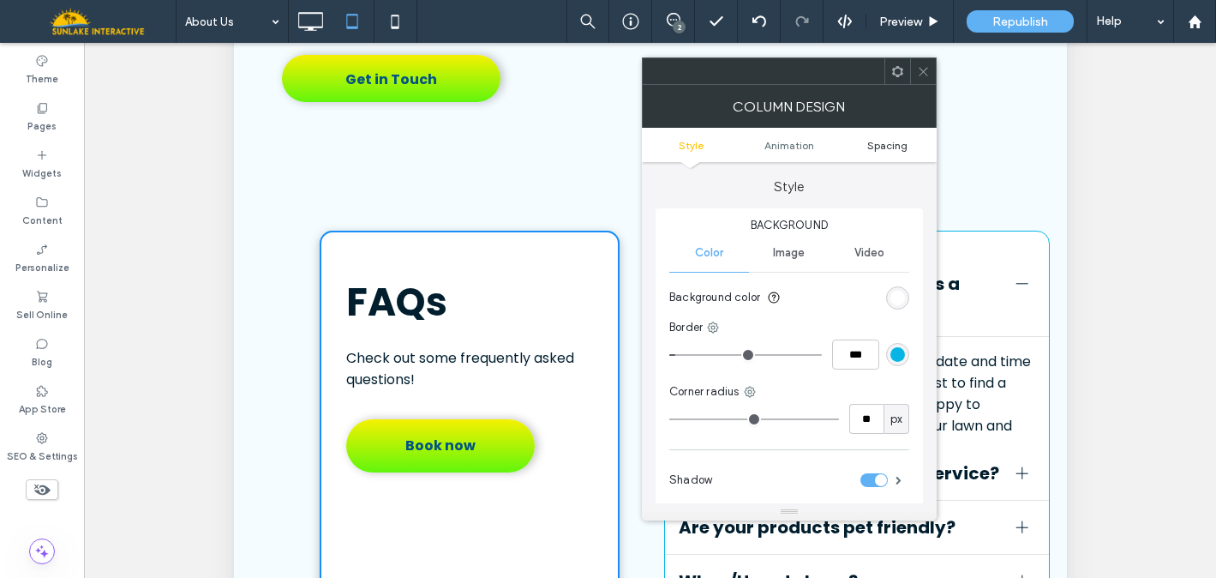
click at [888, 144] on span "Spacing" at bounding box center [888, 145] width 40 height 13
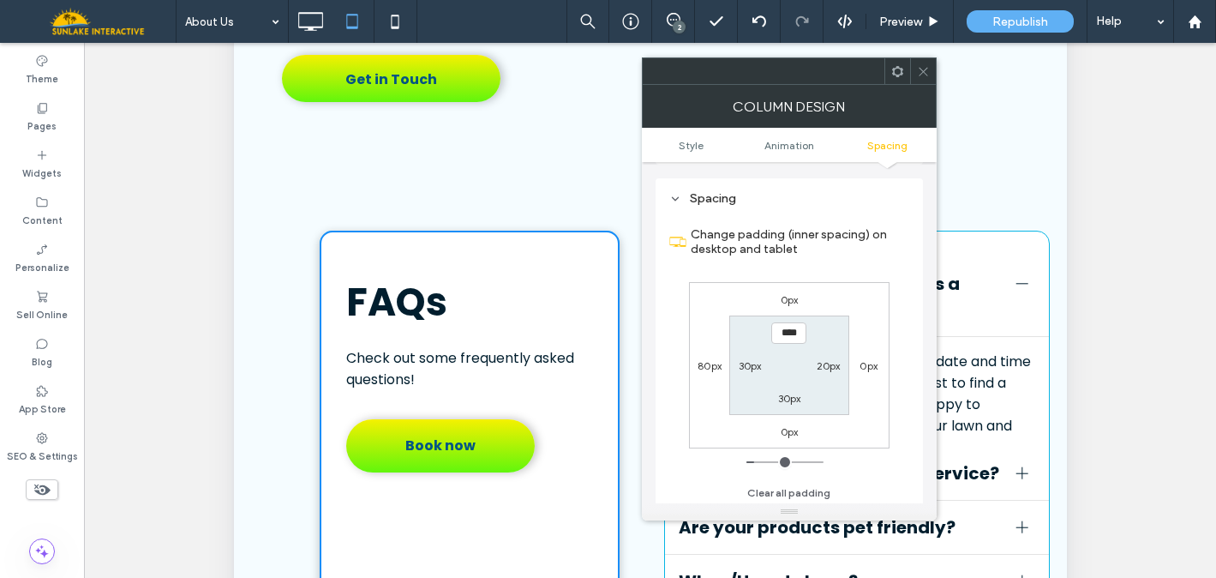
scroll to position [403, 0]
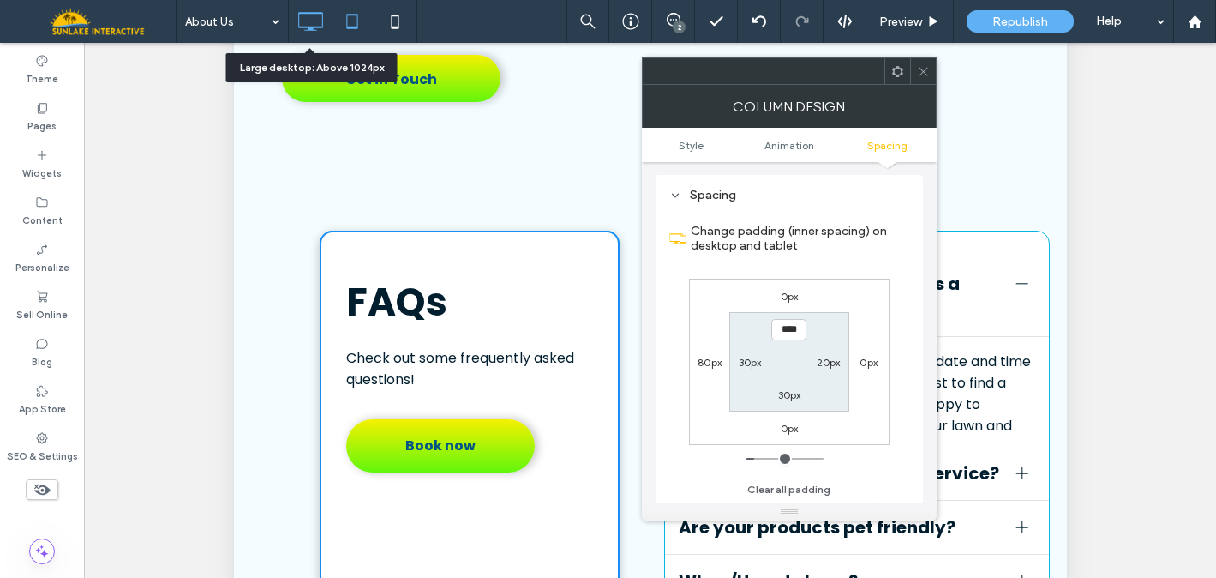
click at [306, 16] on icon at bounding box center [310, 21] width 34 height 34
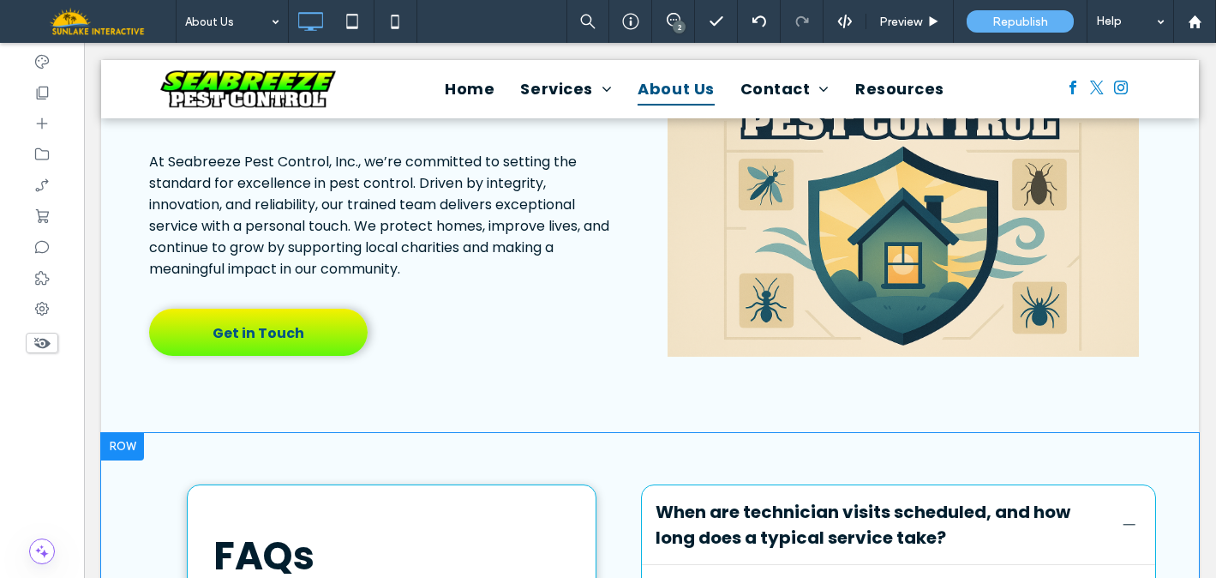
scroll to position [2568, 0]
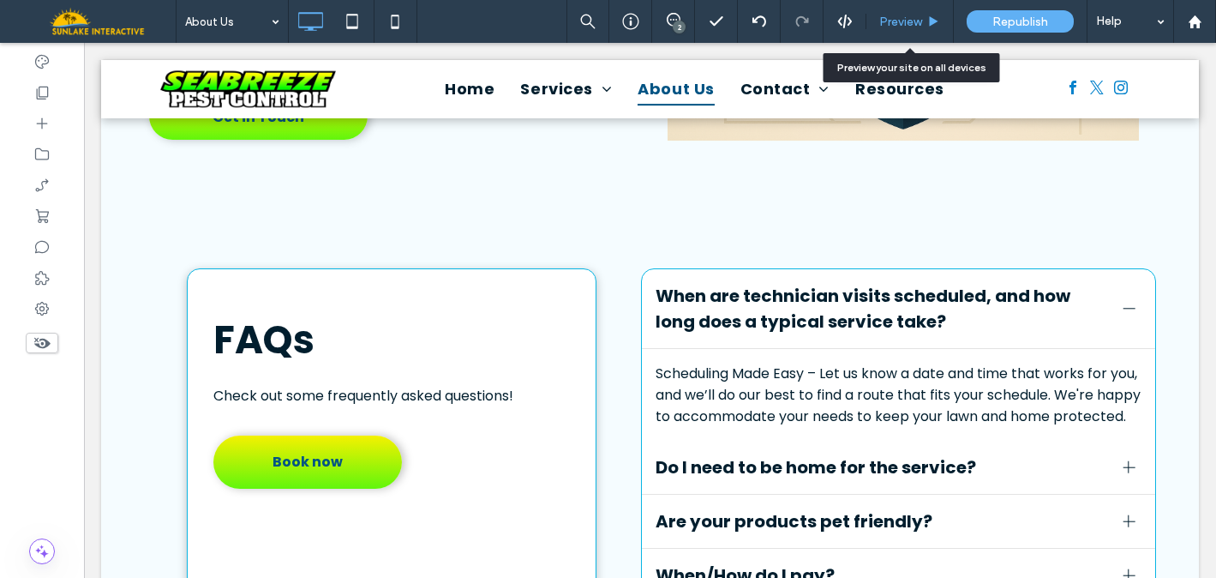
click at [906, 19] on span "Preview" at bounding box center [901, 22] width 43 height 15
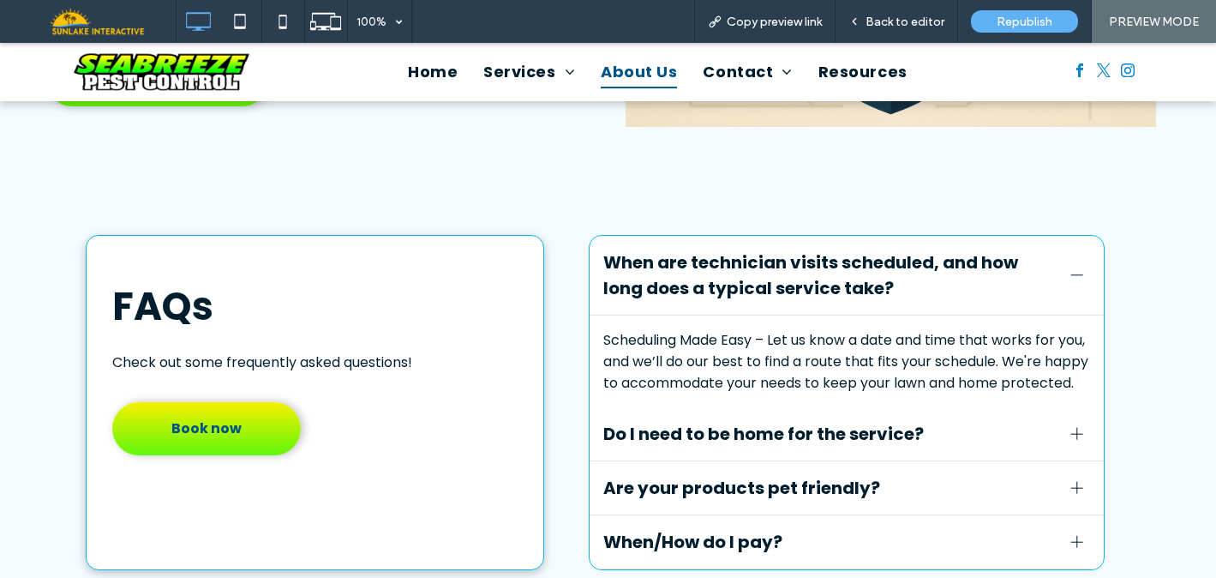
scroll to position [2527, 0]
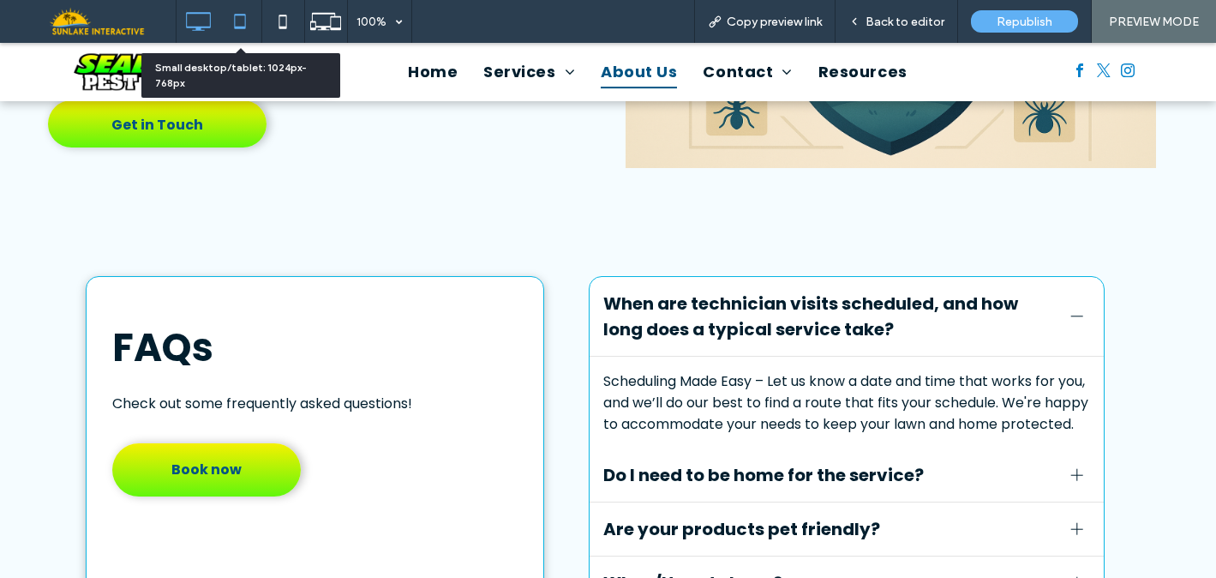
click at [249, 21] on icon at bounding box center [240, 21] width 34 height 34
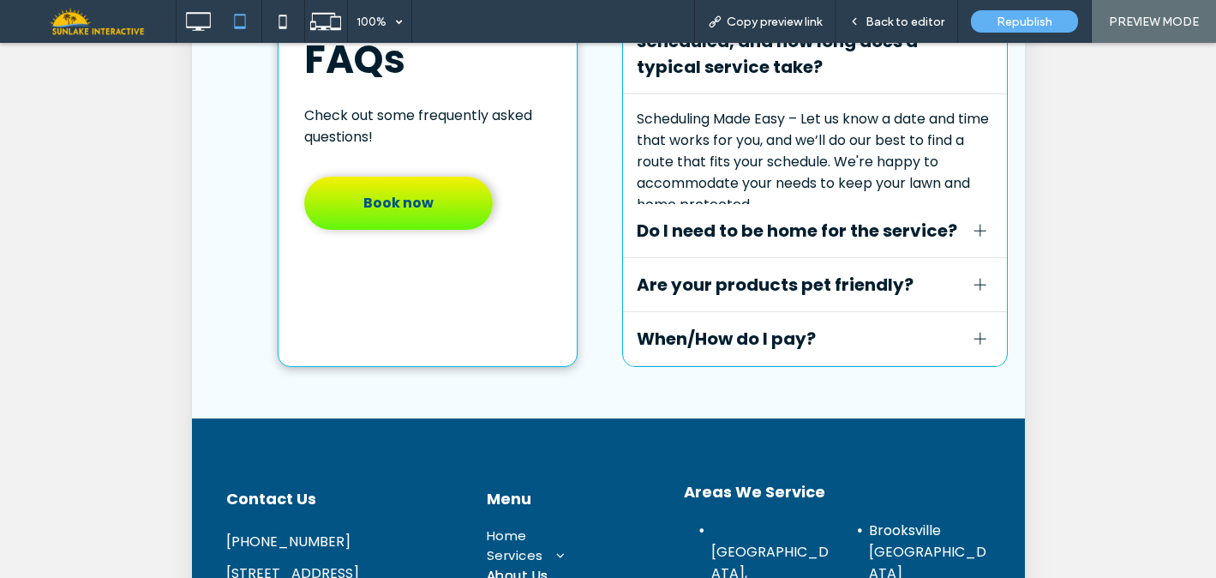
scroll to position [224, 0]
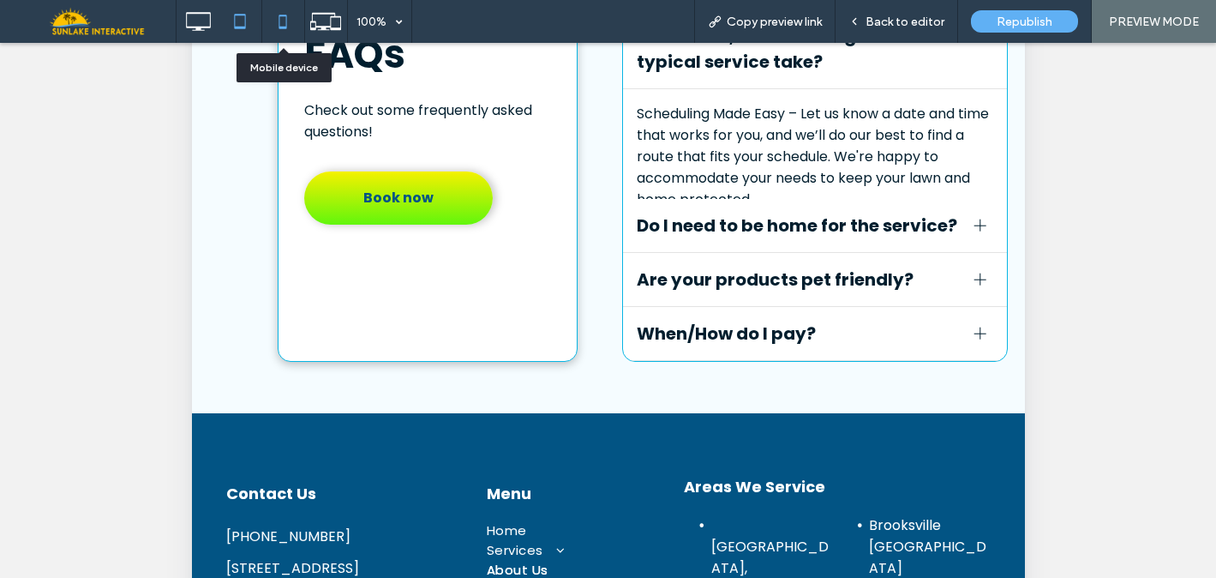
click at [281, 32] on icon at bounding box center [283, 21] width 34 height 34
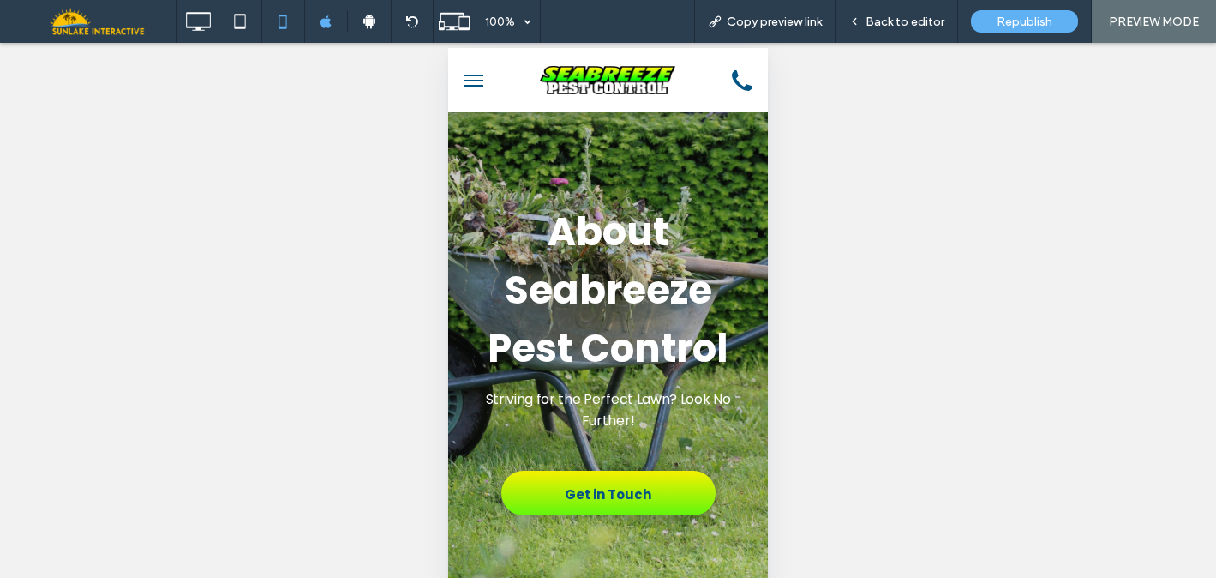
scroll to position [0, 0]
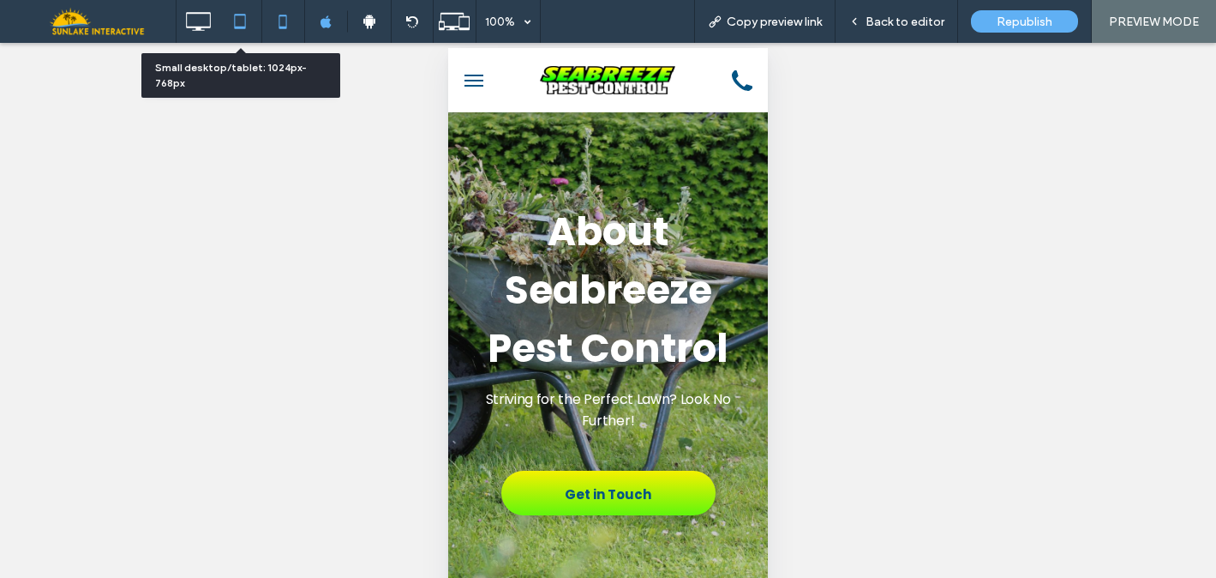
click at [242, 18] on icon at bounding box center [240, 21] width 34 height 34
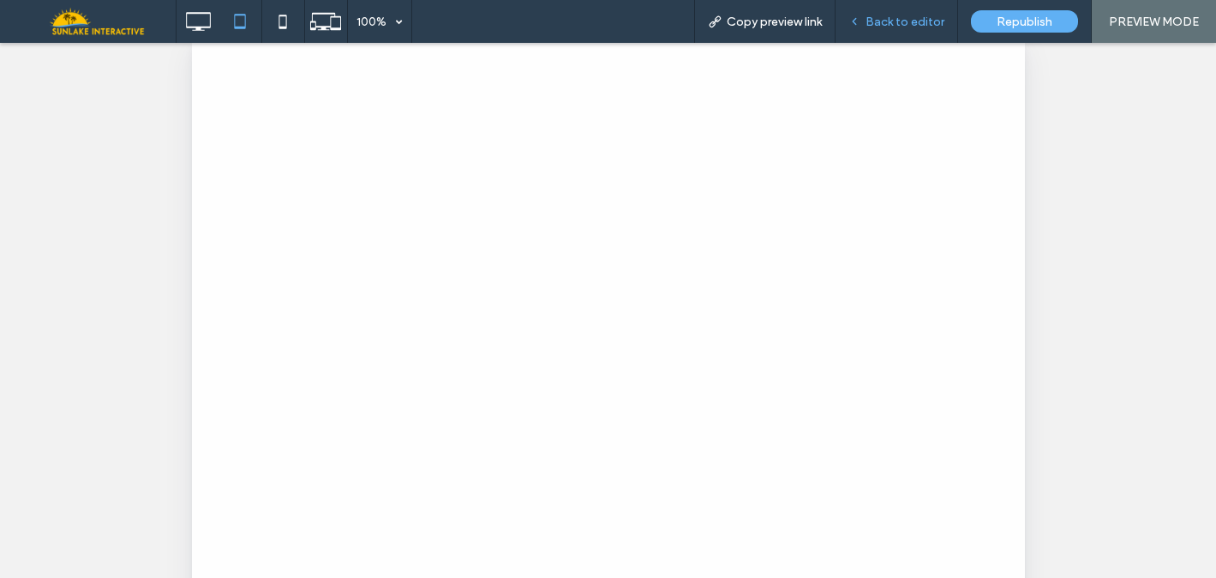
click at [910, 19] on span "Back to editor" at bounding box center [905, 22] width 79 height 15
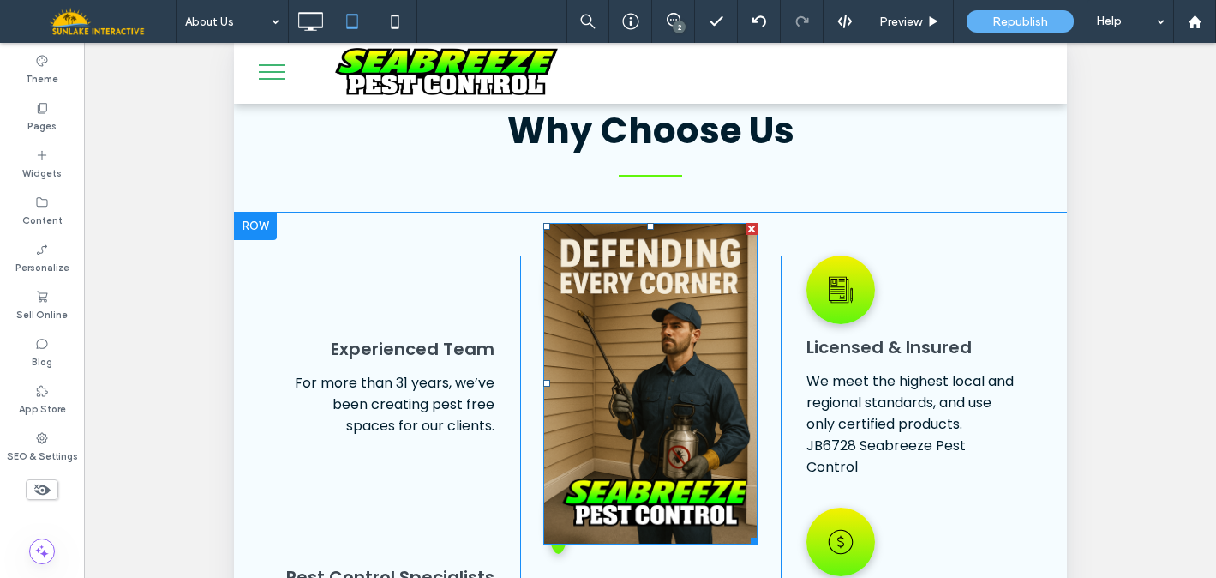
scroll to position [1391, 0]
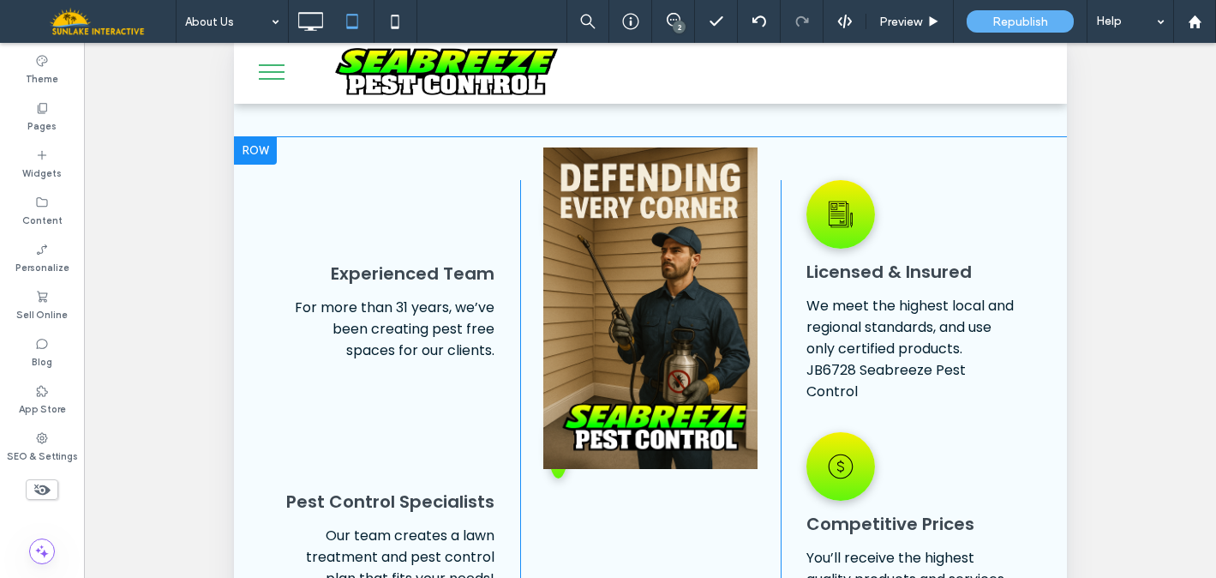
click at [556, 430] on div "Click To Paste" at bounding box center [650, 396] width 261 height 433
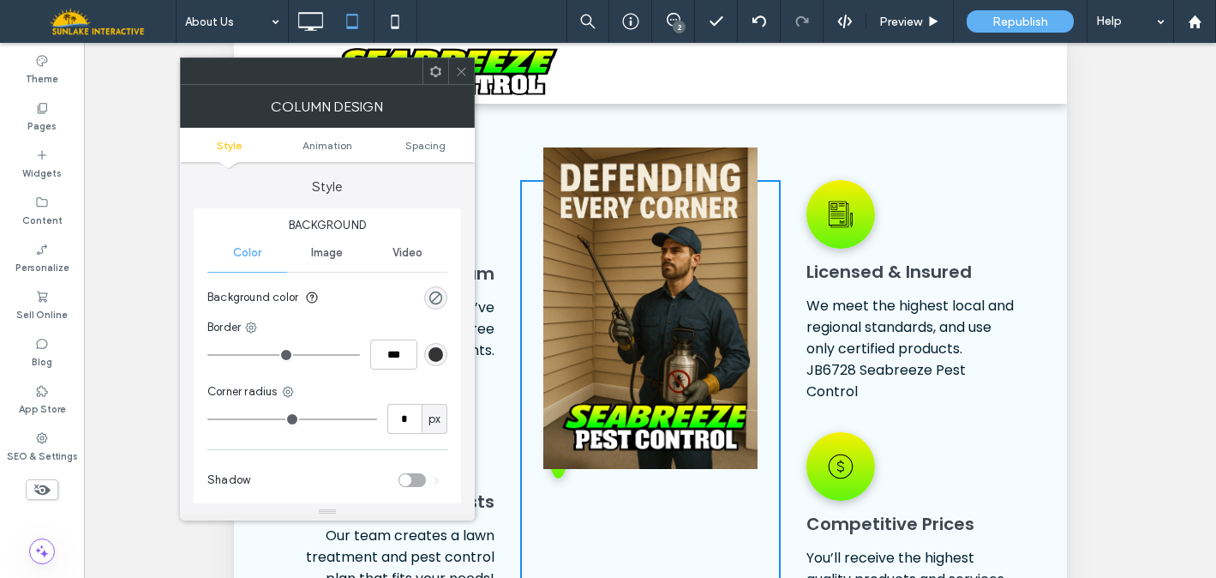
drag, startPoint x: 457, startPoint y: 74, endPoint x: 472, endPoint y: 87, distance: 20.6
click at [458, 75] on icon at bounding box center [461, 71] width 13 height 13
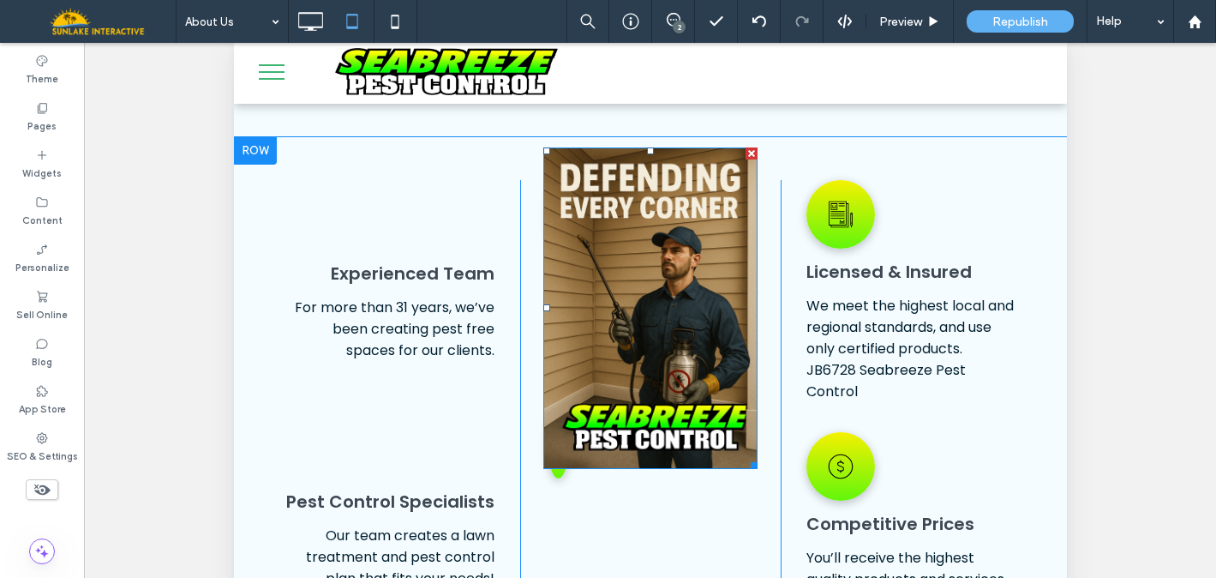
scroll to position [1275, 0]
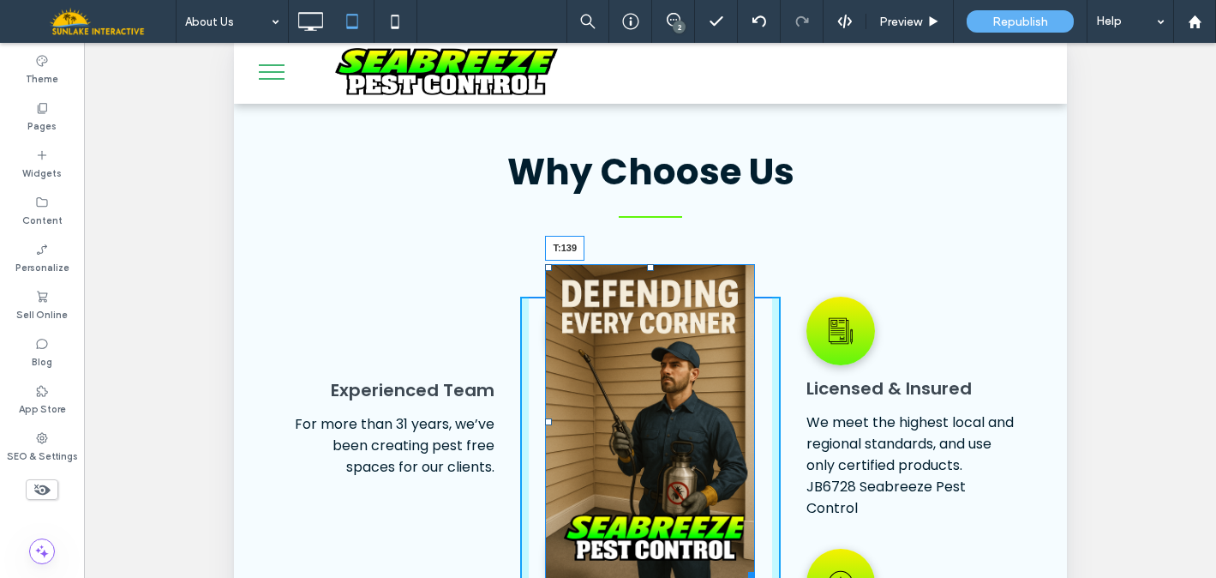
drag, startPoint x: 643, startPoint y: 228, endPoint x: 646, endPoint y: 380, distance: 151.8
click at [646, 271] on div at bounding box center [649, 267] width 7 height 7
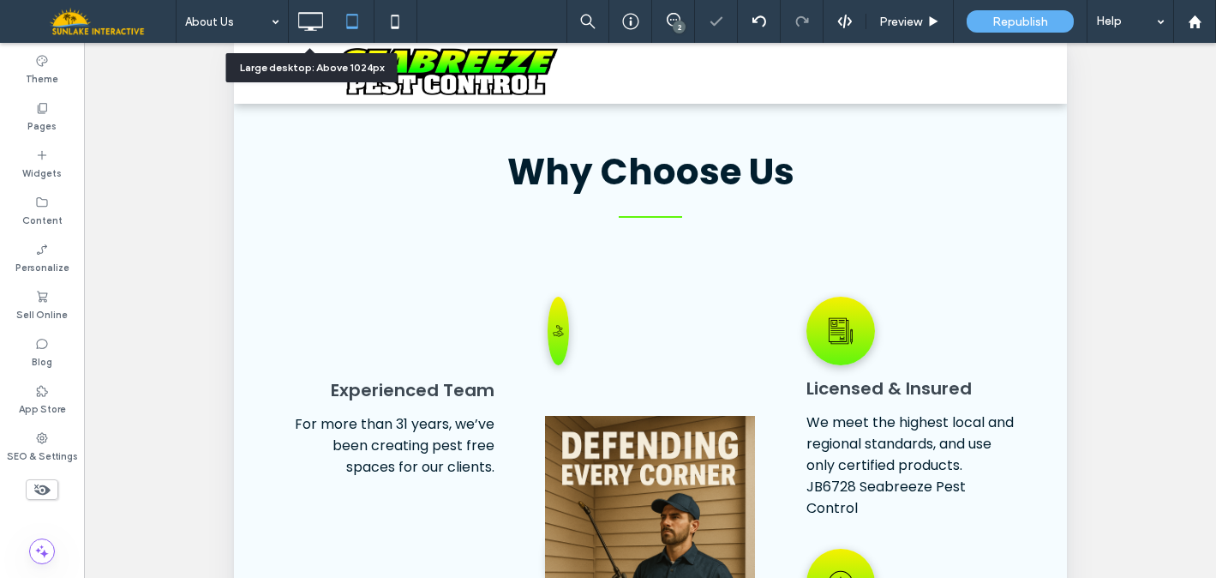
click at [314, 33] on icon at bounding box center [310, 21] width 34 height 34
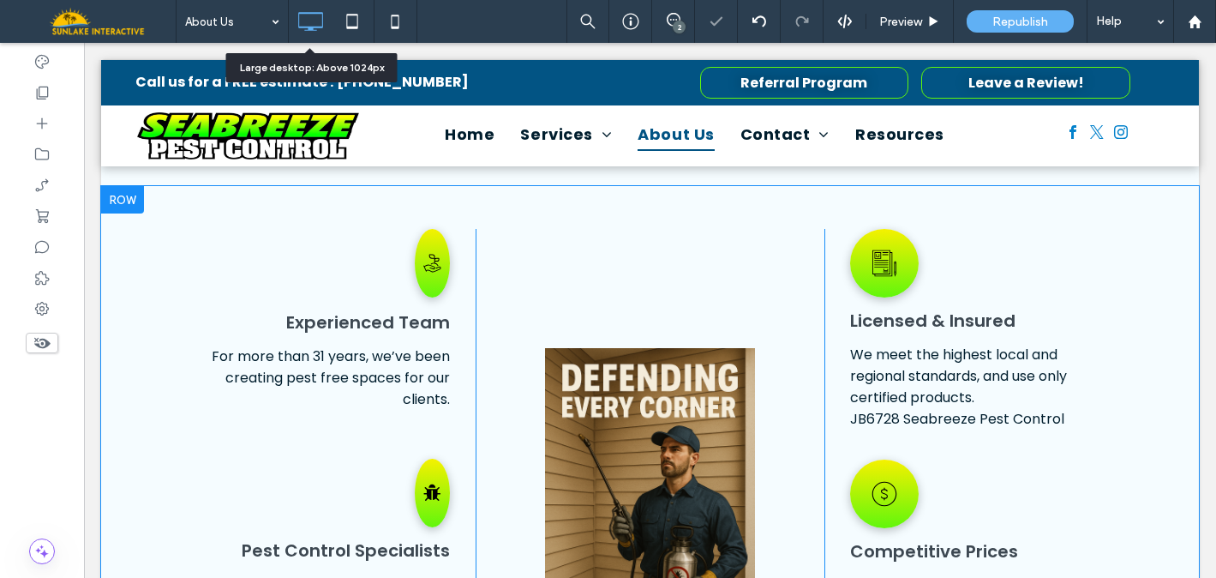
scroll to position [0, 0]
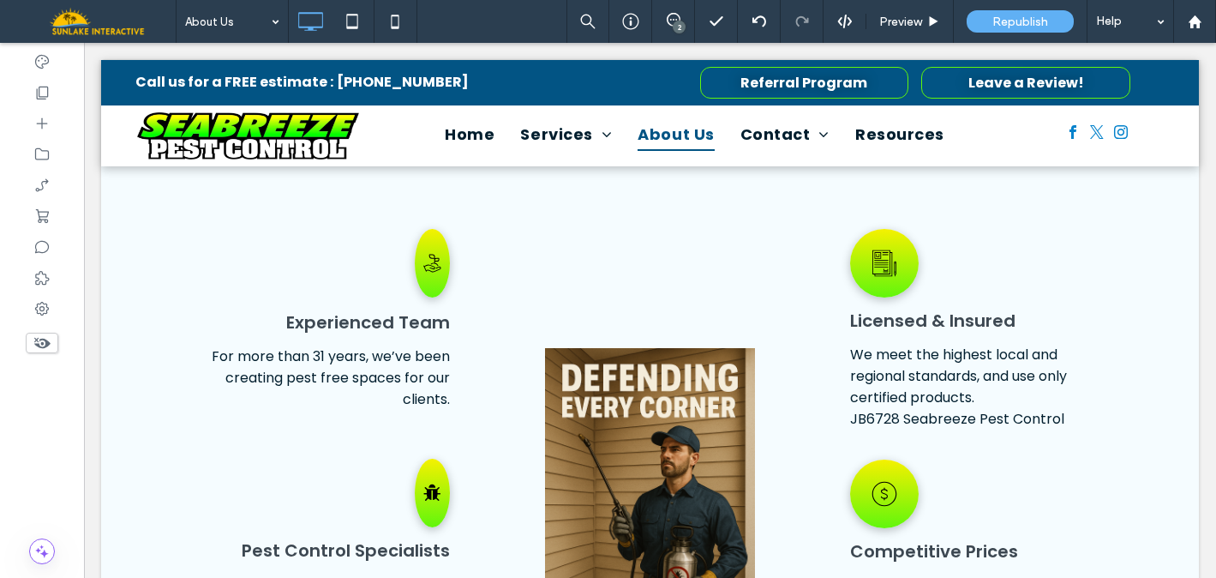
click at [33, 339] on icon at bounding box center [42, 342] width 19 height 19
click at [37, 342] on use at bounding box center [41, 343] width 17 height 10
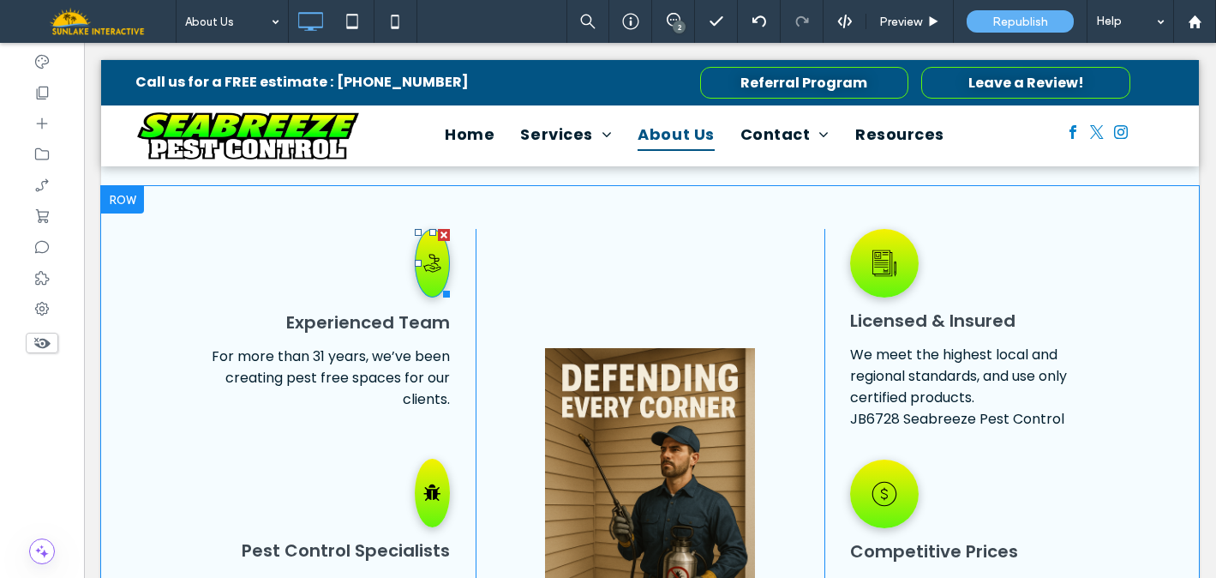
click at [445, 229] on div at bounding box center [444, 235] width 12 height 12
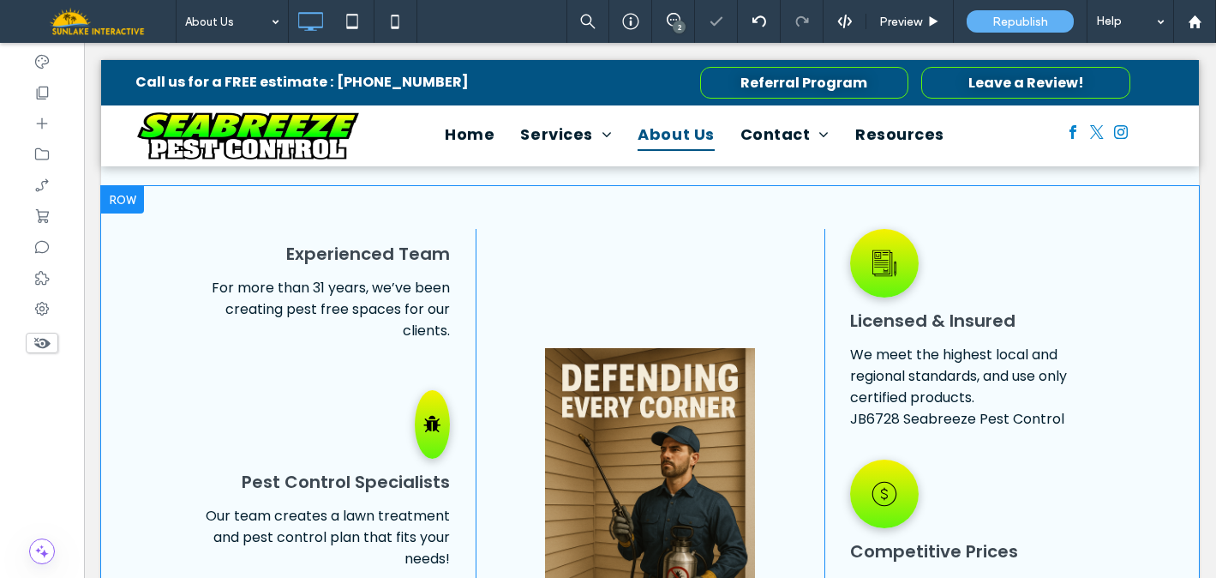
click at [905, 229] on div "A black and white icon of a piece of paper and a pen. Licensed & Insured We mee…" at bounding box center [999, 446] width 349 height 434
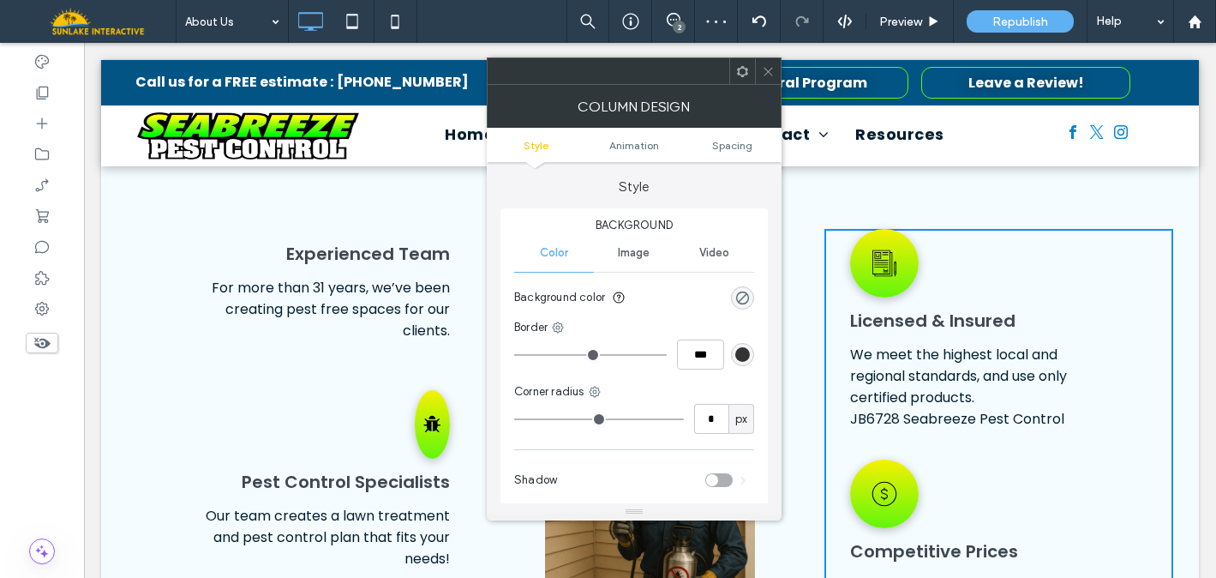
drag, startPoint x: 772, startPoint y: 75, endPoint x: 717, endPoint y: 63, distance: 57.2
click at [772, 75] on icon at bounding box center [768, 71] width 13 height 13
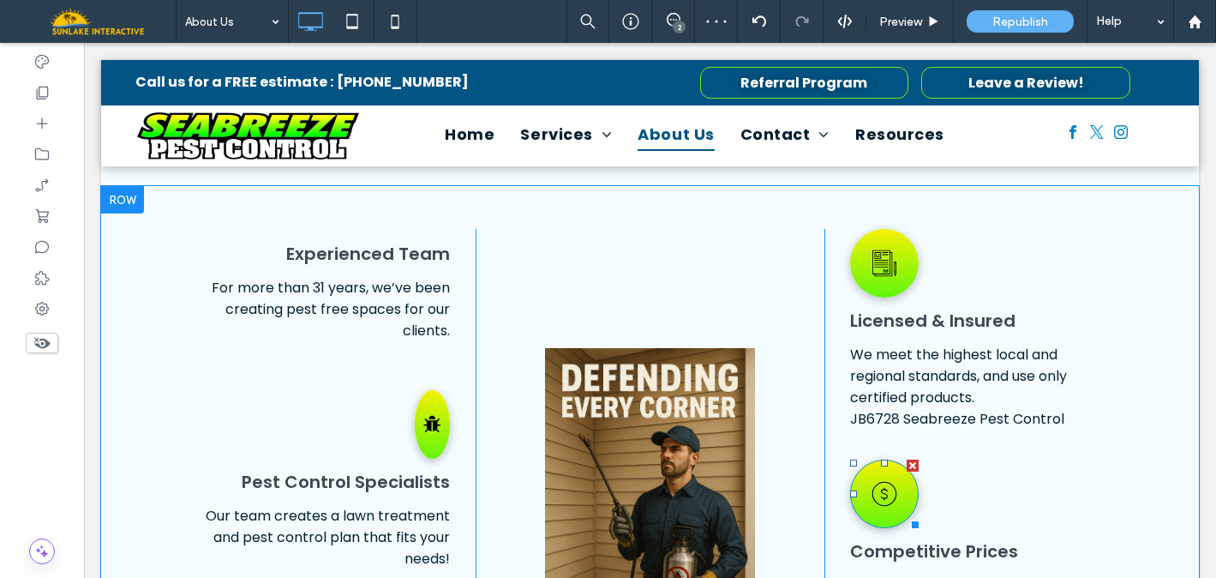
click at [907, 460] on div at bounding box center [913, 466] width 12 height 12
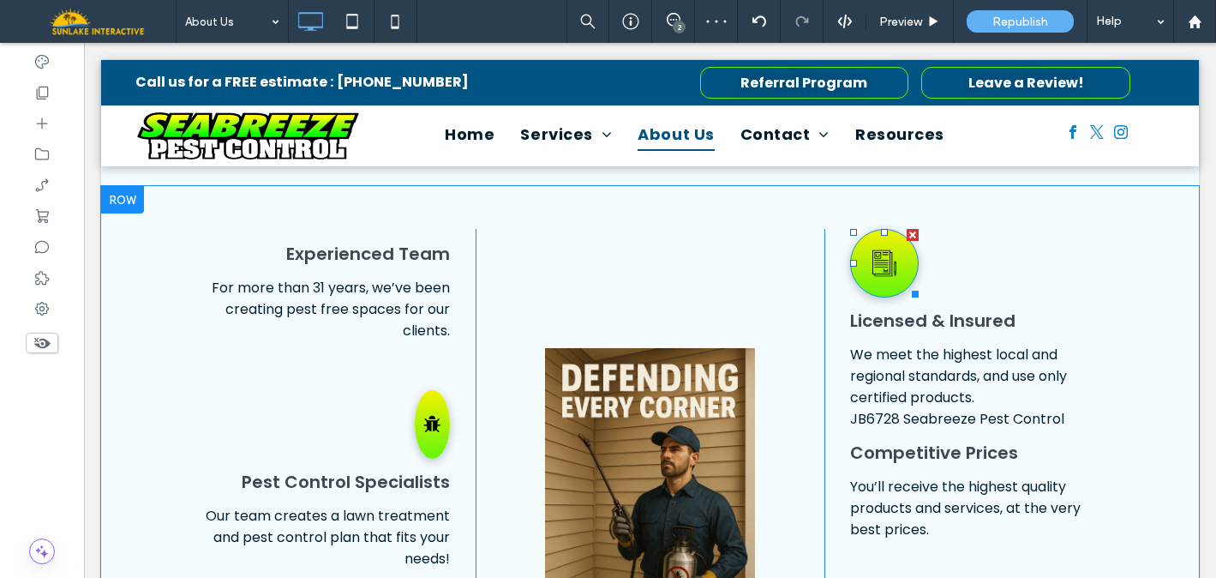
drag, startPoint x: 904, startPoint y: 214, endPoint x: 611, endPoint y: 409, distance: 351.2
click at [907, 229] on div at bounding box center [913, 235] width 12 height 12
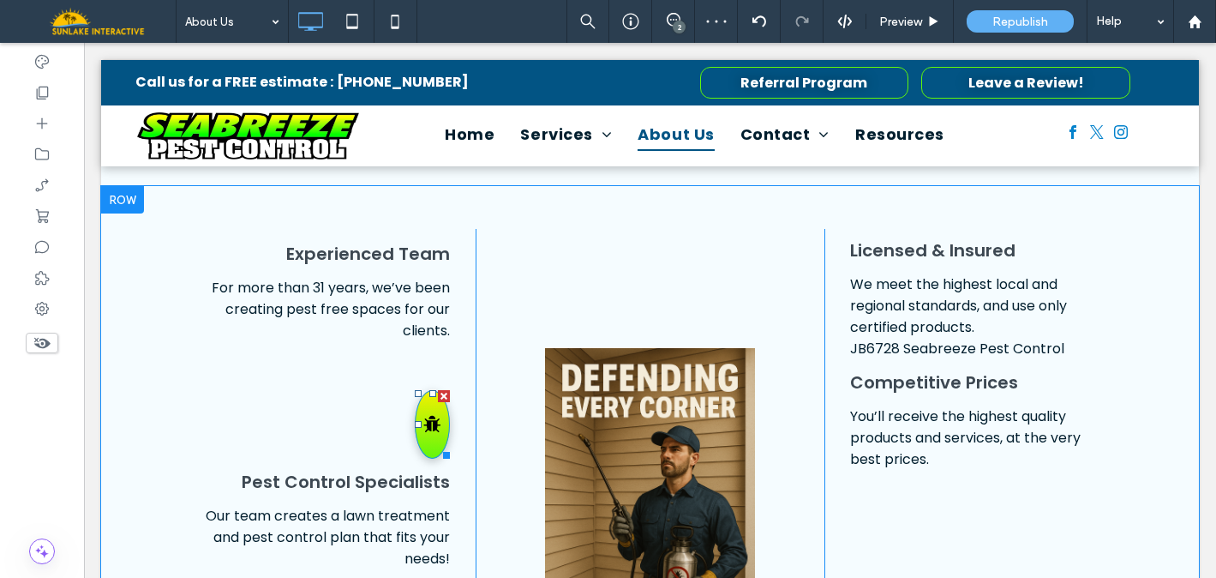
click at [442, 390] on div at bounding box center [444, 396] width 12 height 12
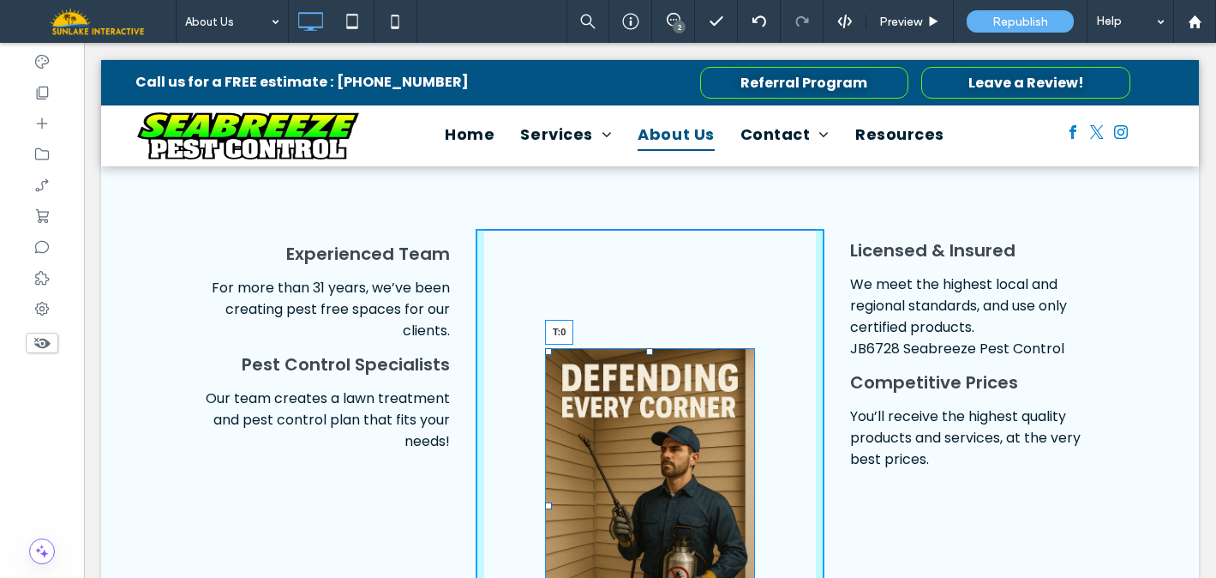
drag, startPoint x: 645, startPoint y: 336, endPoint x: 647, endPoint y: 213, distance: 122.6
click at [647, 213] on div "Experienced Team For more than 31 years, we’ve been creating pest free spaces f…" at bounding box center [650, 458] width 1098 height 545
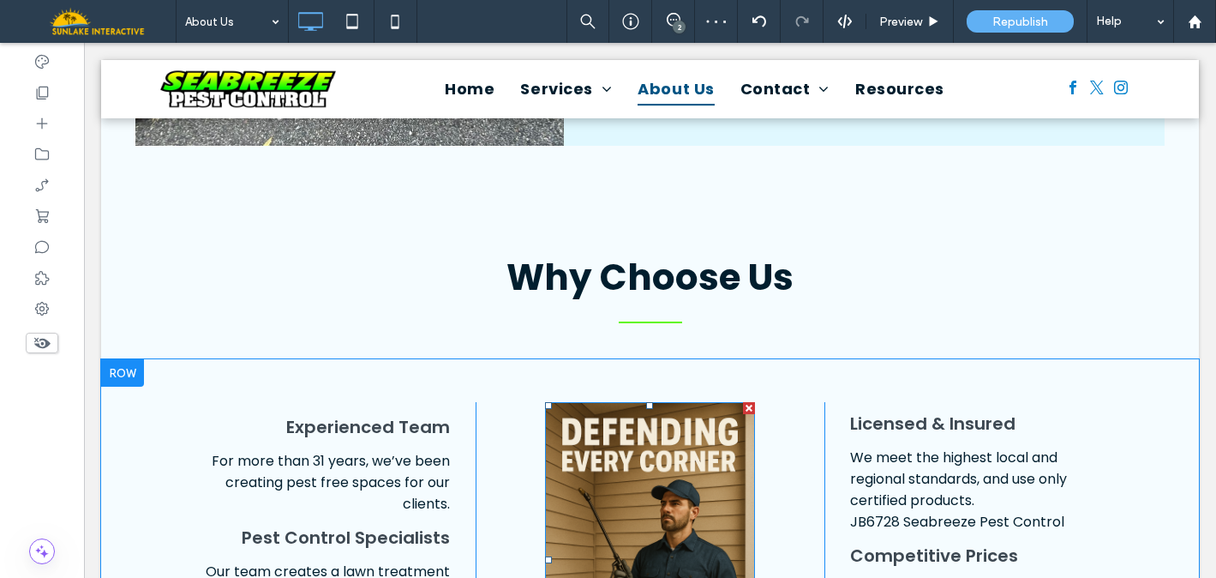
scroll to position [1114, 0]
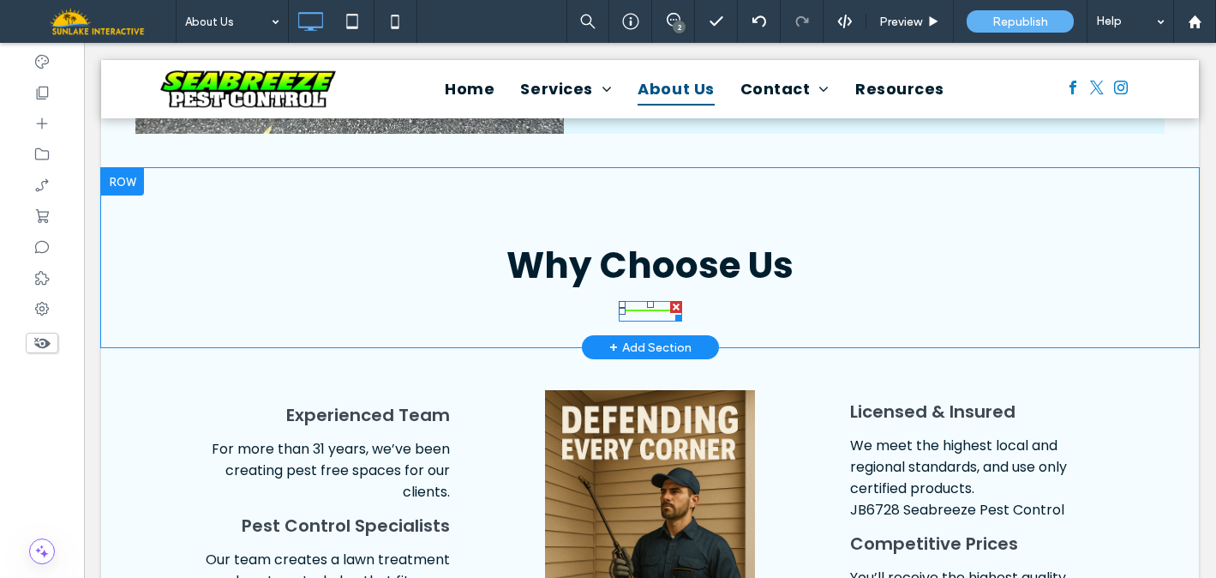
click at [671, 301] on div at bounding box center [676, 307] width 12 height 12
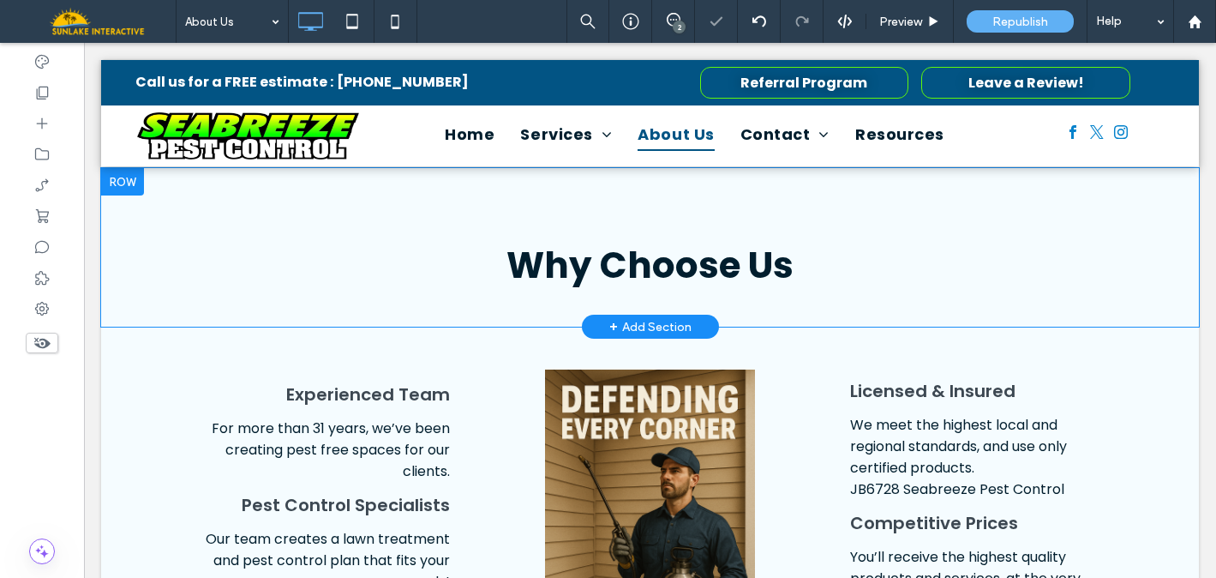
click at [754, 294] on div "Why Choose Us Click To Paste Row + Add Section" at bounding box center [650, 247] width 1098 height 159
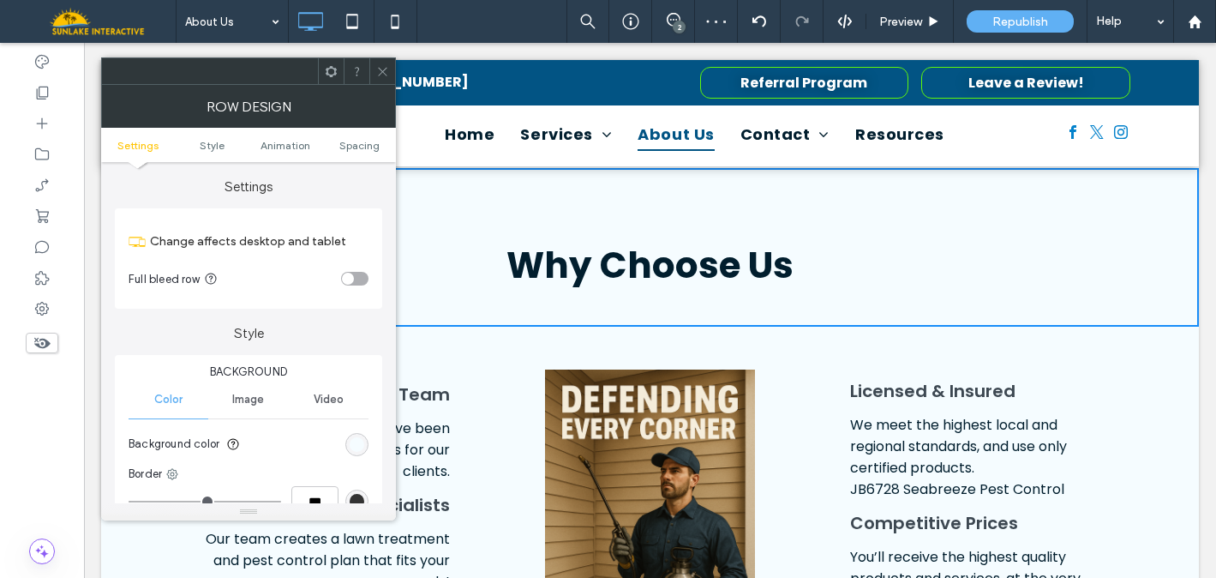
click at [388, 76] on icon at bounding box center [382, 71] width 13 height 13
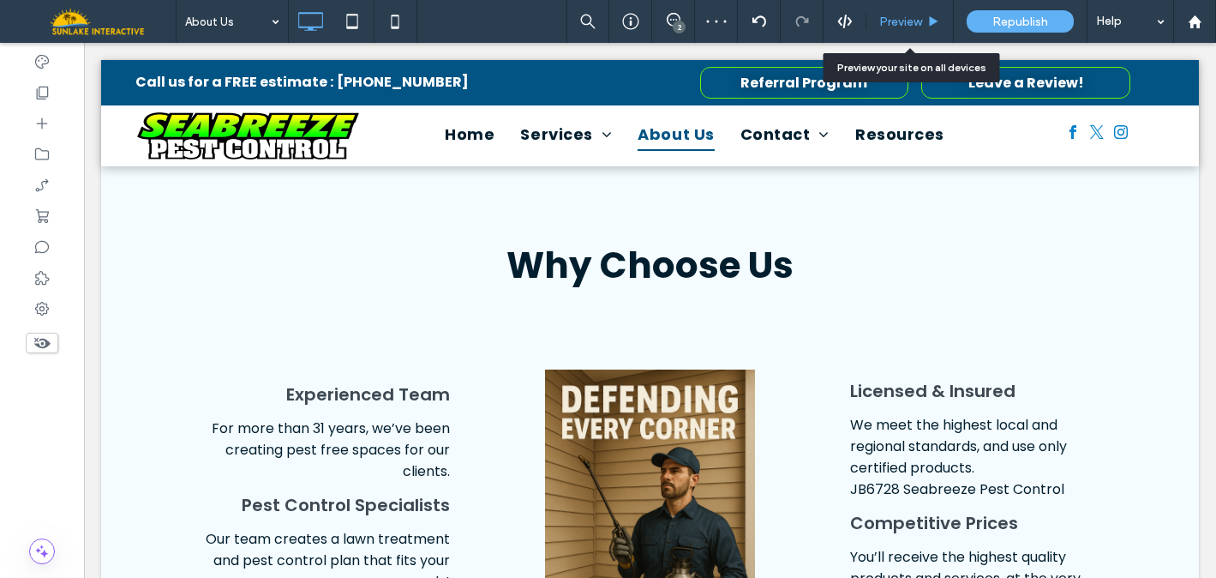
click at [900, 21] on span "Preview" at bounding box center [901, 22] width 43 height 15
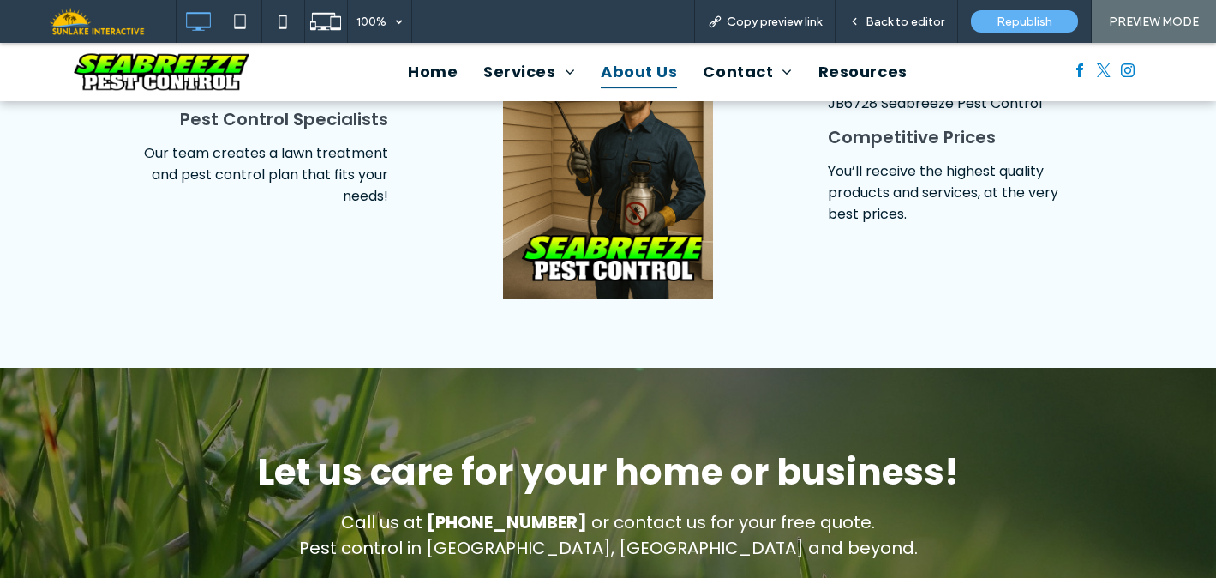
scroll to position [1258, 0]
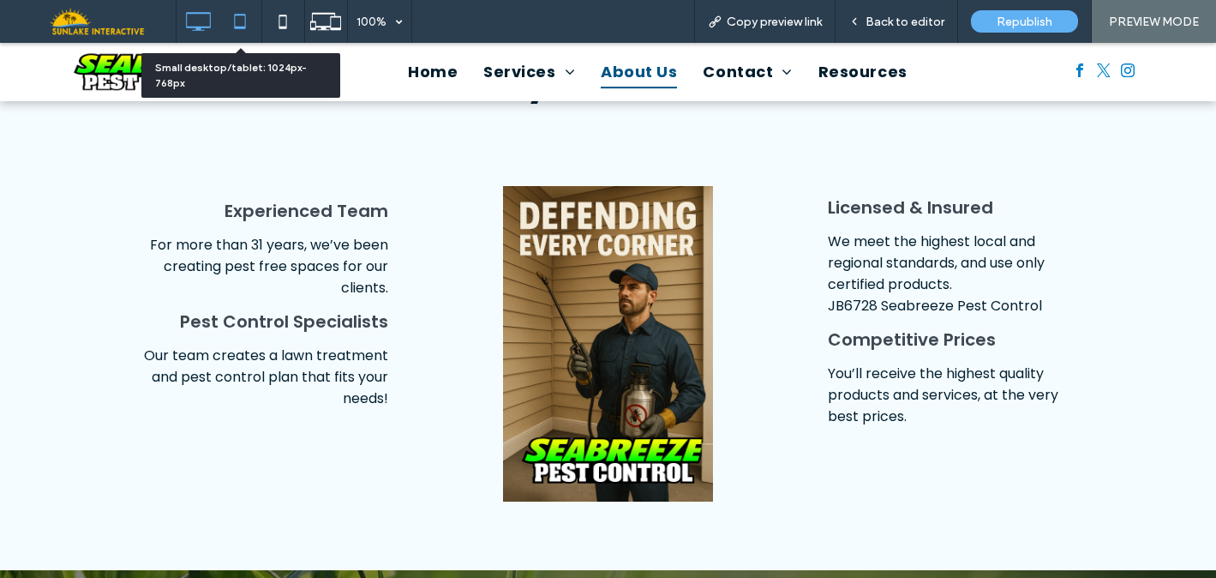
drag, startPoint x: 242, startPoint y: 25, endPoint x: 105, endPoint y: 39, distance: 137.1
click at [242, 25] on icon at bounding box center [240, 21] width 34 height 34
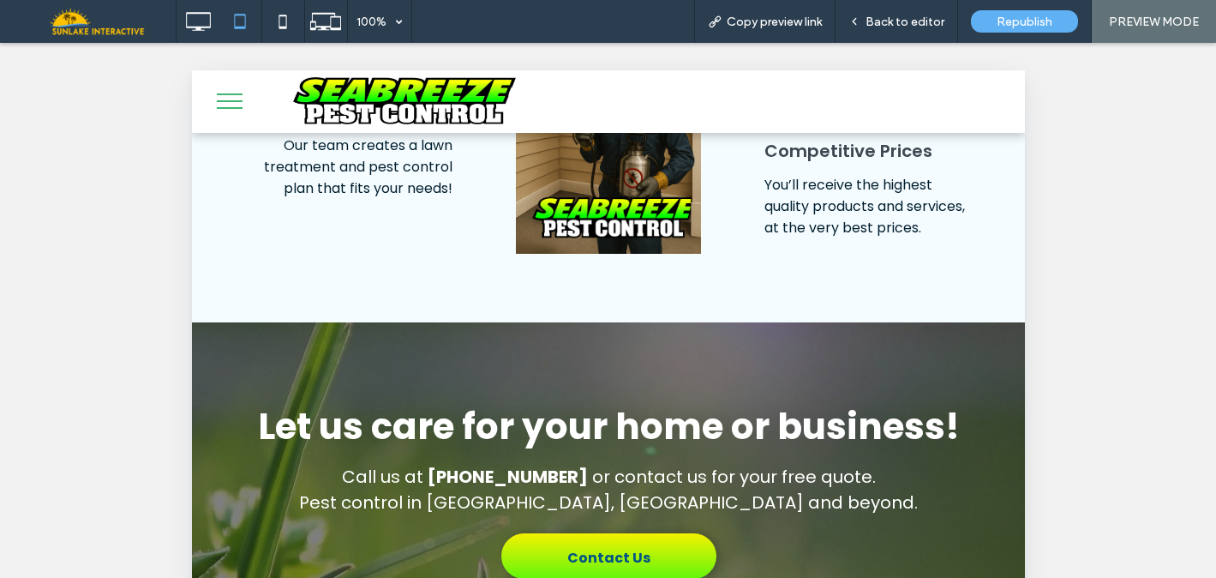
scroll to position [1727, 0]
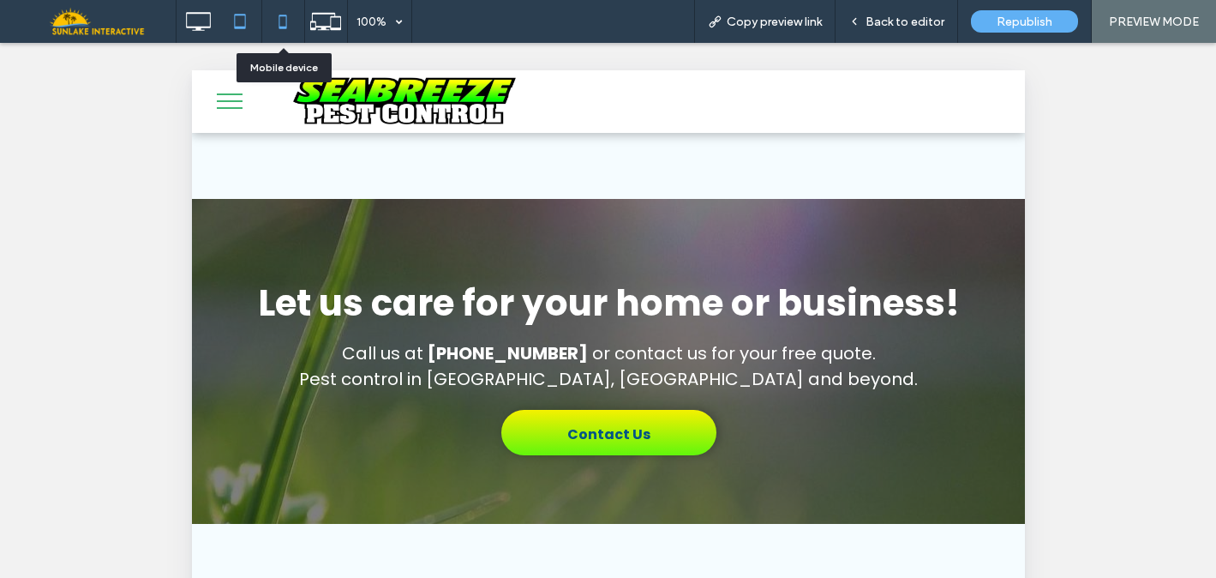
click at [277, 26] on icon at bounding box center [283, 21] width 34 height 34
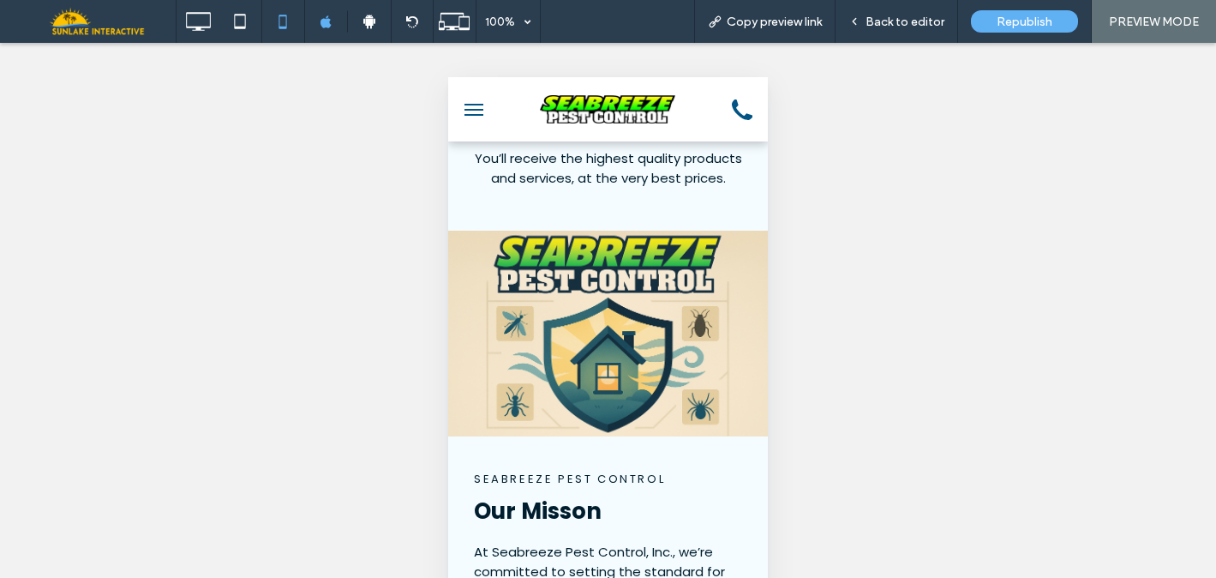
scroll to position [1804, 0]
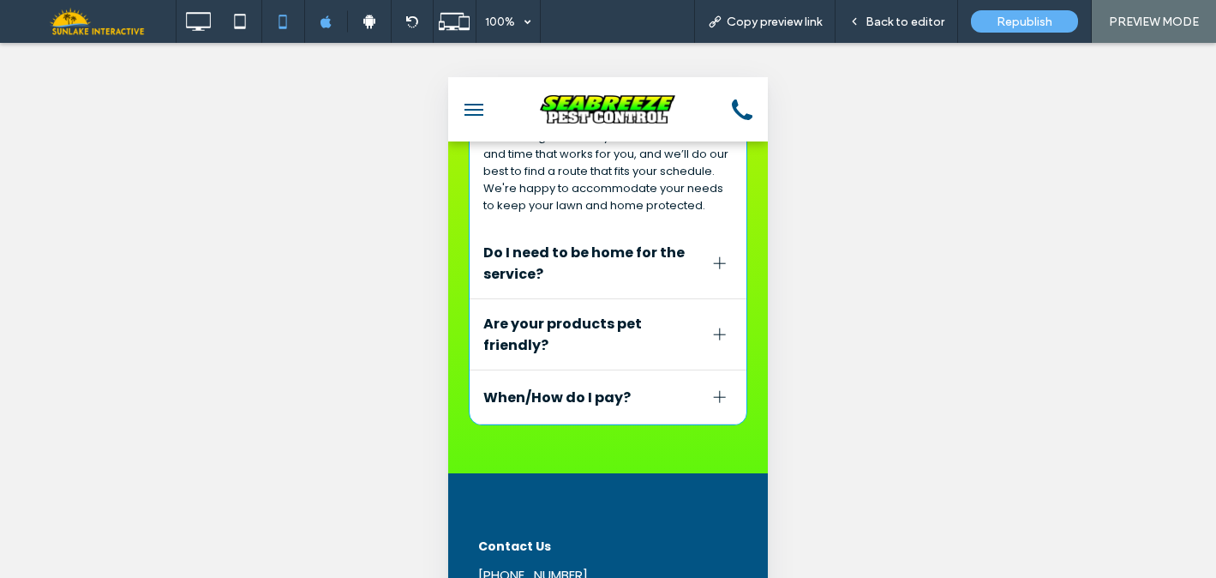
scroll to position [2934, 0]
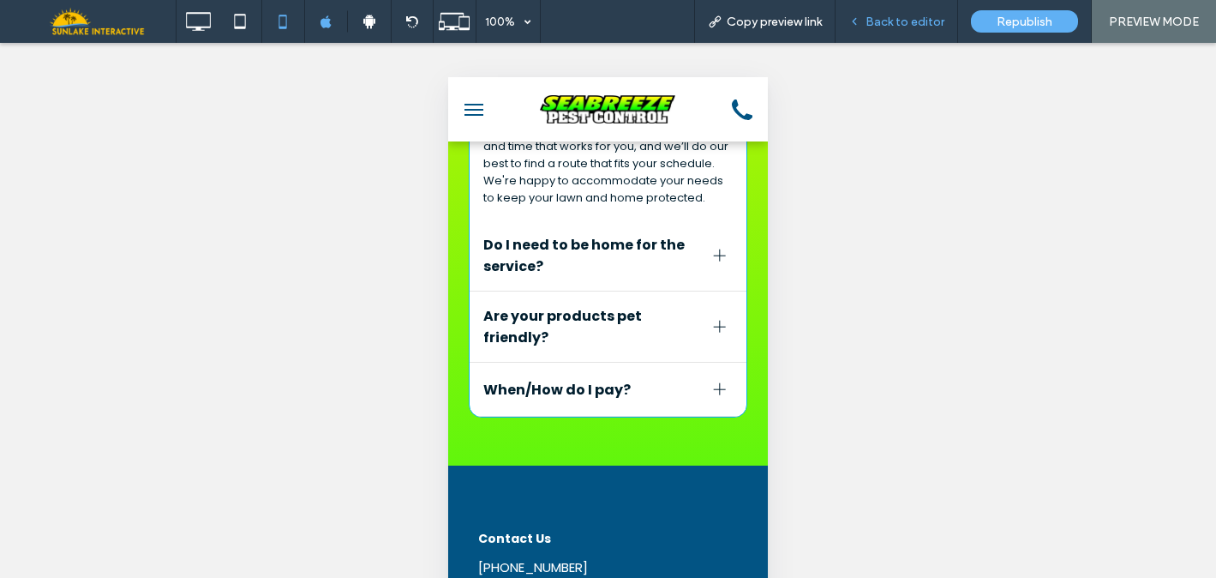
click at [934, 29] on div "Back to editor" at bounding box center [897, 21] width 123 height 43
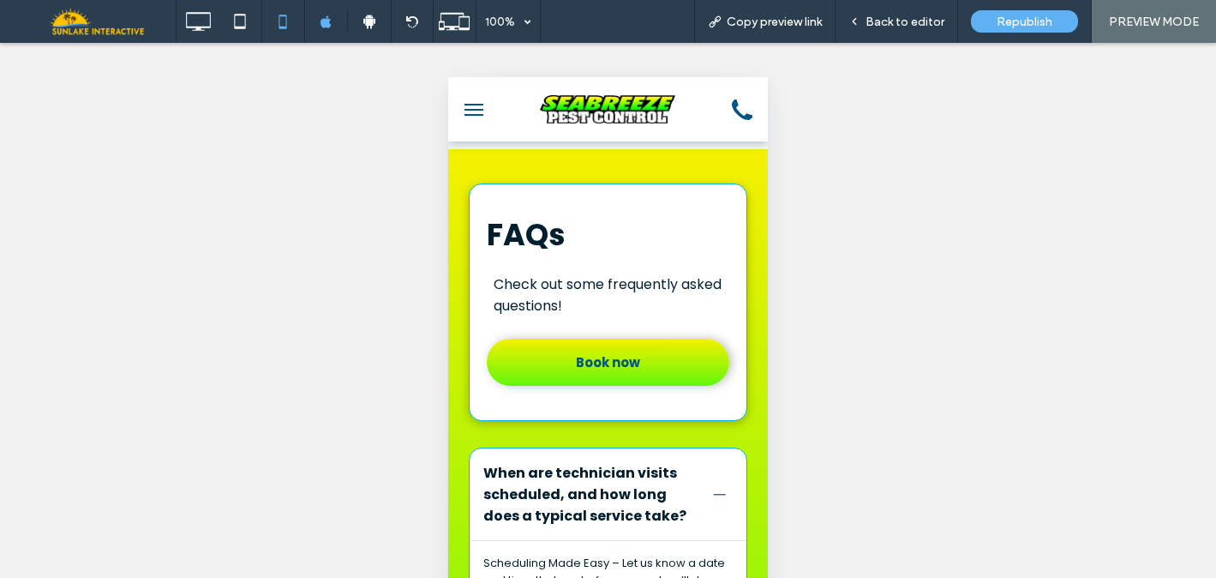
scroll to position [2496, 0]
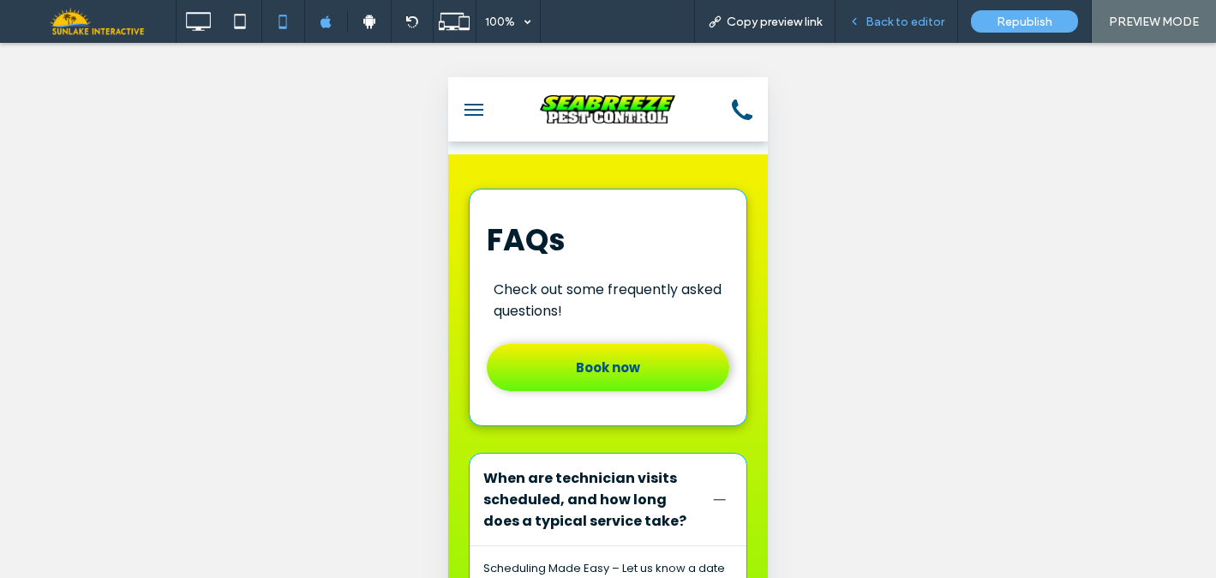
click at [911, 13] on div "Back to editor" at bounding box center [897, 21] width 123 height 43
click at [869, 13] on div "Back to editor" at bounding box center [897, 21] width 123 height 43
click at [861, 17] on icon at bounding box center [855, 21] width 12 height 12
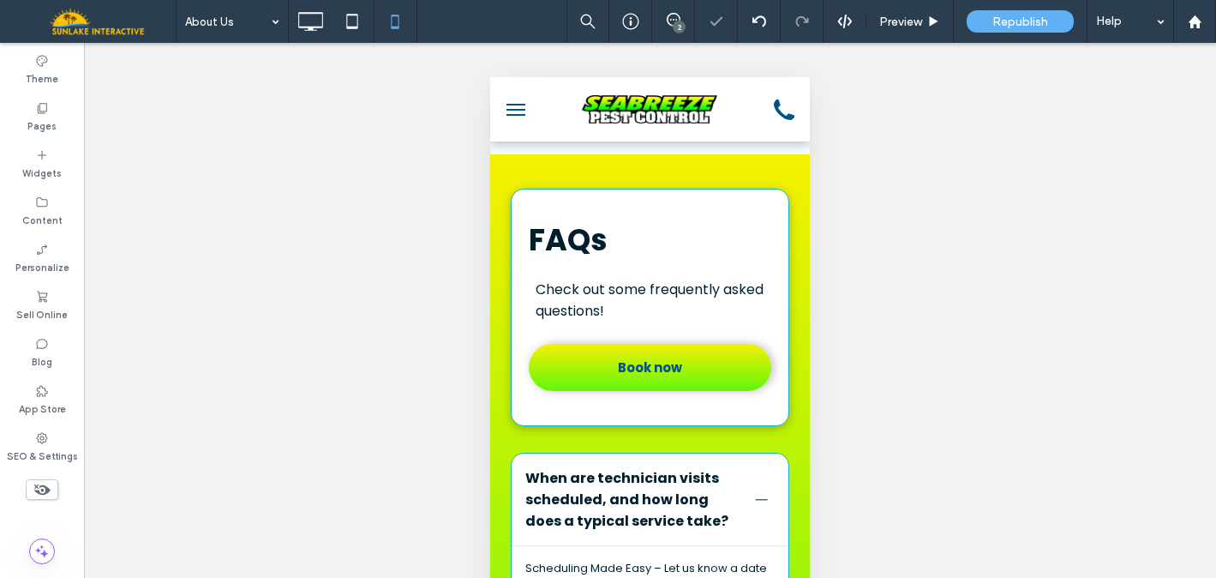
click at [43, 491] on icon at bounding box center [42, 489] width 19 height 19
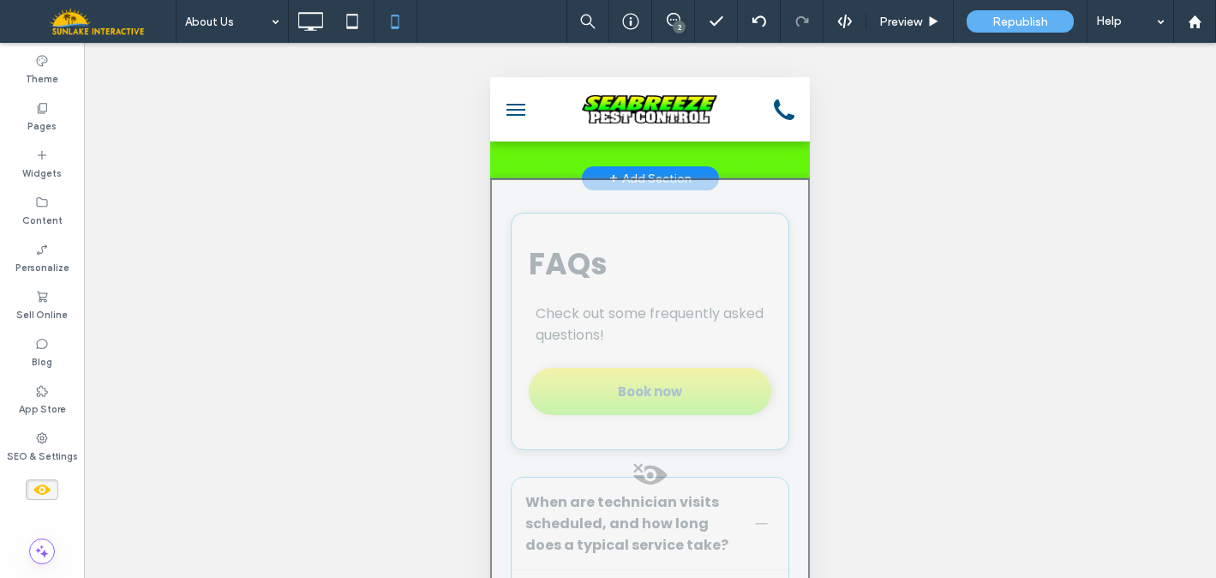
scroll to position [8426, 0]
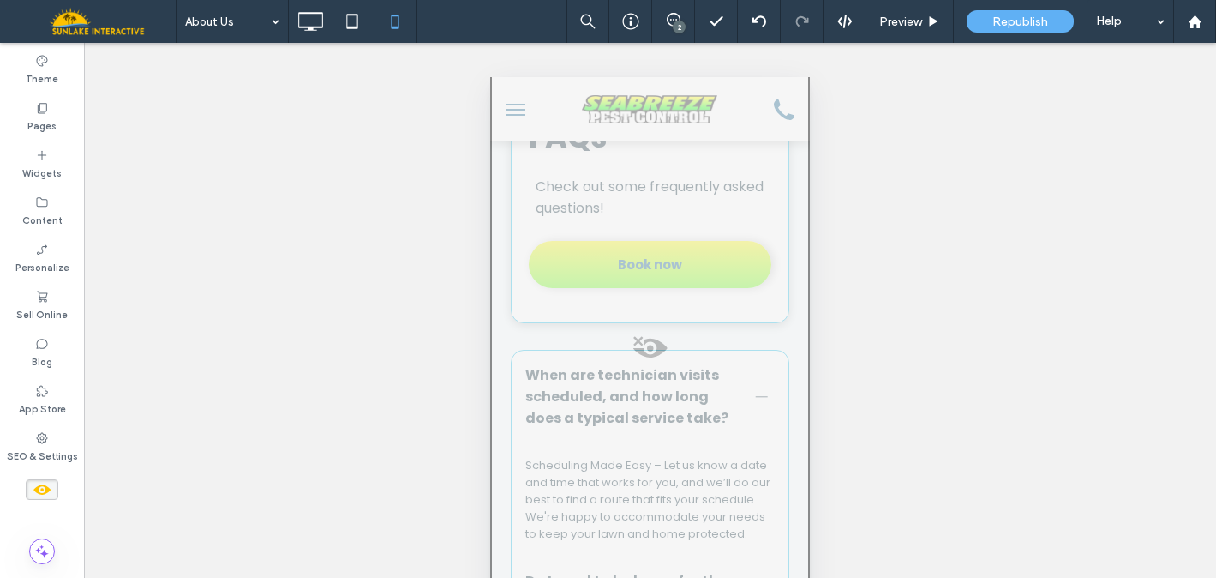
click at [645, 369] on span at bounding box center [650, 352] width 316 height 34
click at [664, 397] on button "Yes" at bounding box center [668, 393] width 53 height 21
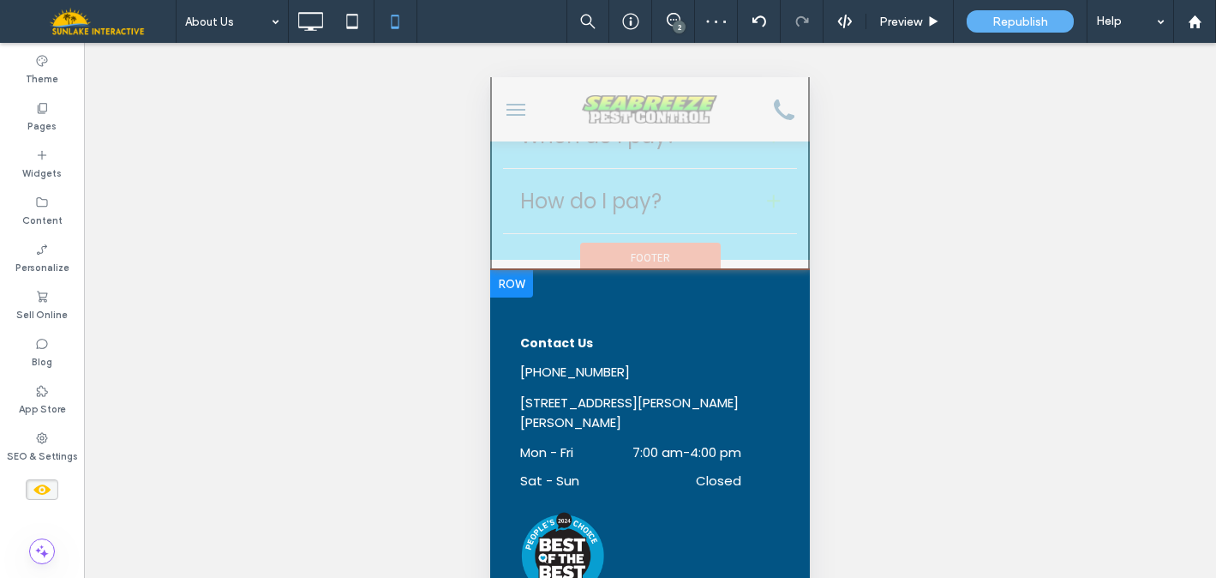
scroll to position [9357, 0]
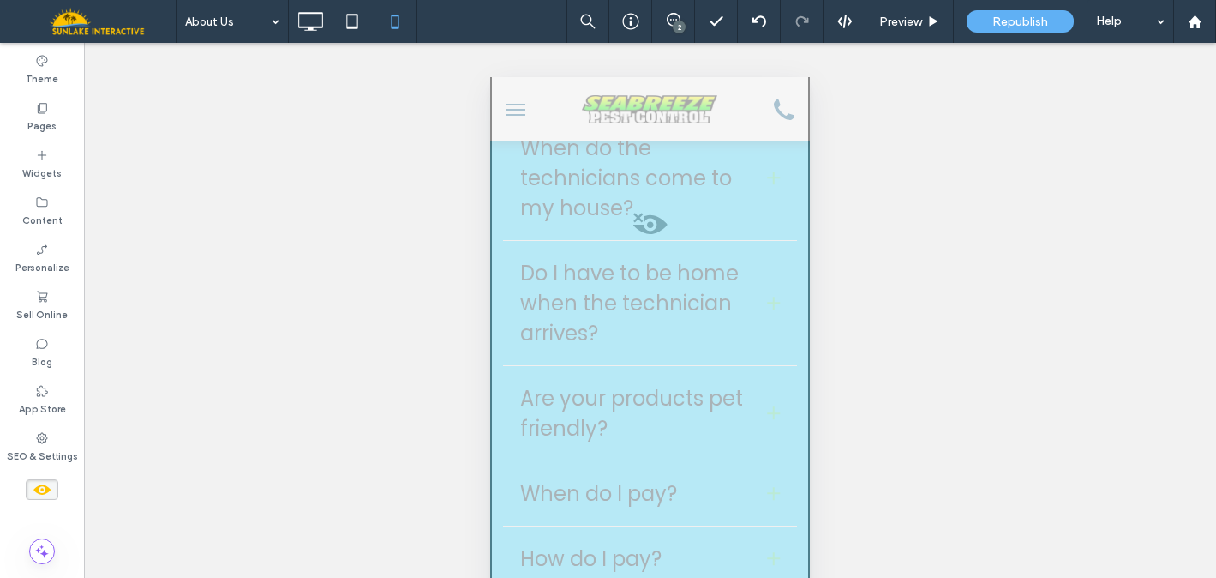
click at [647, 246] on span at bounding box center [650, 229] width 316 height 34
drag, startPoint x: 673, startPoint y: 286, endPoint x: 1138, endPoint y: 405, distance: 479.5
click at [673, 286] on button "Yes" at bounding box center [671, 283] width 53 height 21
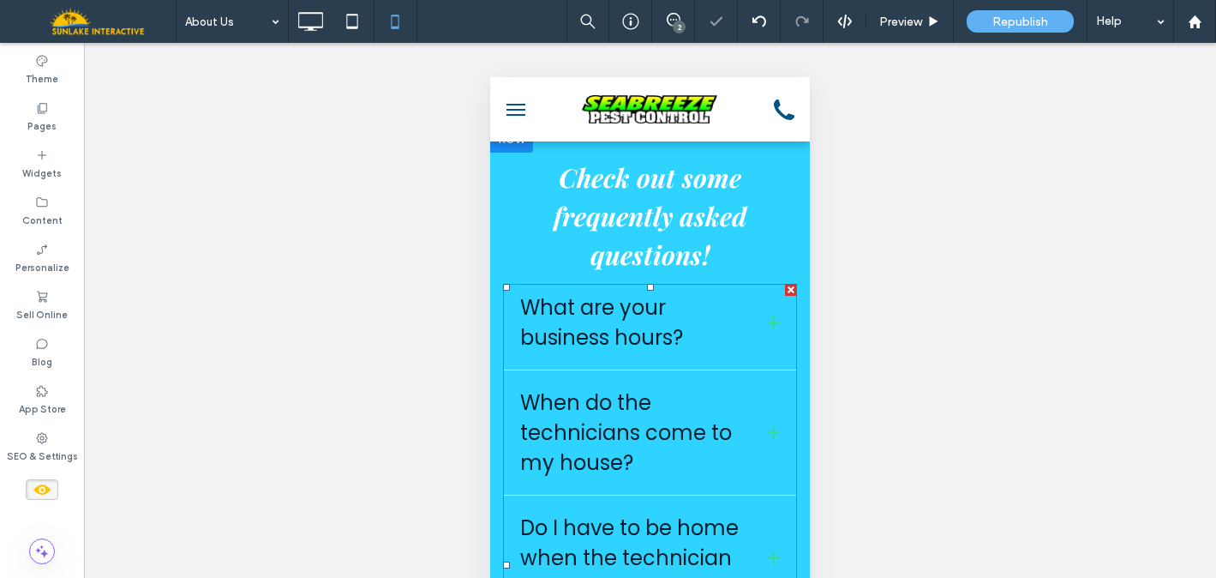
scroll to position [9018, 0]
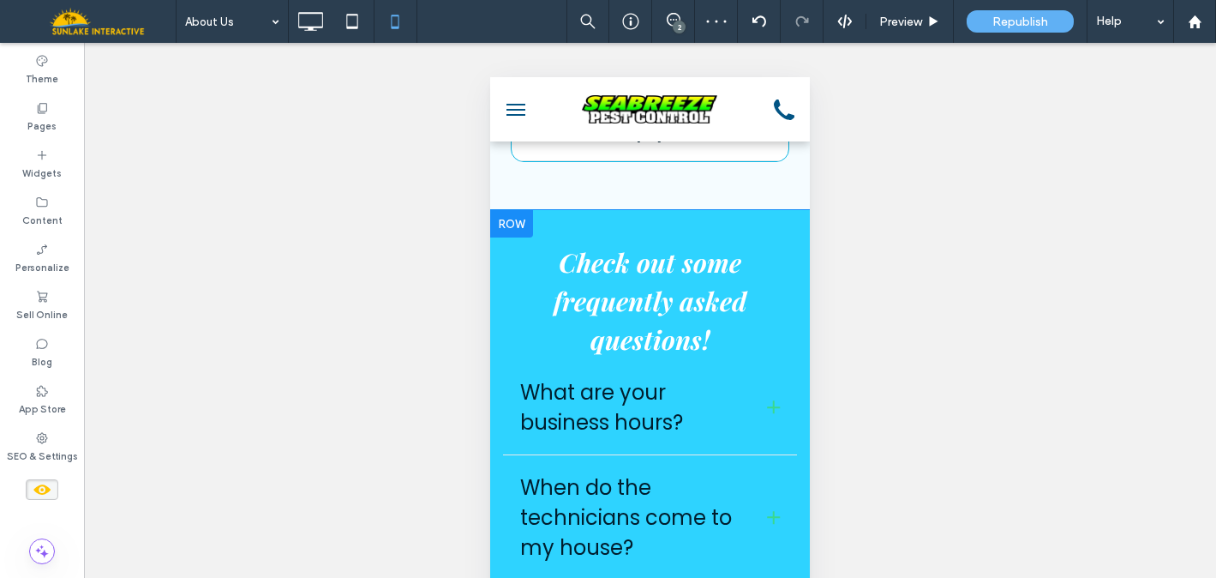
click at [496, 237] on div at bounding box center [511, 223] width 43 height 27
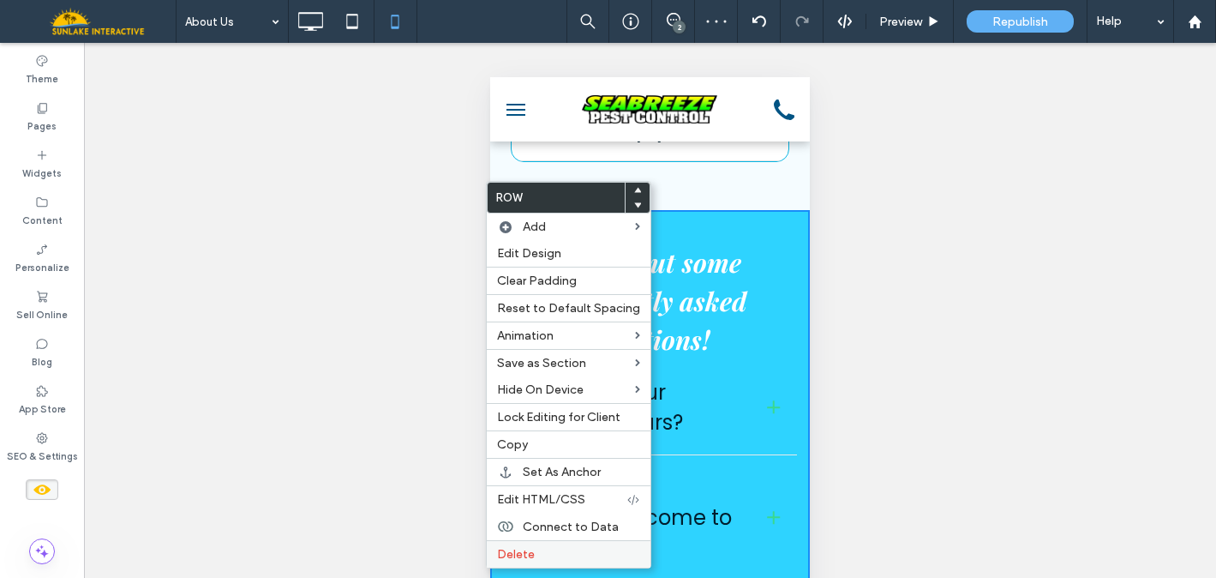
click at [501, 556] on span "Delete" at bounding box center [516, 554] width 38 height 15
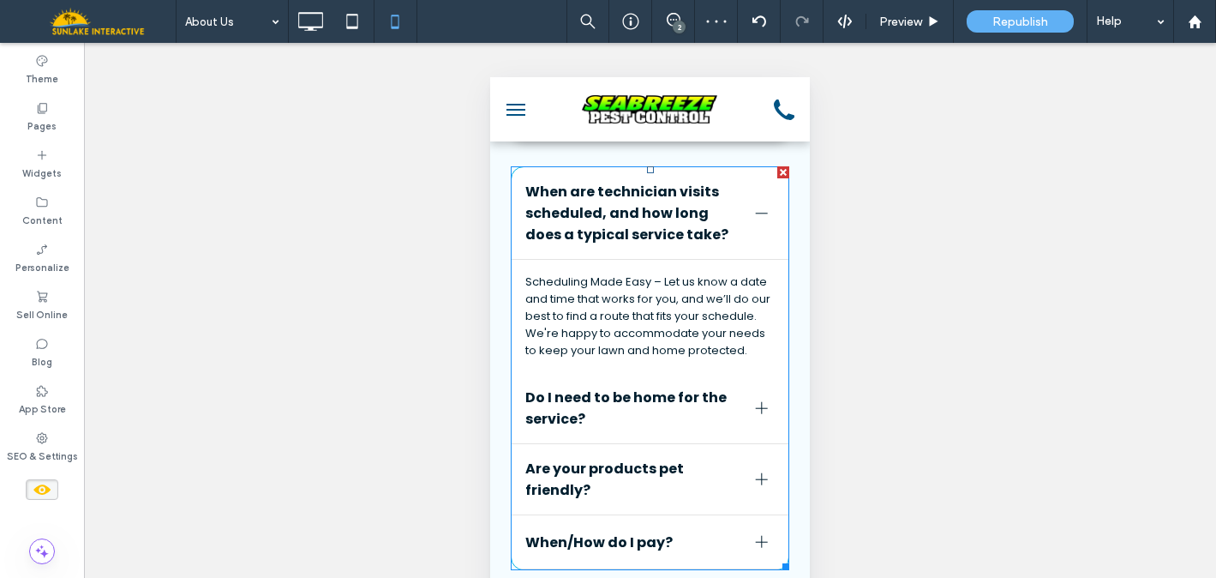
scroll to position [8449, 0]
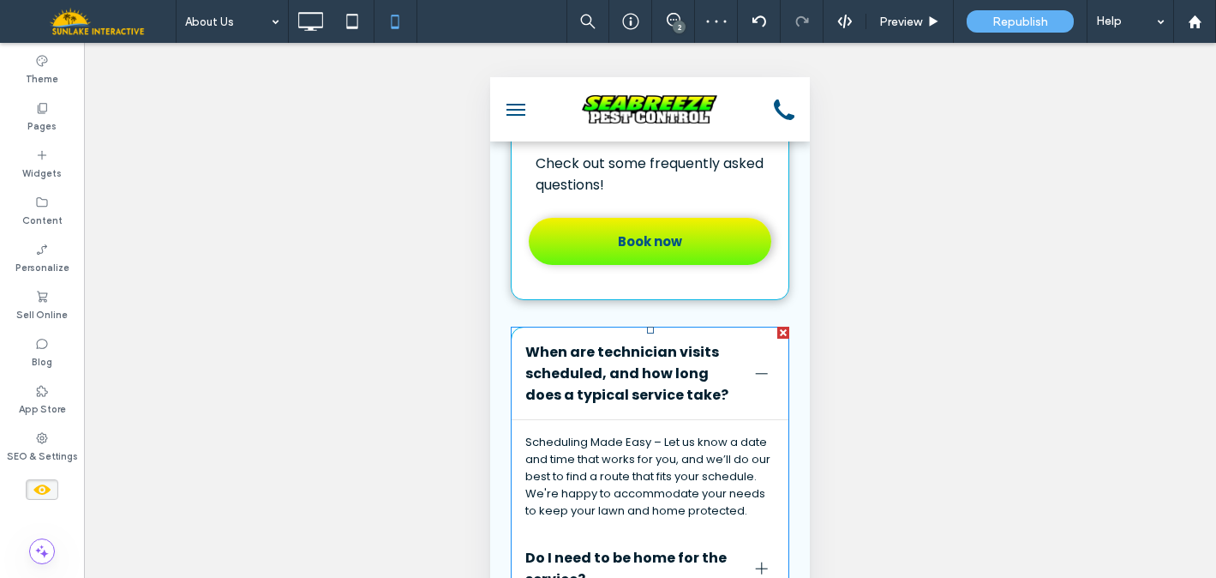
click at [592, 520] on p "Scheduling Made Easy – Let us know a date and time that works for you, and we’l…" at bounding box center [650, 477] width 249 height 86
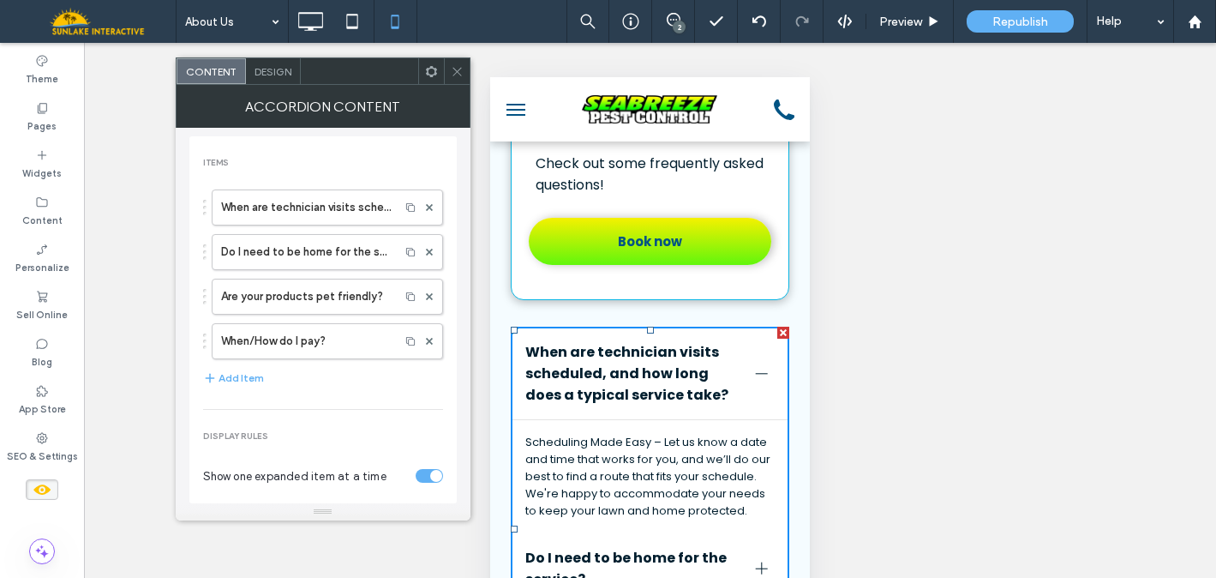
click at [275, 78] on div "Design" at bounding box center [273, 71] width 55 height 26
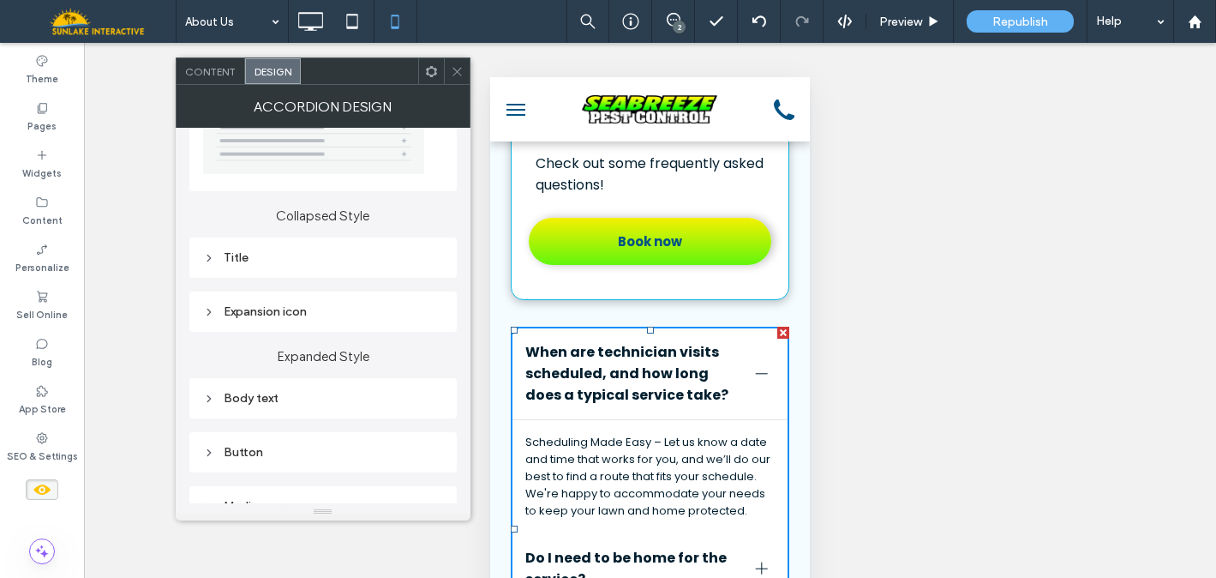
scroll to position [116, 0]
click at [226, 255] on div "Title" at bounding box center [323, 256] width 240 height 15
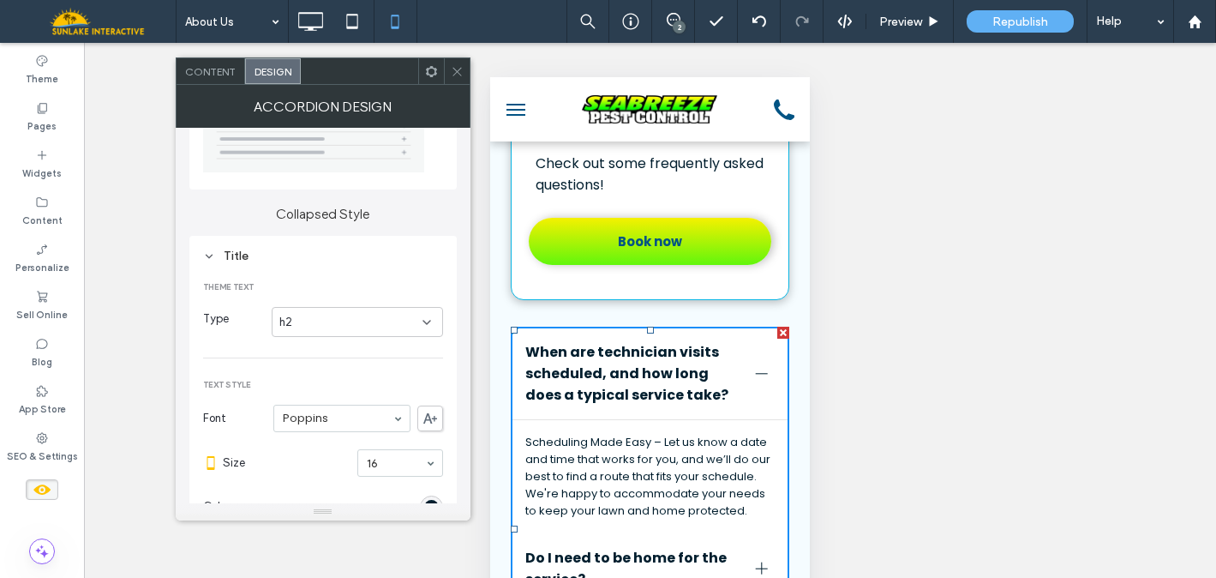
click at [226, 257] on div "Title" at bounding box center [323, 256] width 240 height 15
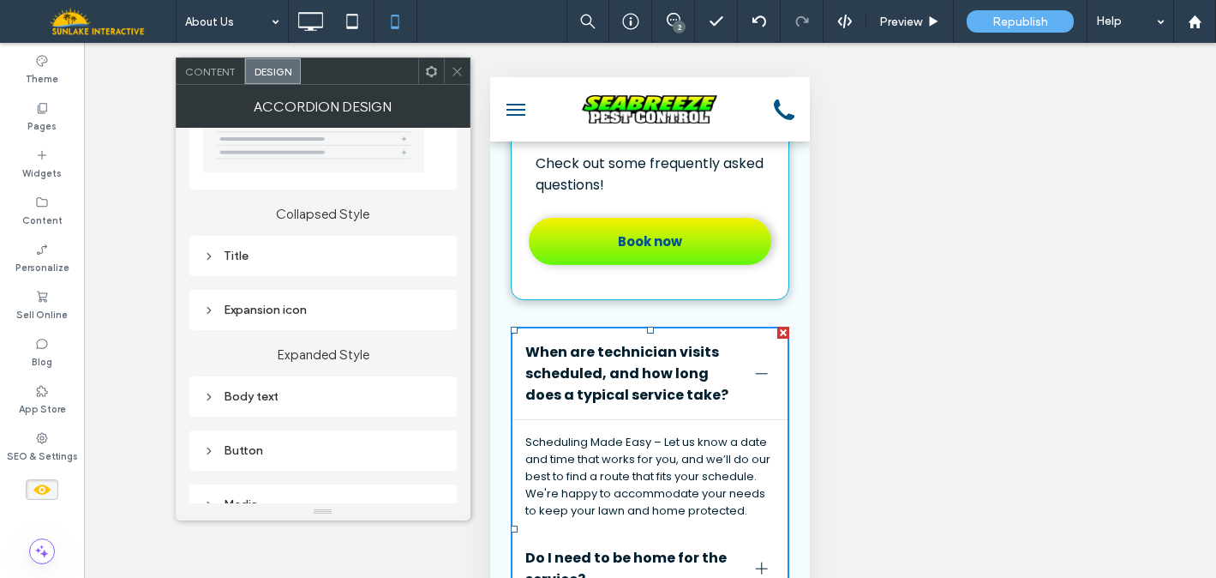
click at [255, 399] on div "Body text" at bounding box center [323, 396] width 240 height 15
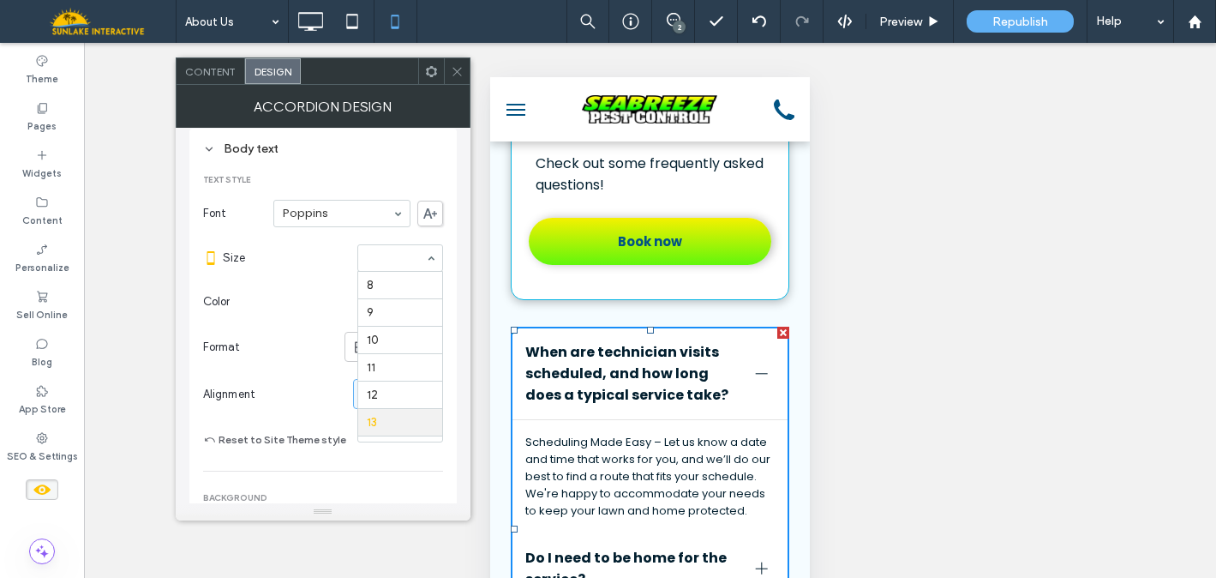
scroll to position [141, 0]
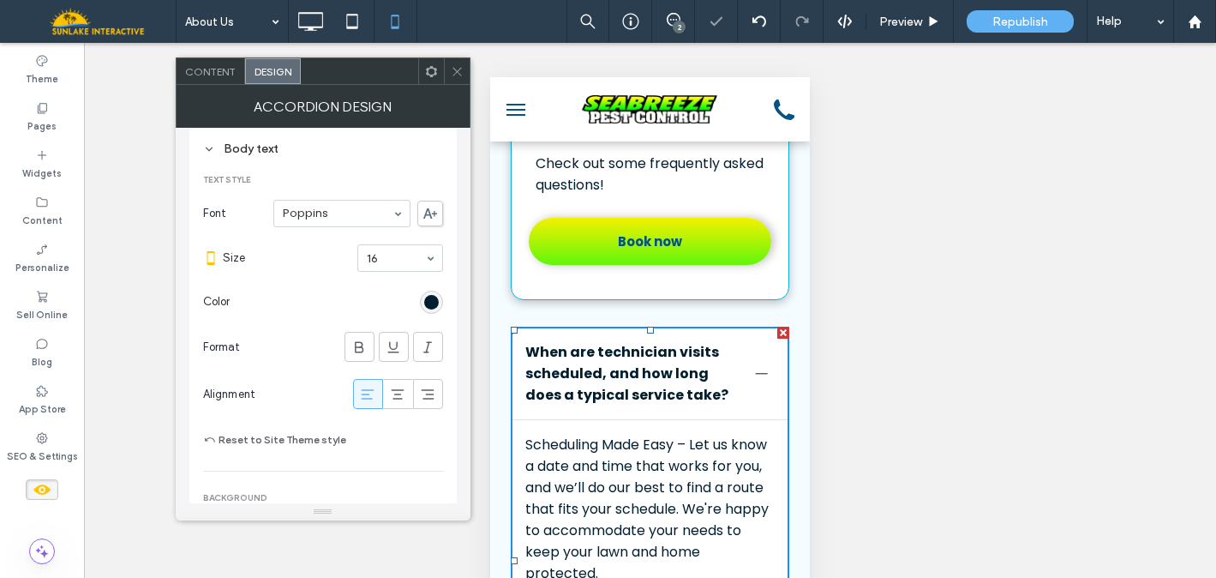
click at [456, 77] on span at bounding box center [457, 71] width 13 height 26
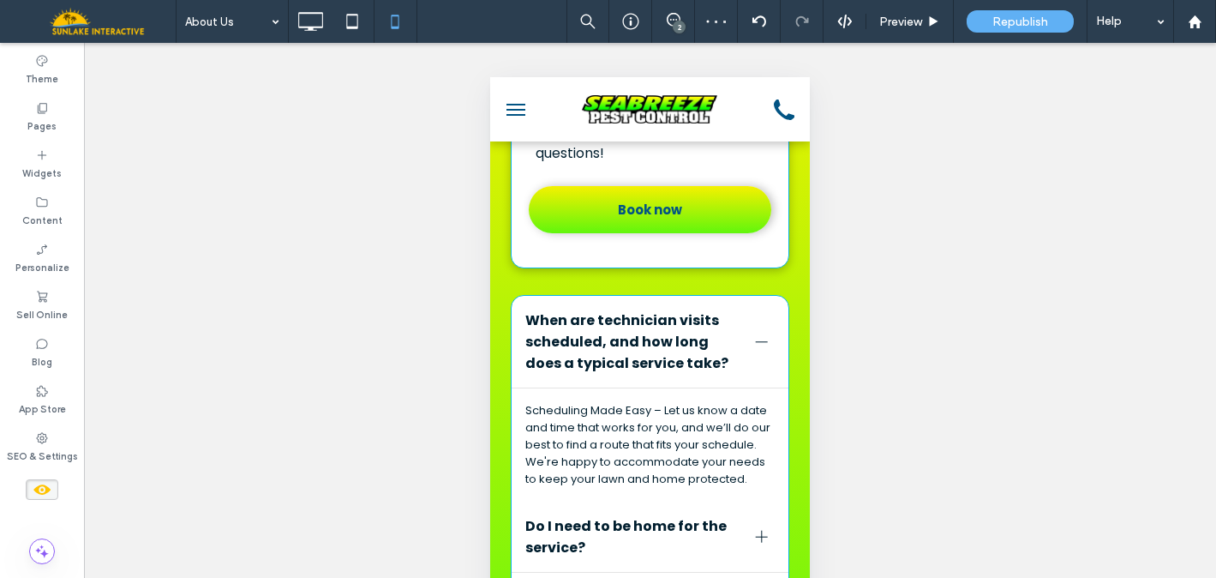
scroll to position [7530, 0]
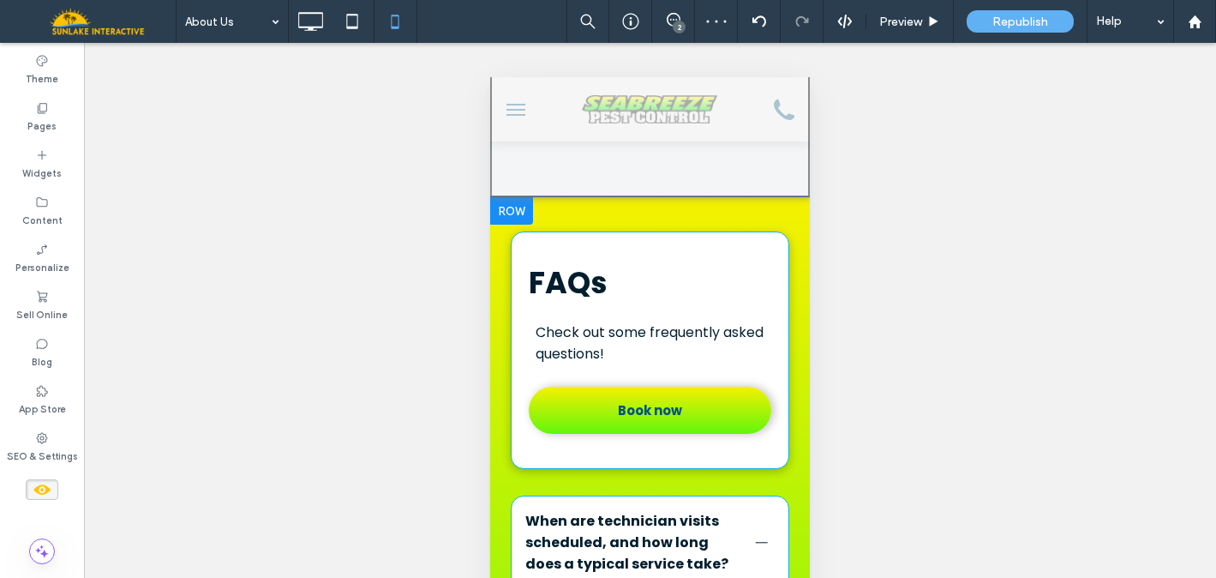
click at [520, 225] on div at bounding box center [511, 210] width 43 height 27
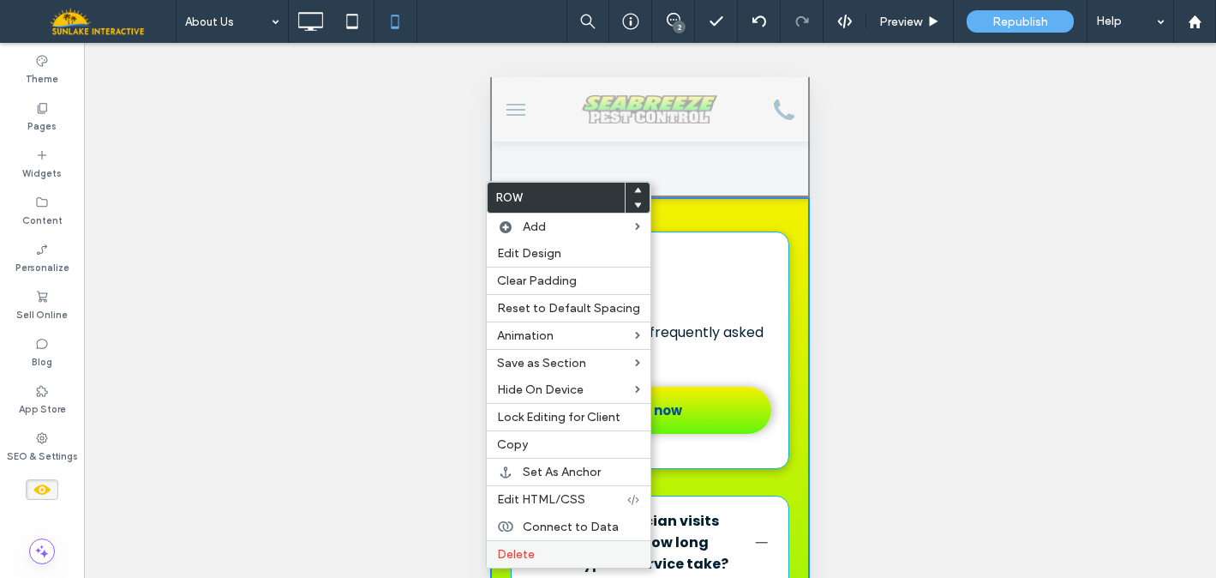
click at [508, 546] on div "Delete" at bounding box center [569, 553] width 164 height 27
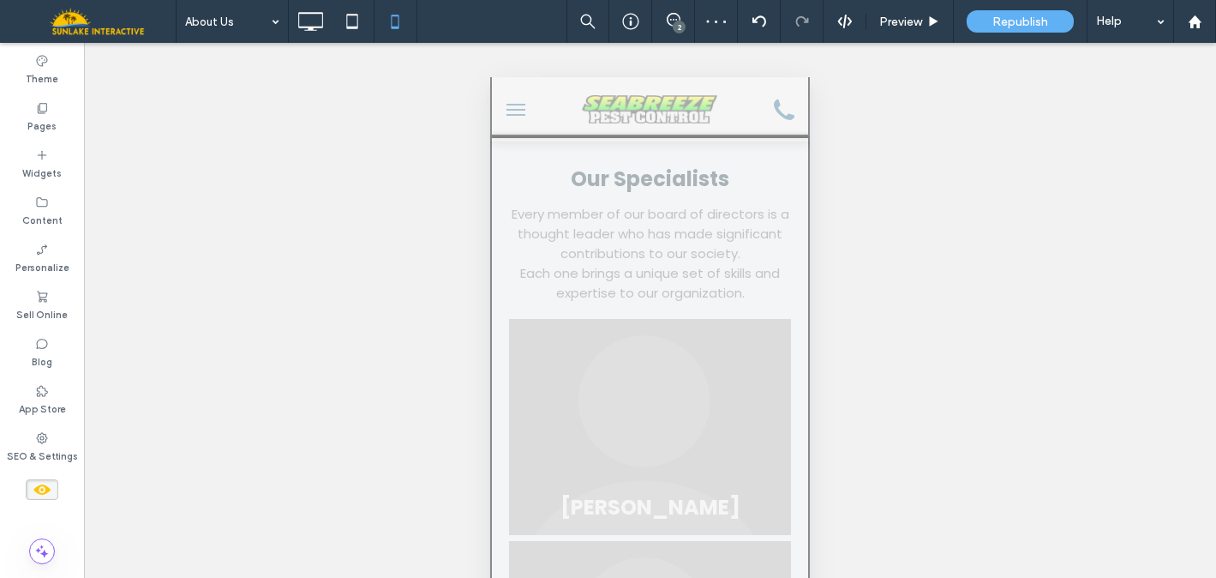
scroll to position [6459, 0]
click at [580, 216] on button "Yes" at bounding box center [583, 214] width 53 height 21
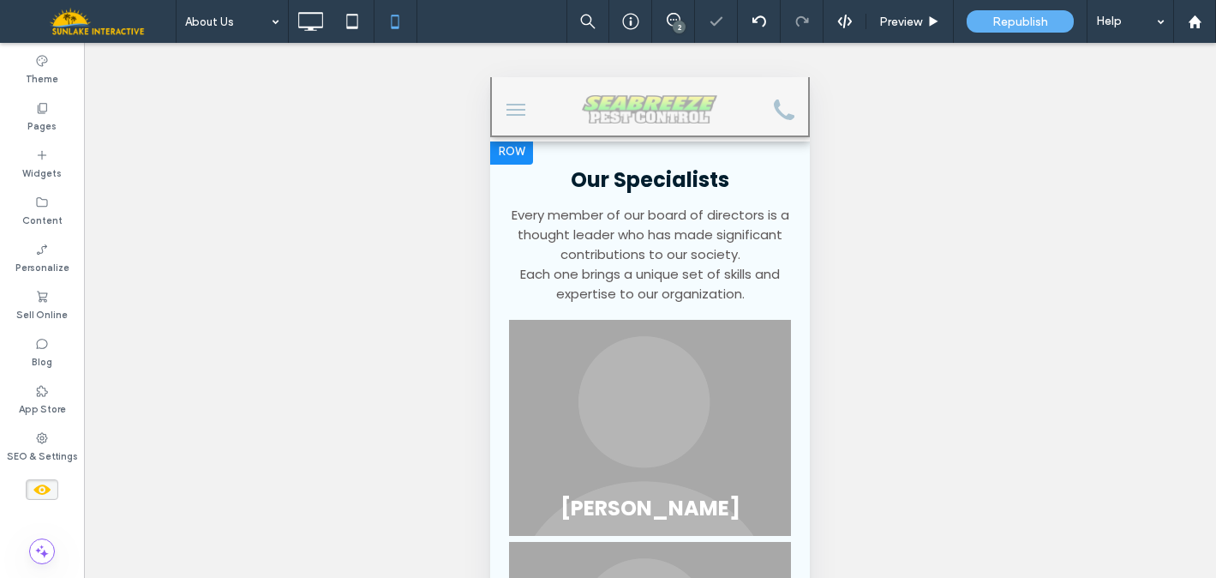
click at [508, 165] on div at bounding box center [511, 150] width 43 height 27
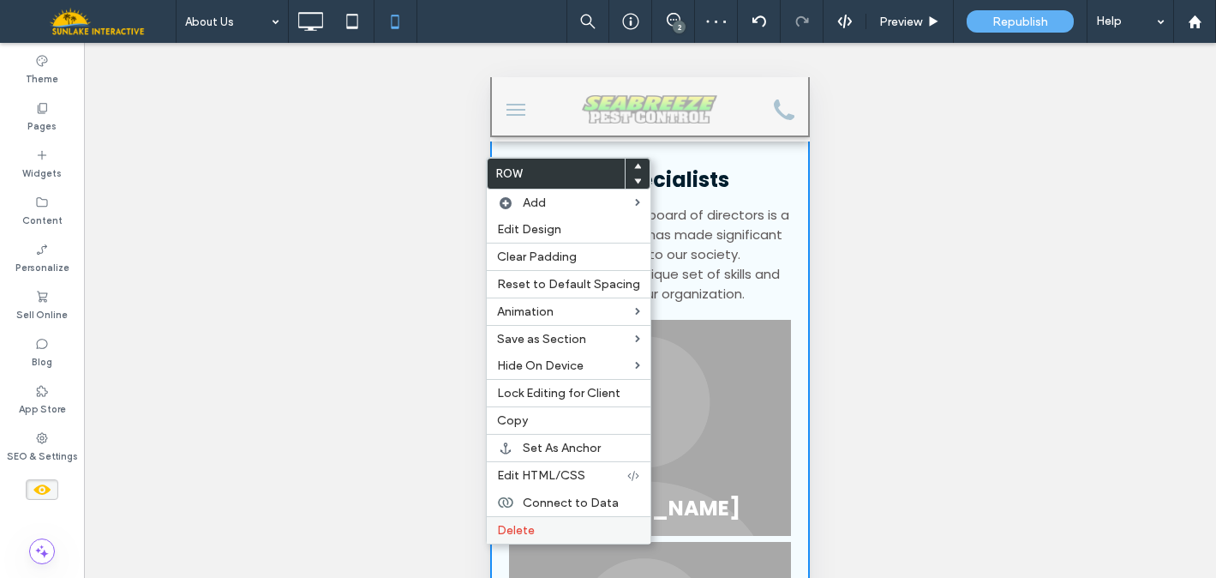
click at [520, 526] on span "Delete" at bounding box center [516, 530] width 38 height 15
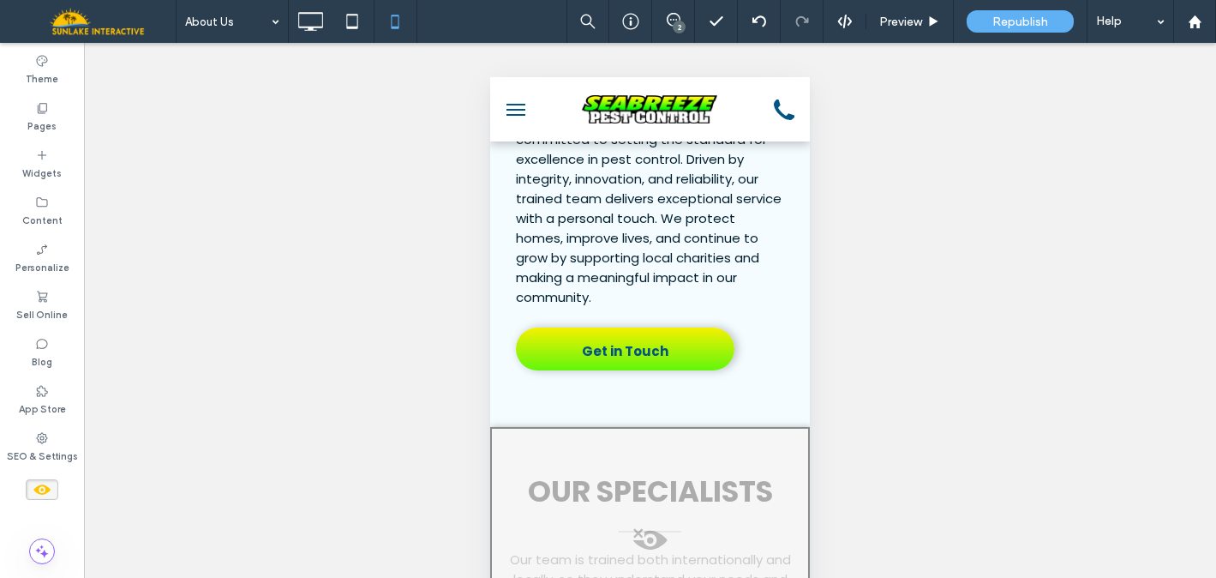
scroll to position [2914, 0]
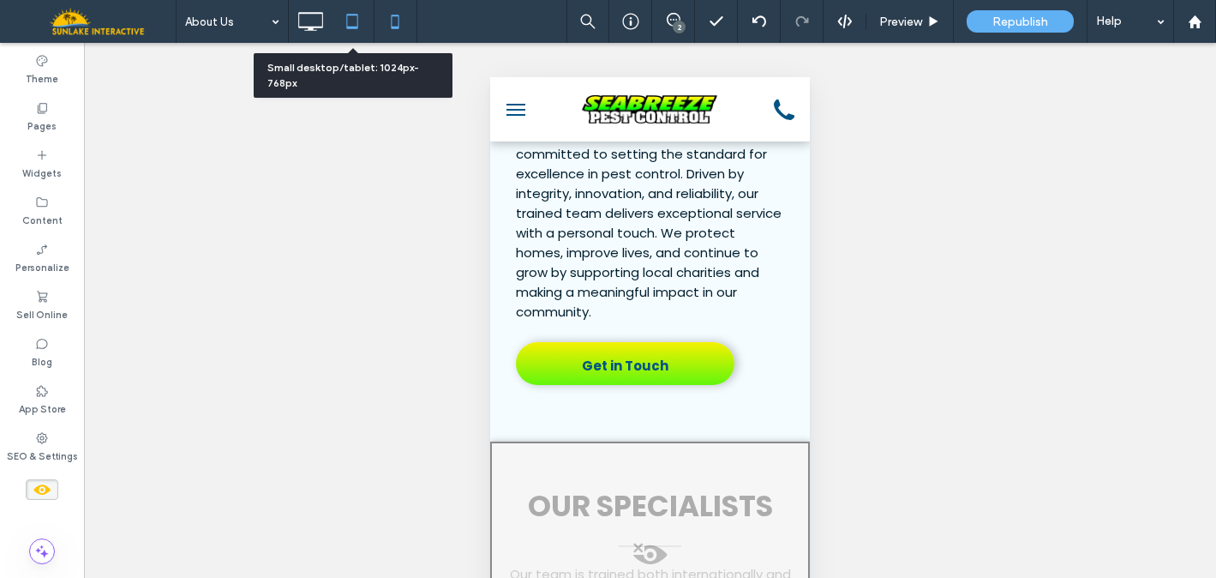
click at [342, 18] on icon at bounding box center [352, 21] width 34 height 34
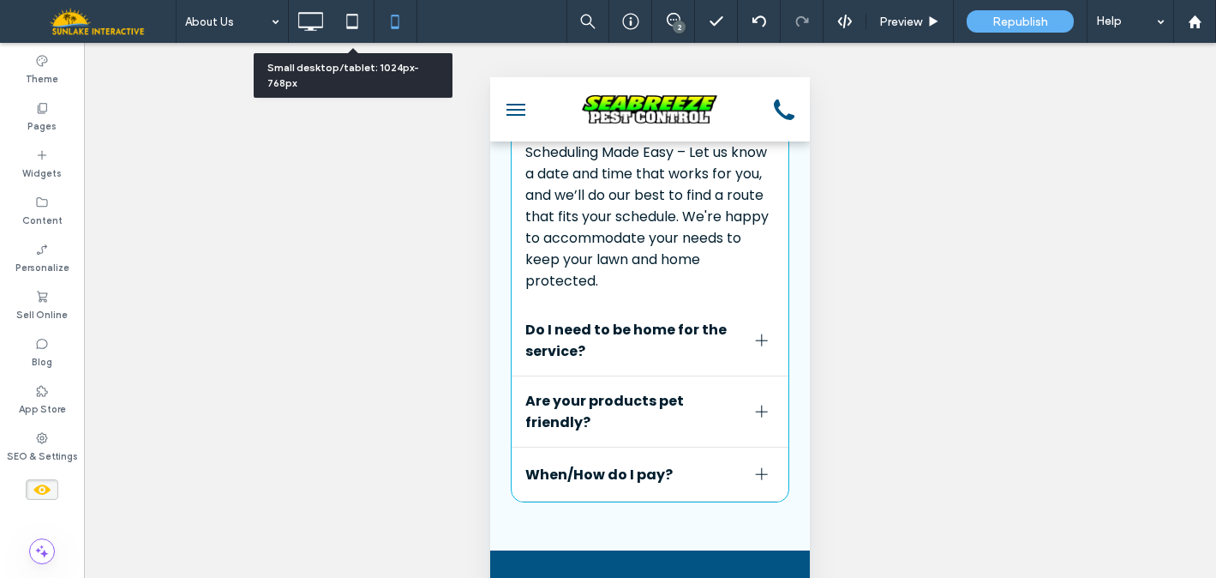
scroll to position [0, 0]
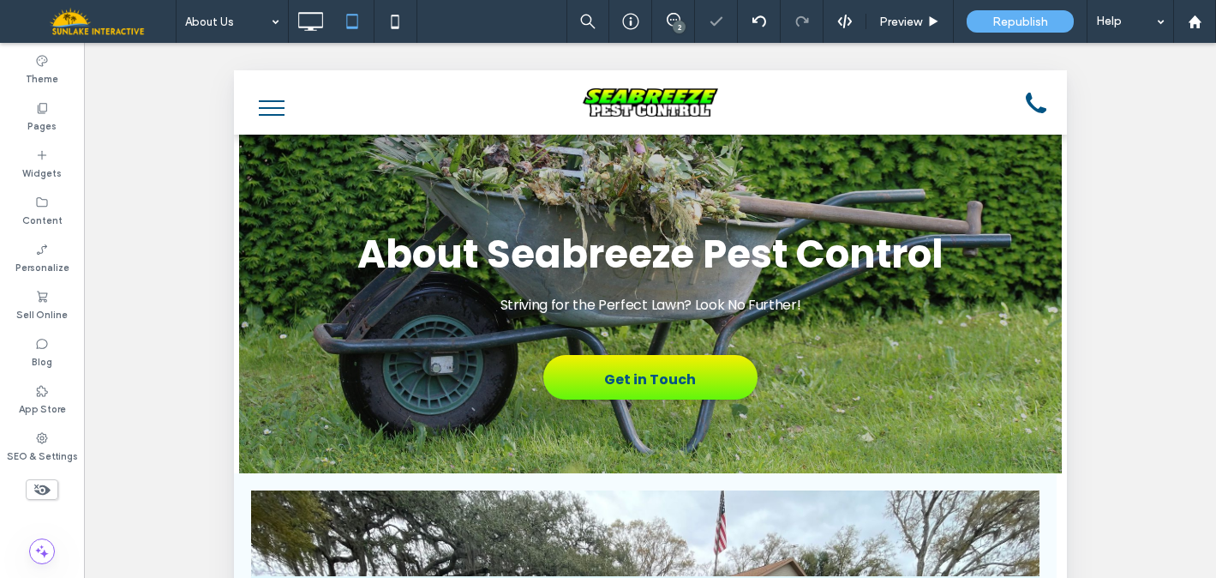
click at [43, 489] on icon at bounding box center [42, 489] width 19 height 19
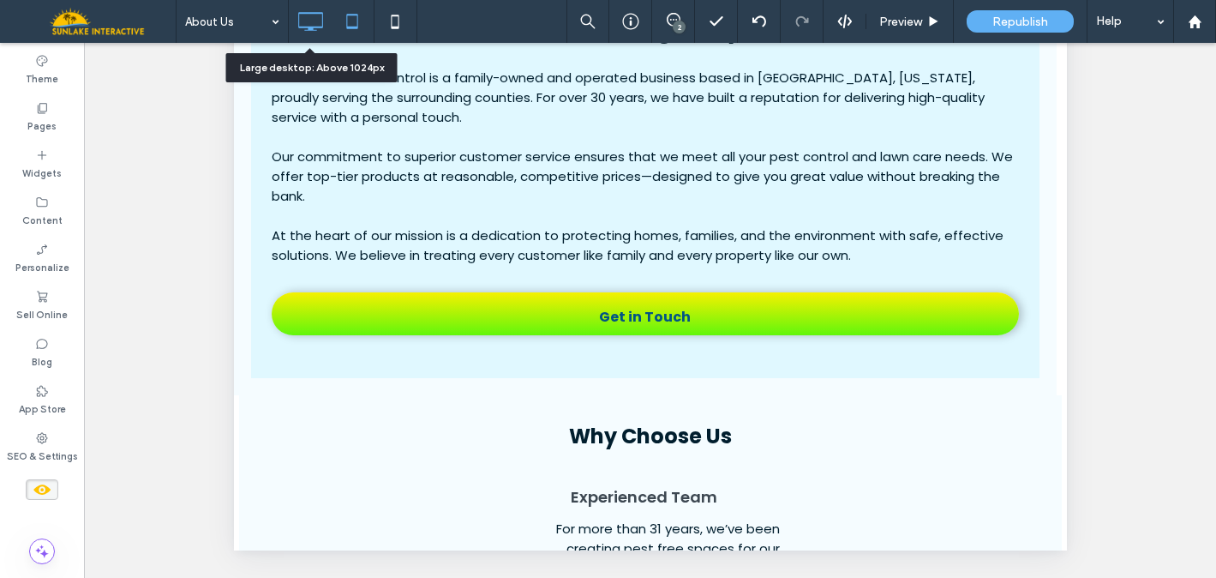
click at [307, 20] on icon at bounding box center [310, 21] width 34 height 34
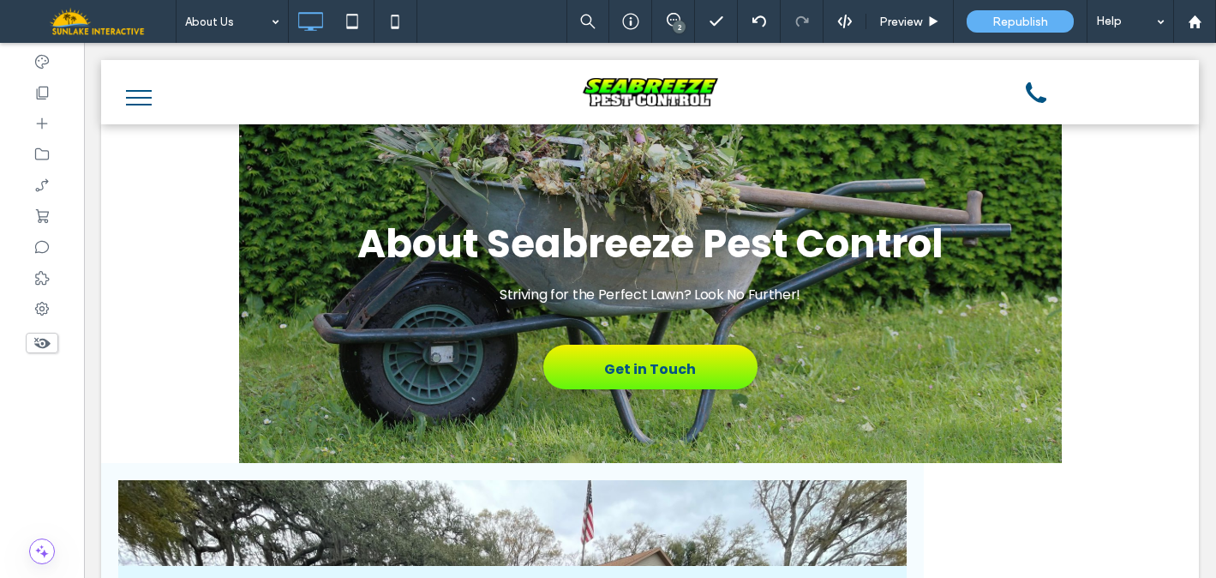
click at [57, 350] on span at bounding box center [42, 343] width 33 height 21
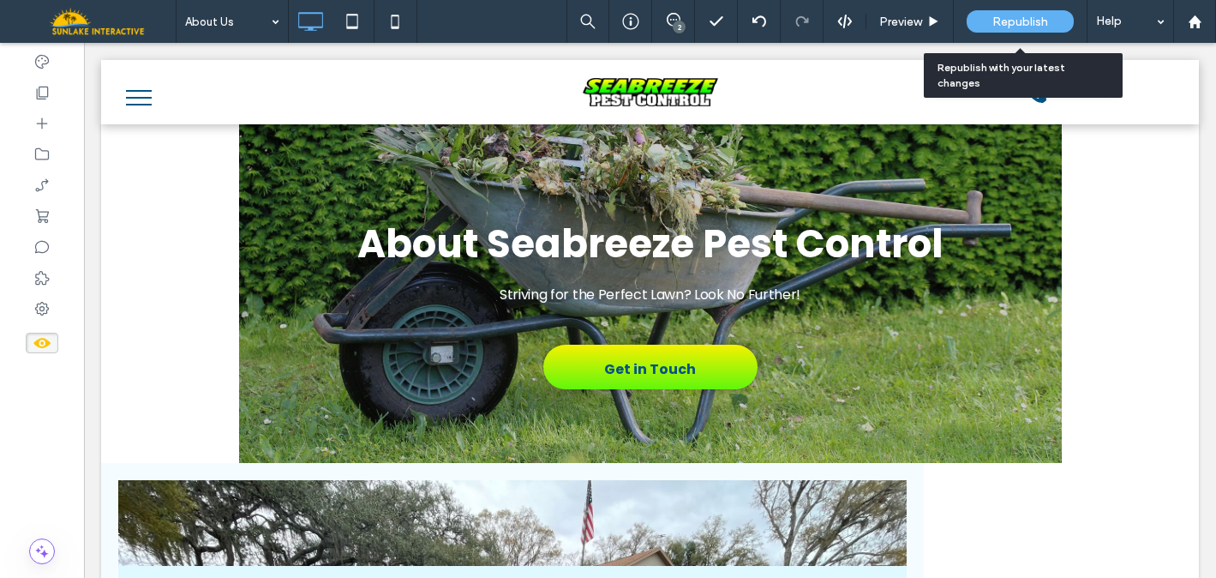
click at [1017, 17] on span "Republish" at bounding box center [1021, 22] width 56 height 15
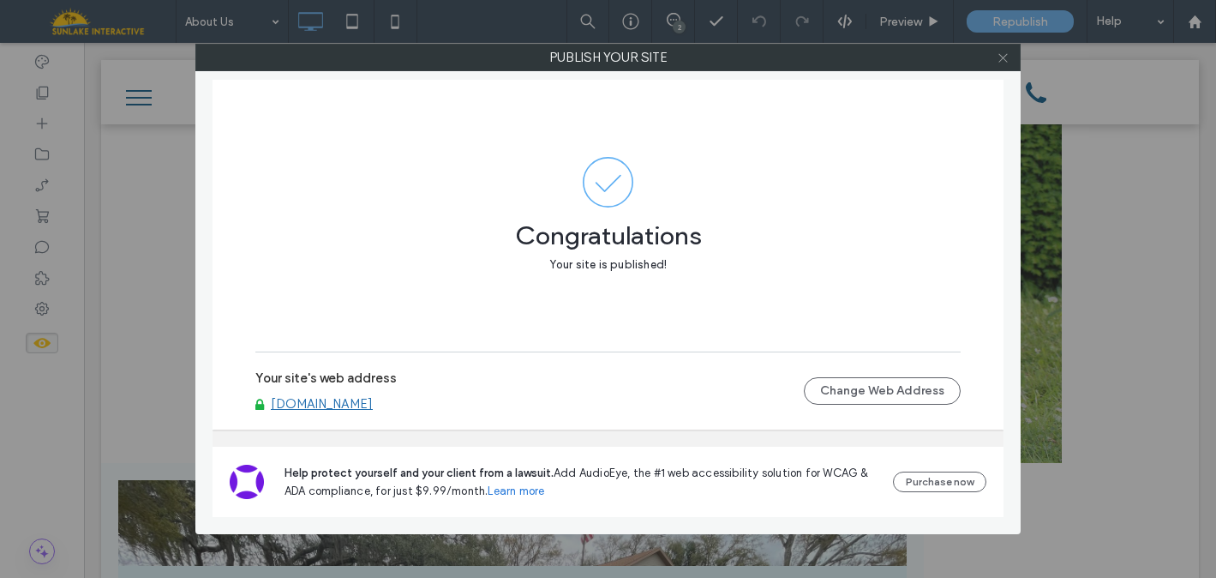
click at [1004, 51] on icon at bounding box center [1003, 57] width 13 height 13
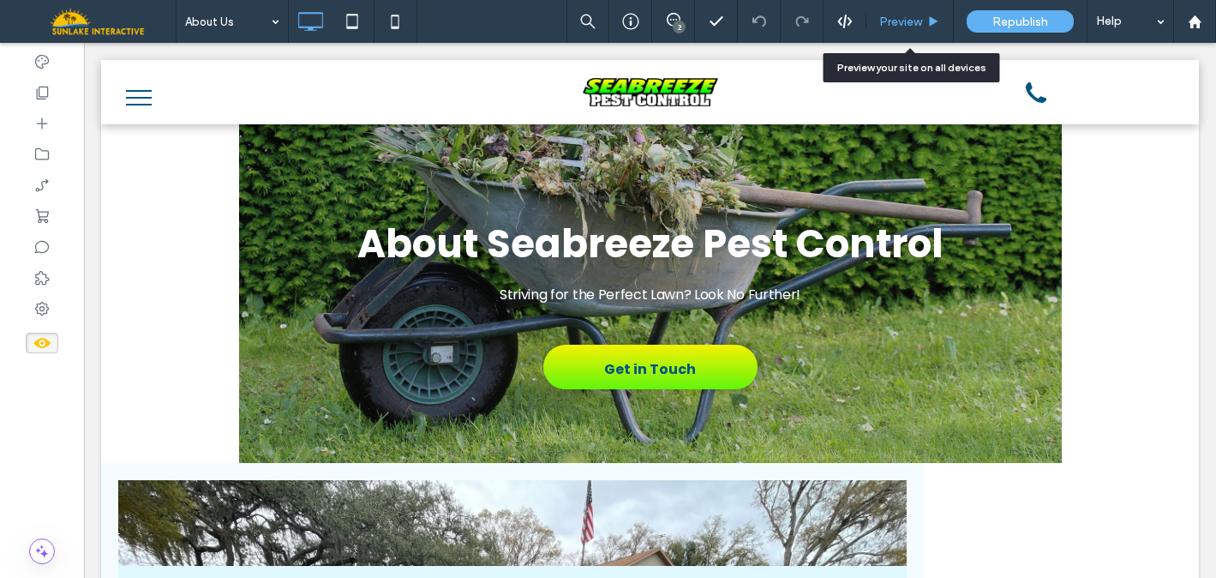
click at [919, 2] on div "Preview" at bounding box center [910, 21] width 87 height 43
click at [912, 19] on span "Preview" at bounding box center [901, 22] width 43 height 15
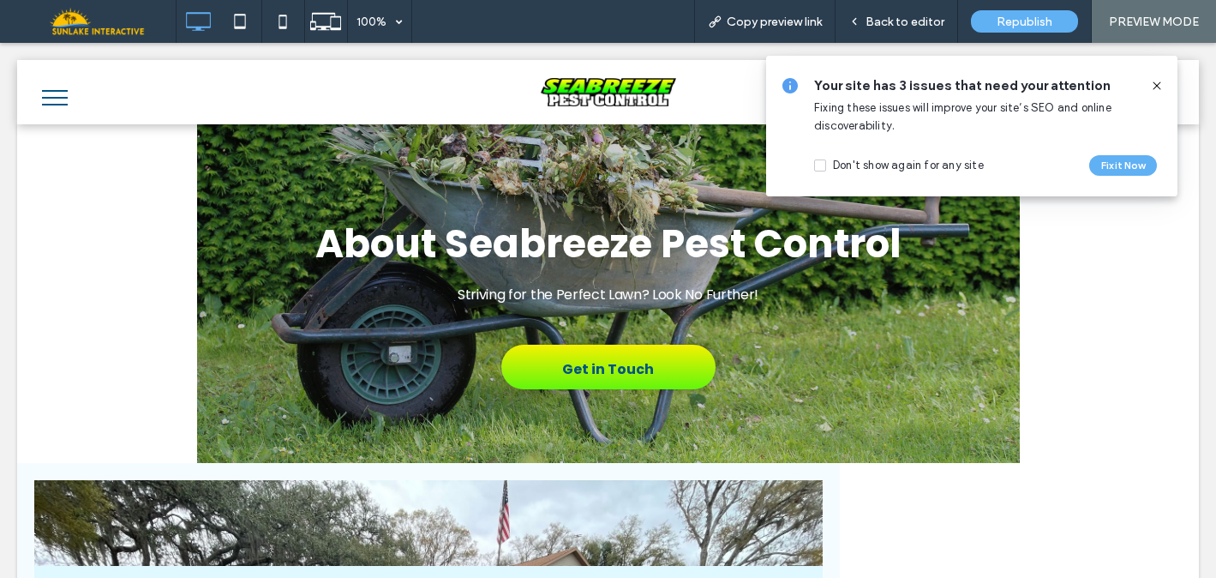
click at [1156, 81] on icon at bounding box center [1157, 86] width 14 height 14
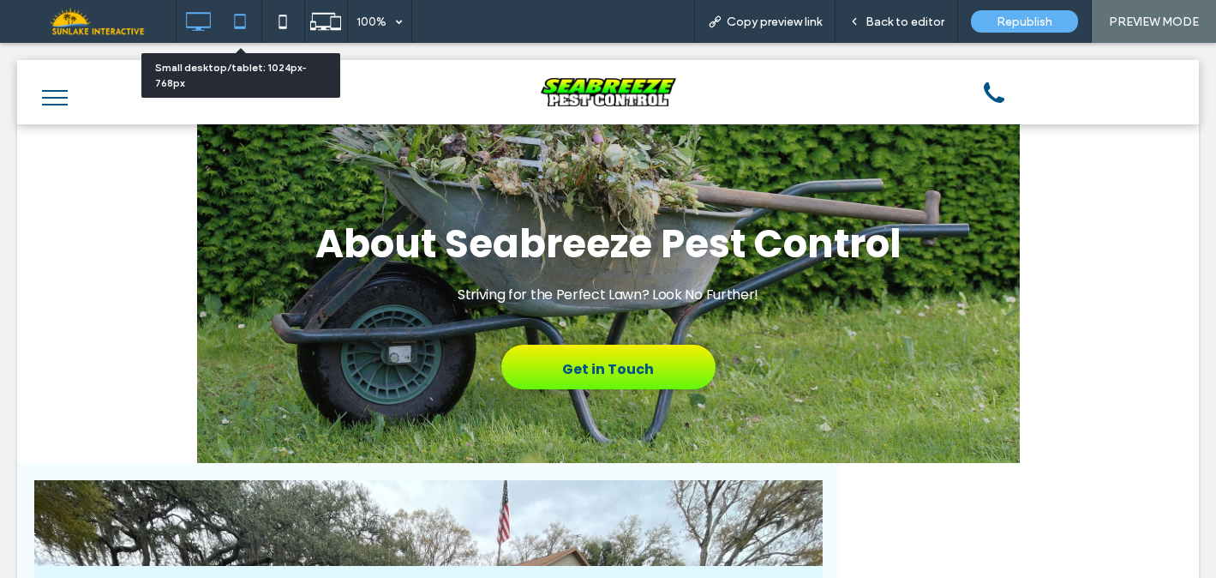
click at [237, 26] on icon at bounding box center [240, 21] width 34 height 34
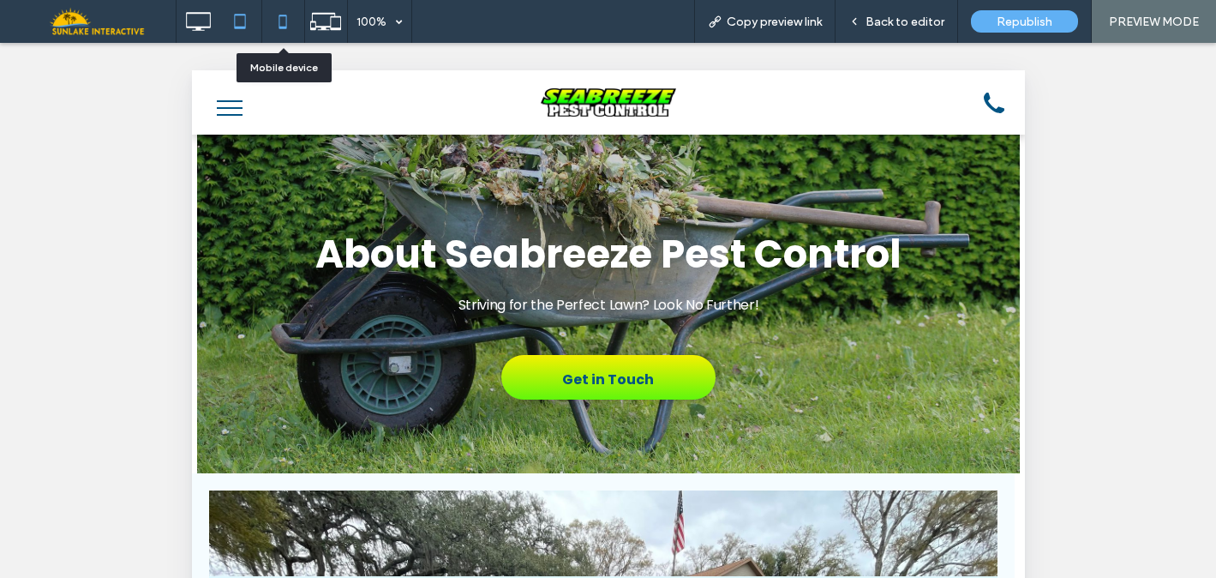
click at [286, 26] on use at bounding box center [283, 22] width 8 height 14
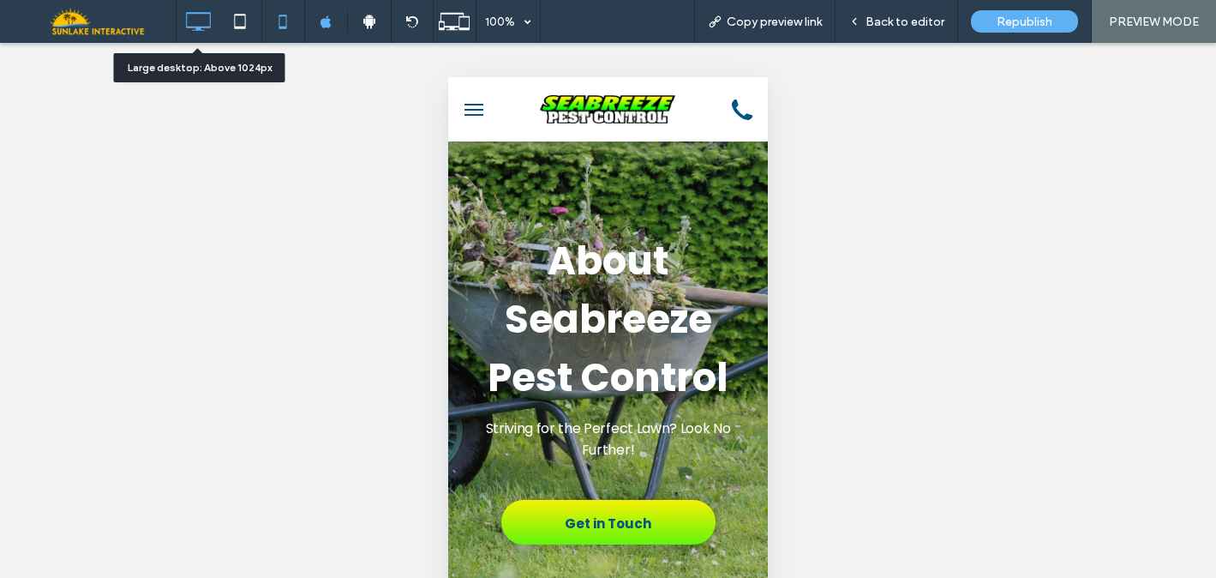
click at [204, 38] on icon at bounding box center [198, 21] width 34 height 34
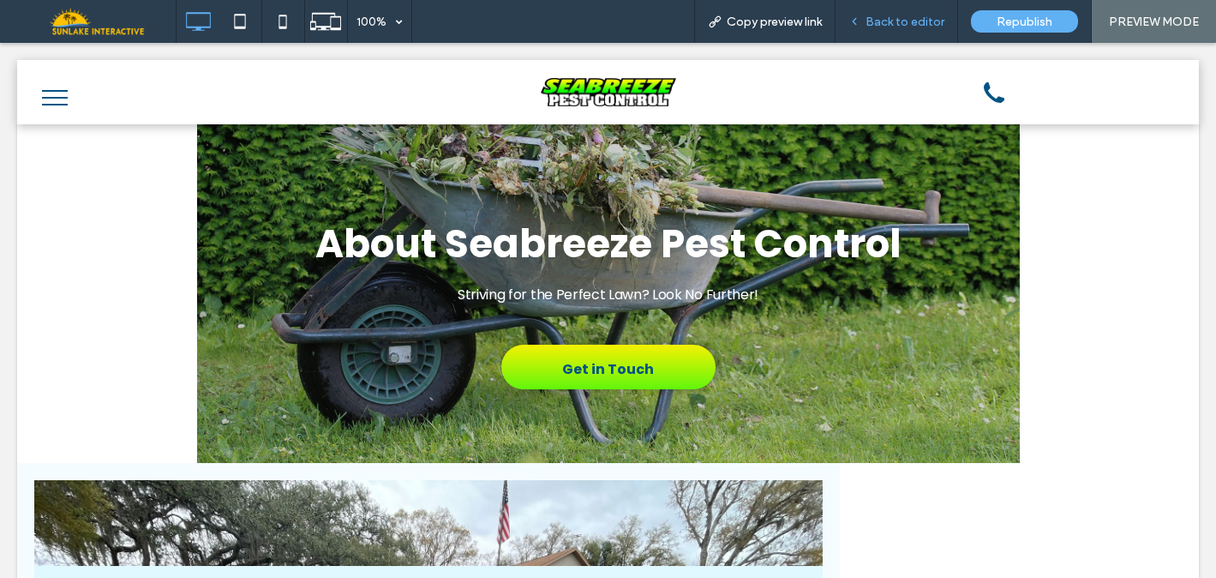
click at [898, 31] on div "Back to editor" at bounding box center [897, 21] width 123 height 43
click at [898, 25] on span "Back to editor" at bounding box center [905, 22] width 79 height 15
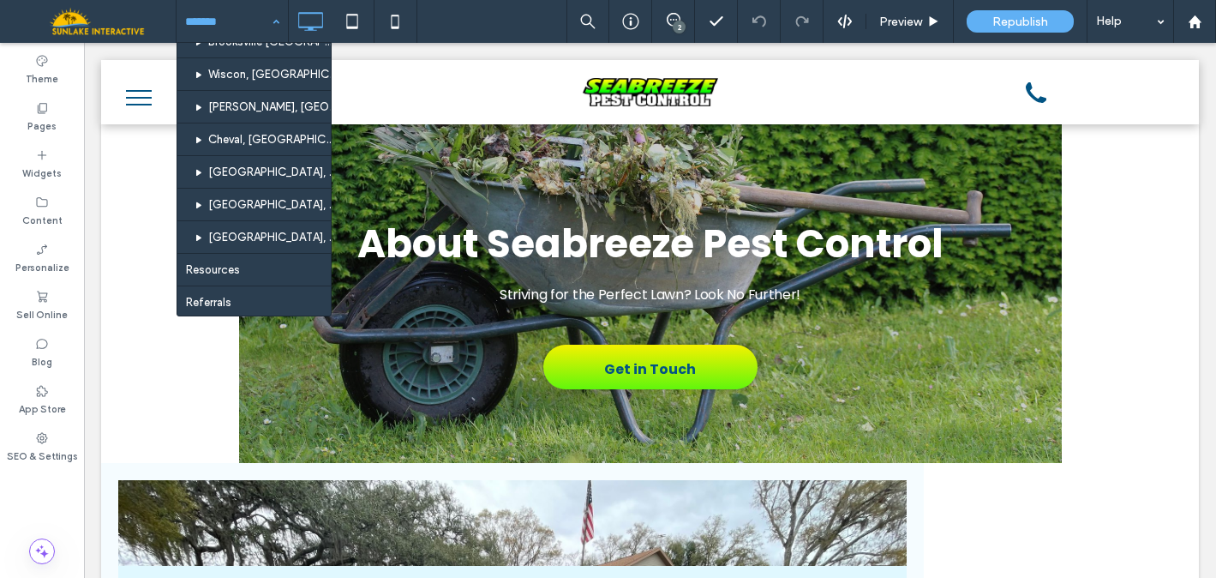
scroll to position [728, 0]
click at [56, 99] on div "Pages" at bounding box center [42, 116] width 84 height 47
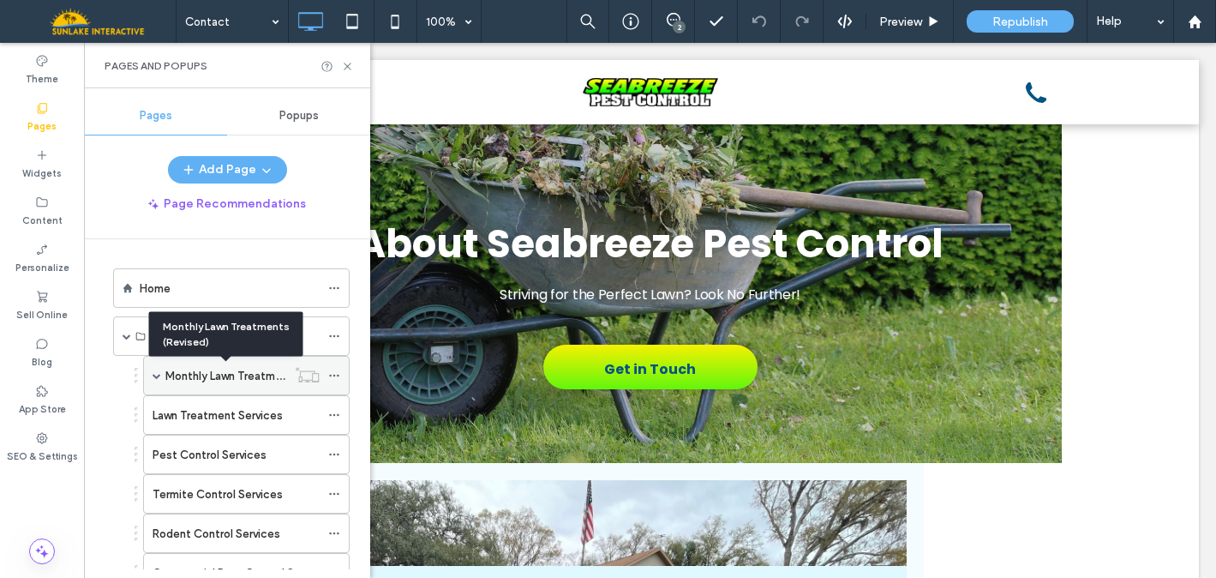
click at [241, 380] on label "Monthly Lawn Treatments (Revised)" at bounding box center [257, 376] width 185 height 30
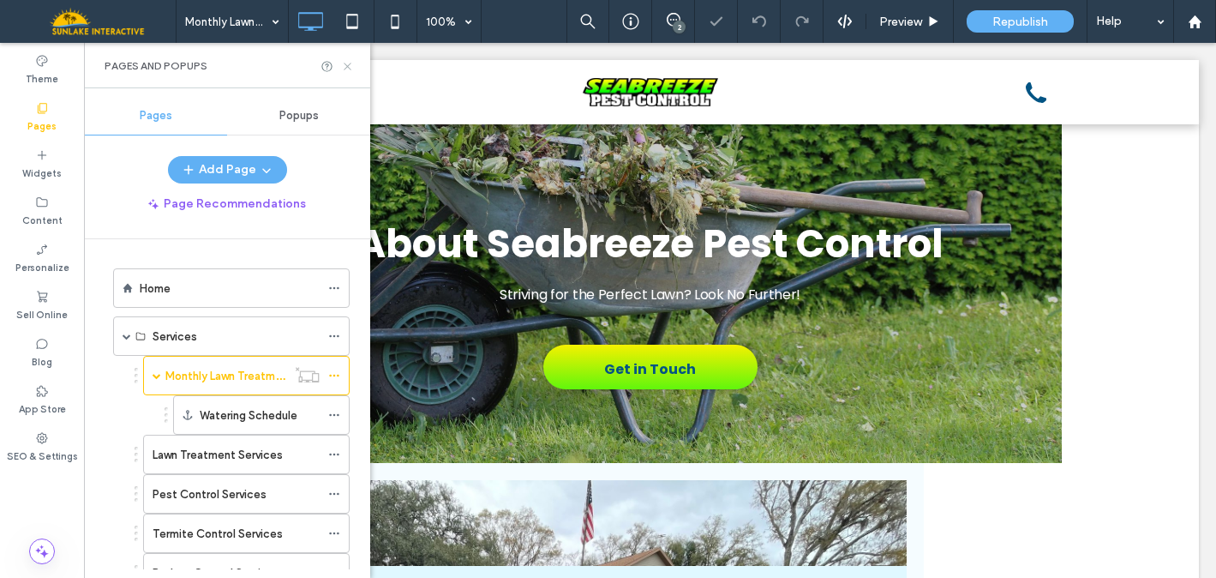
click at [343, 63] on icon at bounding box center [347, 66] width 13 height 13
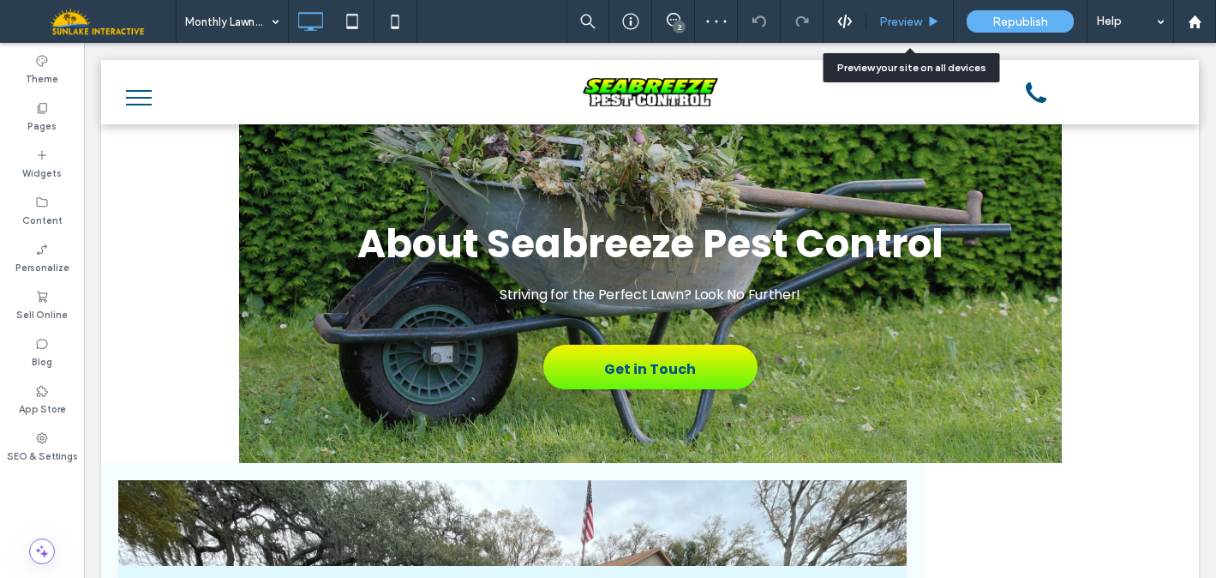
click at [930, 20] on use at bounding box center [934, 20] width 9 height 9
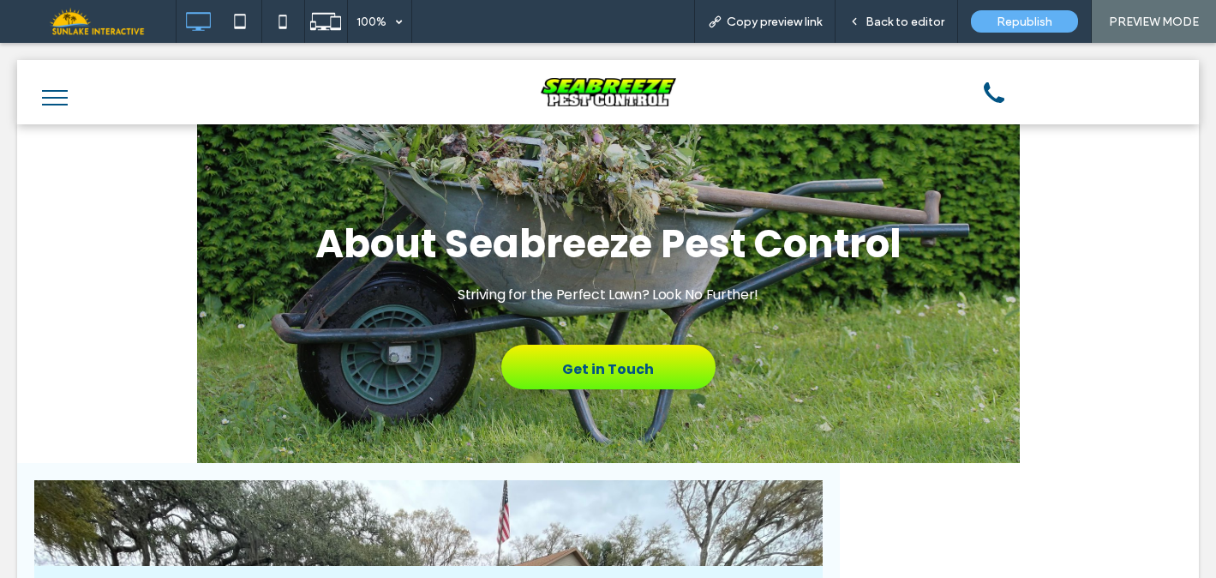
click at [930, 20] on span "Back to editor" at bounding box center [905, 22] width 79 height 15
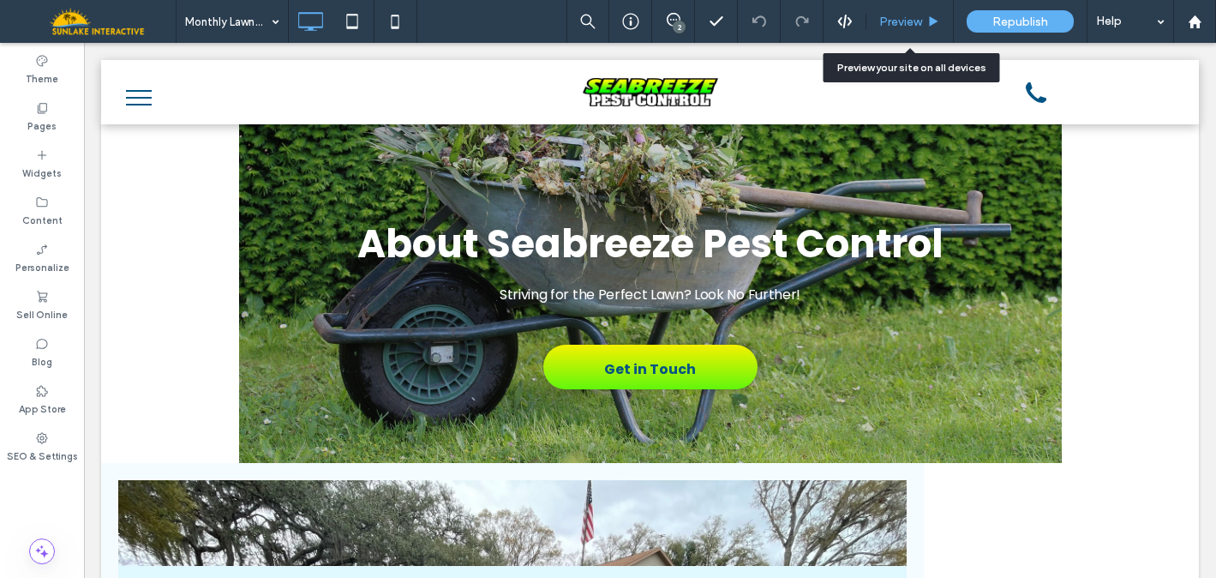
click at [916, 30] on div "Preview" at bounding box center [910, 21] width 87 height 43
click at [898, 6] on div "Preview" at bounding box center [910, 21] width 87 height 43
click at [898, 21] on span "Preview" at bounding box center [901, 22] width 43 height 15
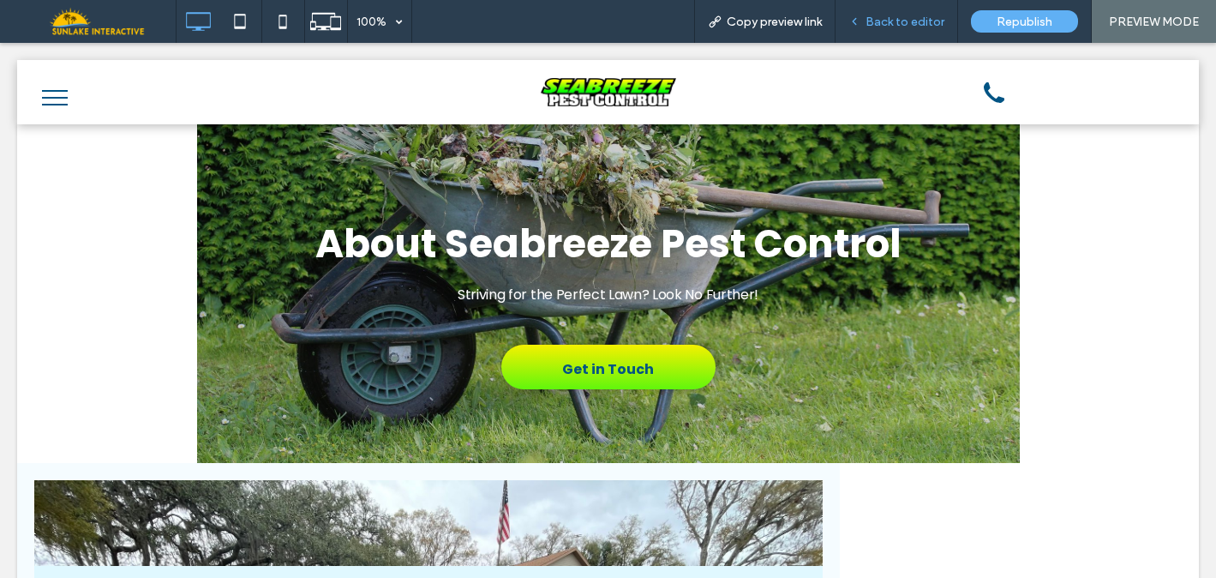
click at [886, 29] on div "Back to editor" at bounding box center [897, 21] width 123 height 43
click at [898, 25] on span "Back to editor" at bounding box center [905, 22] width 79 height 15
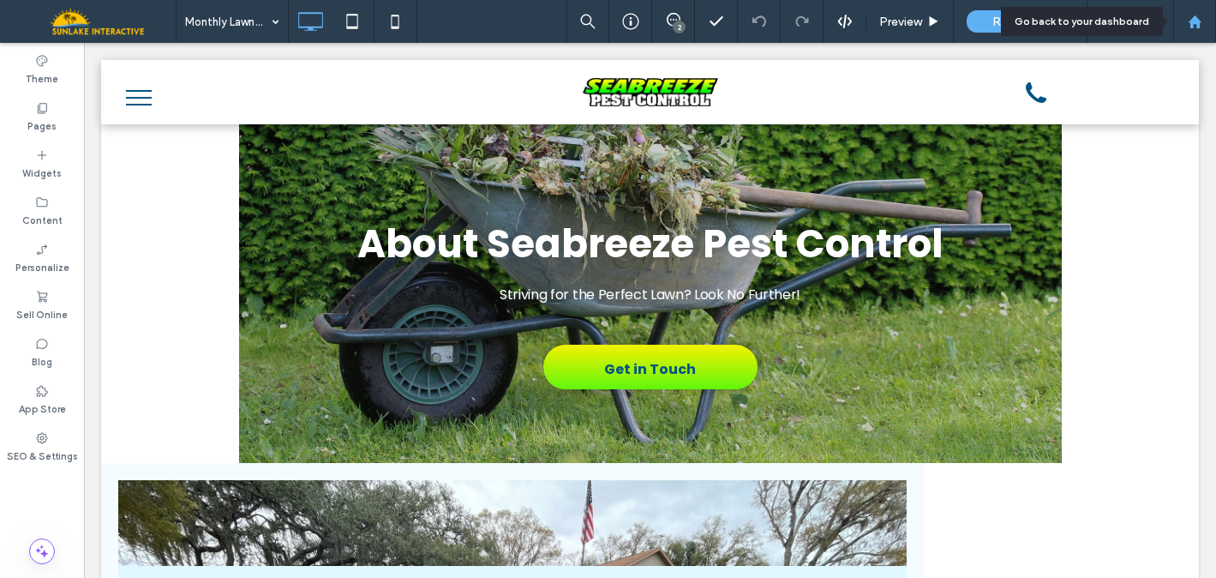
click at [1197, 19] on use at bounding box center [1194, 21] width 13 height 13
